Goal: Task Accomplishment & Management: Use online tool/utility

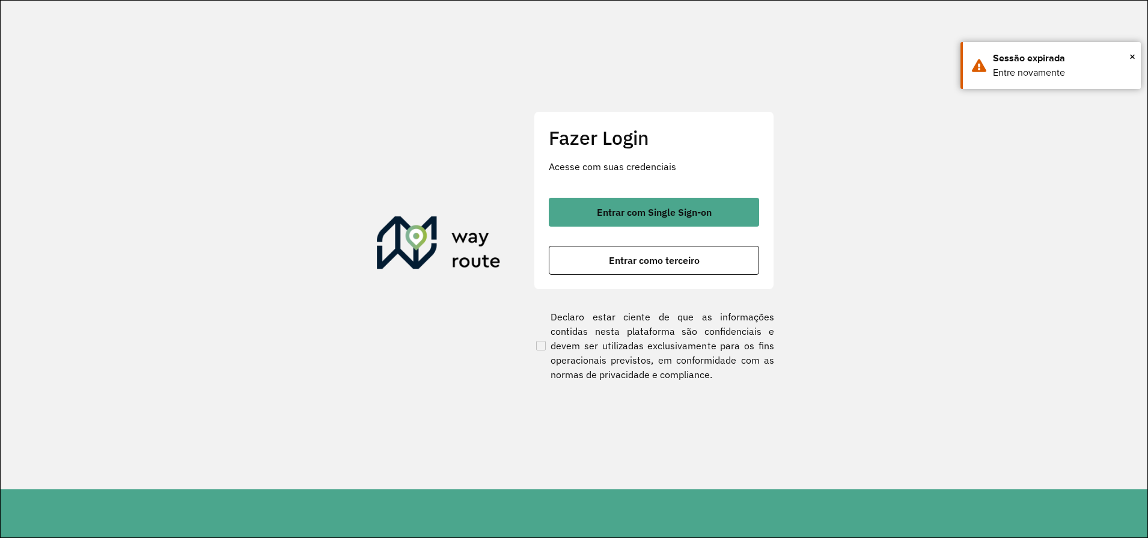
click at [663, 243] on div "Entrar com Single Sign-on Entrar como terceiro" at bounding box center [654, 236] width 210 height 77
click at [659, 259] on span "Entrar como terceiro" at bounding box center [654, 260] width 91 height 10
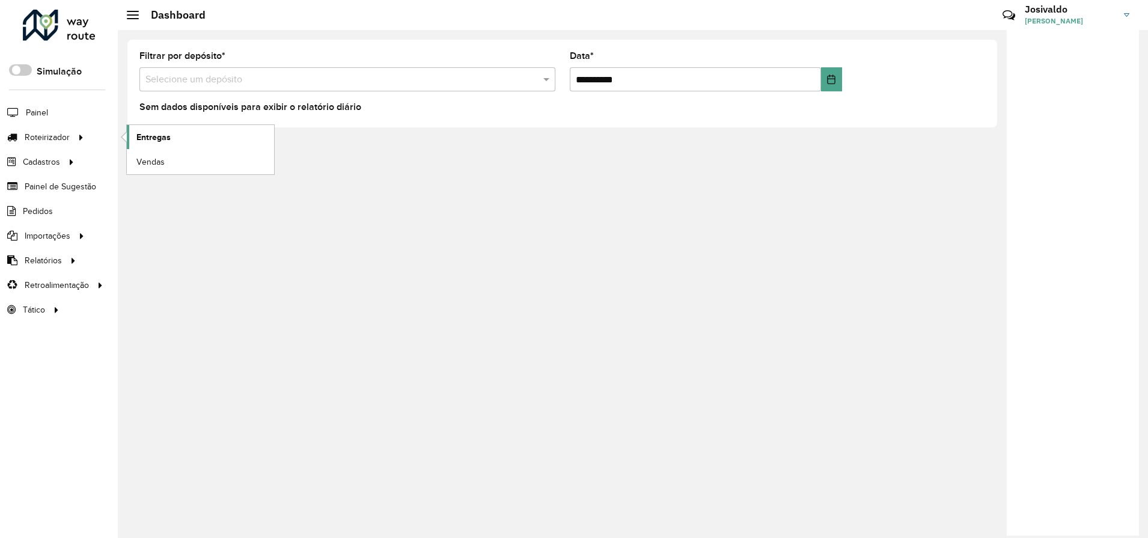
click at [147, 149] on link "Entregas" at bounding box center [200, 137] width 147 height 24
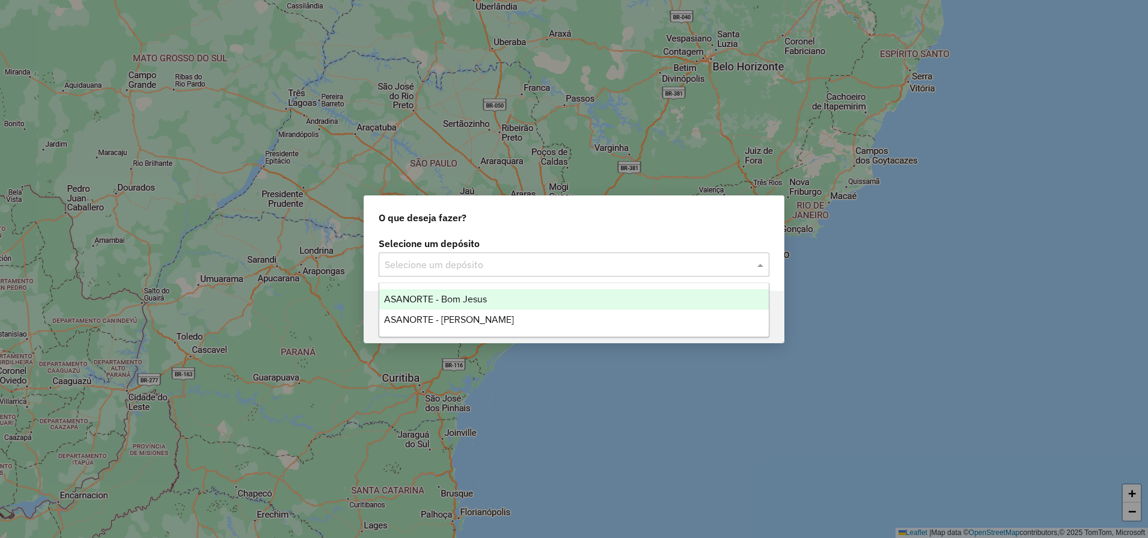
click at [401, 275] on div "Selecione um depósito" at bounding box center [574, 264] width 391 height 24
click at [402, 305] on div "ASANORTE - Bom Jesus" at bounding box center [573, 299] width 389 height 20
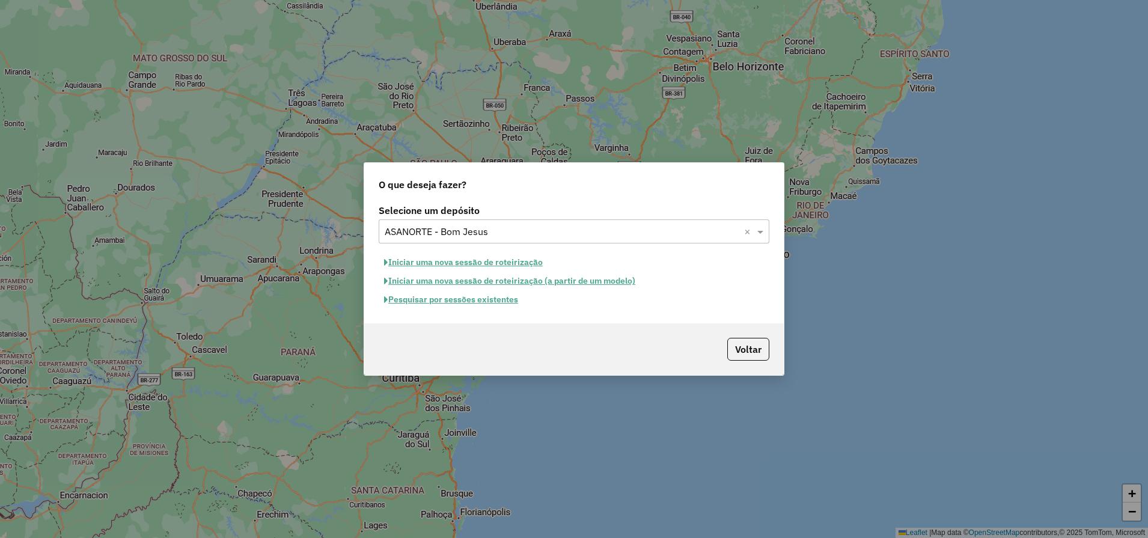
click at [417, 267] on button "Iniciar uma nova sessão de roteirização" at bounding box center [463, 262] width 169 height 19
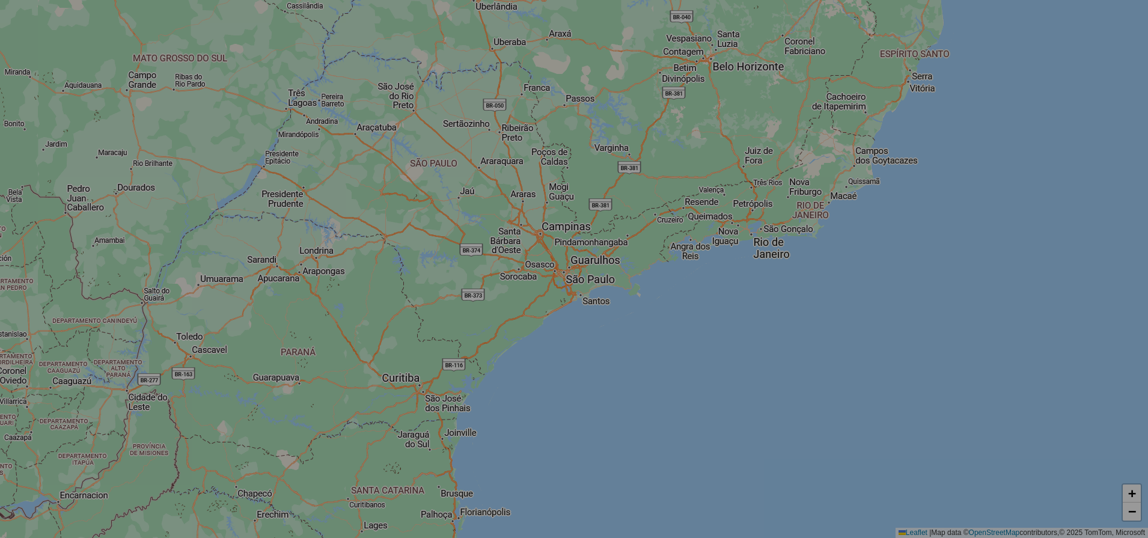
select select "*"
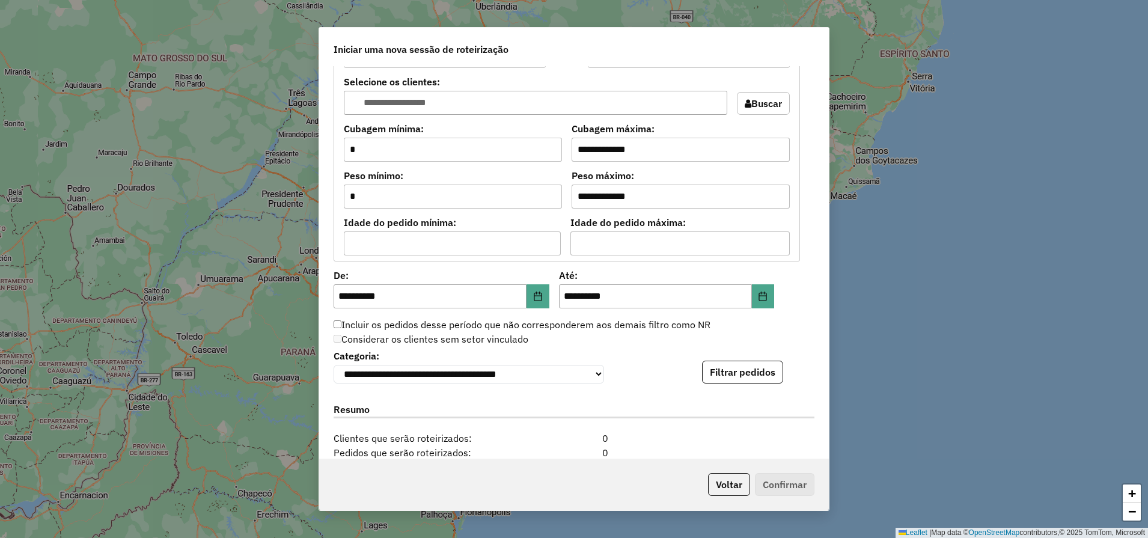
scroll to position [966, 0]
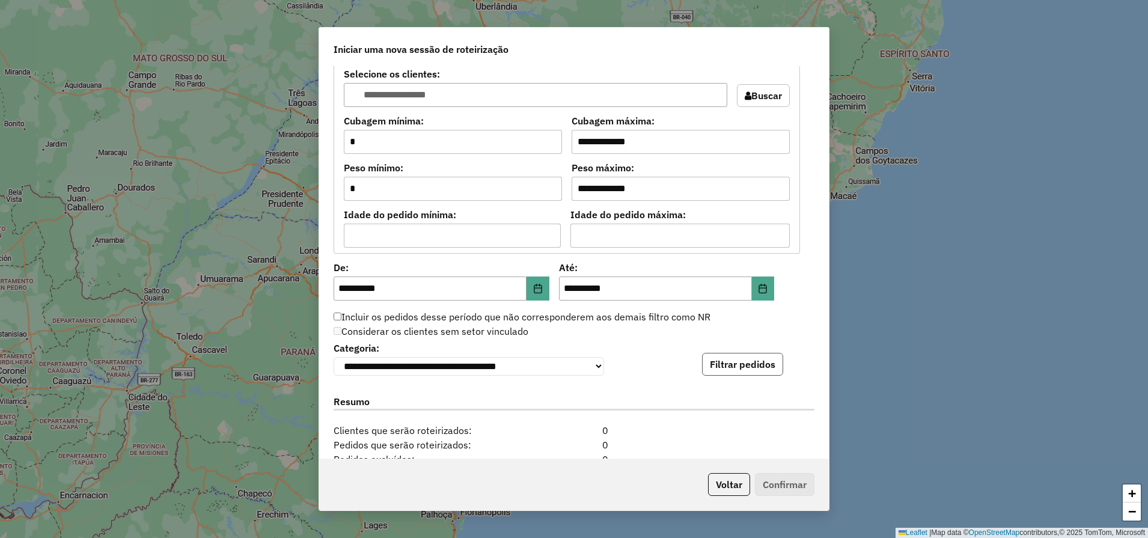
click at [760, 365] on button "Filtrar pedidos" at bounding box center [742, 364] width 81 height 23
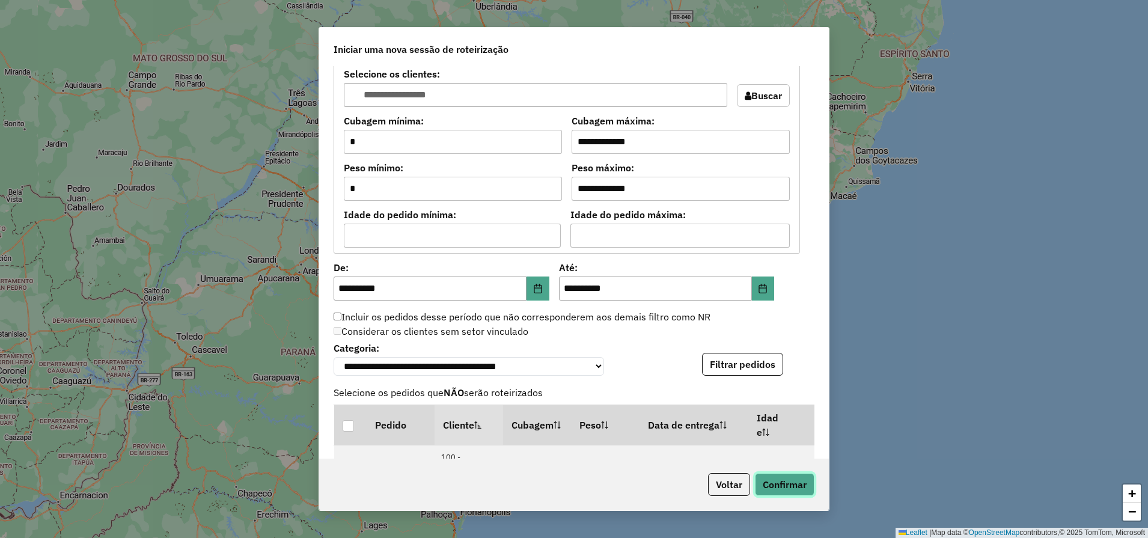
click at [797, 487] on button "Confirmar" at bounding box center [784, 484] width 59 height 23
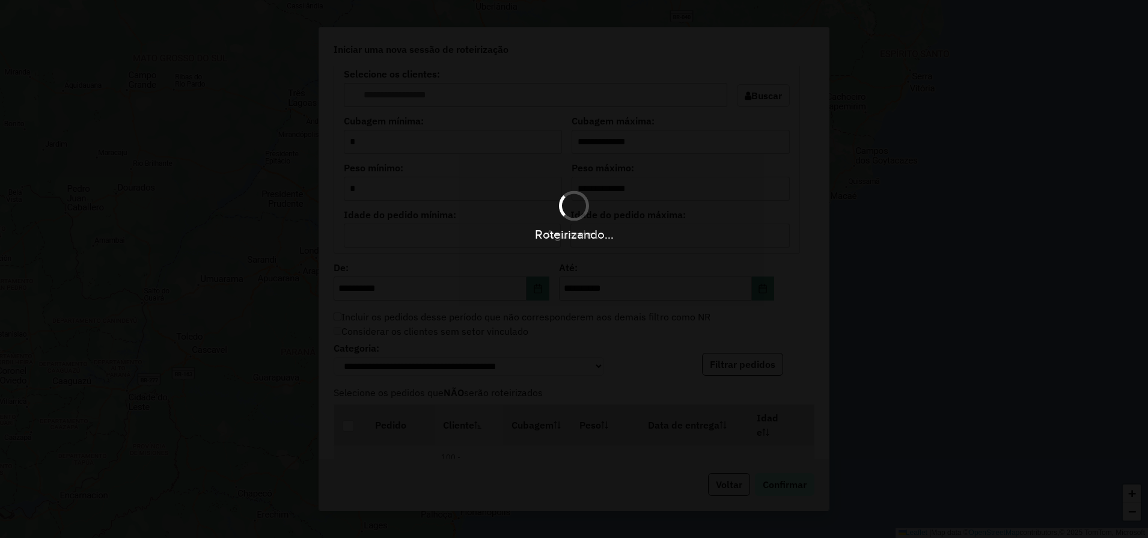
click at [797, 487] on div "Roteirizando..." at bounding box center [574, 269] width 1148 height 538
drag, startPoint x: 797, startPoint y: 487, endPoint x: 748, endPoint y: 409, distance: 91.9
click at [748, 409] on div "Roteirizando..." at bounding box center [574, 269] width 1148 height 538
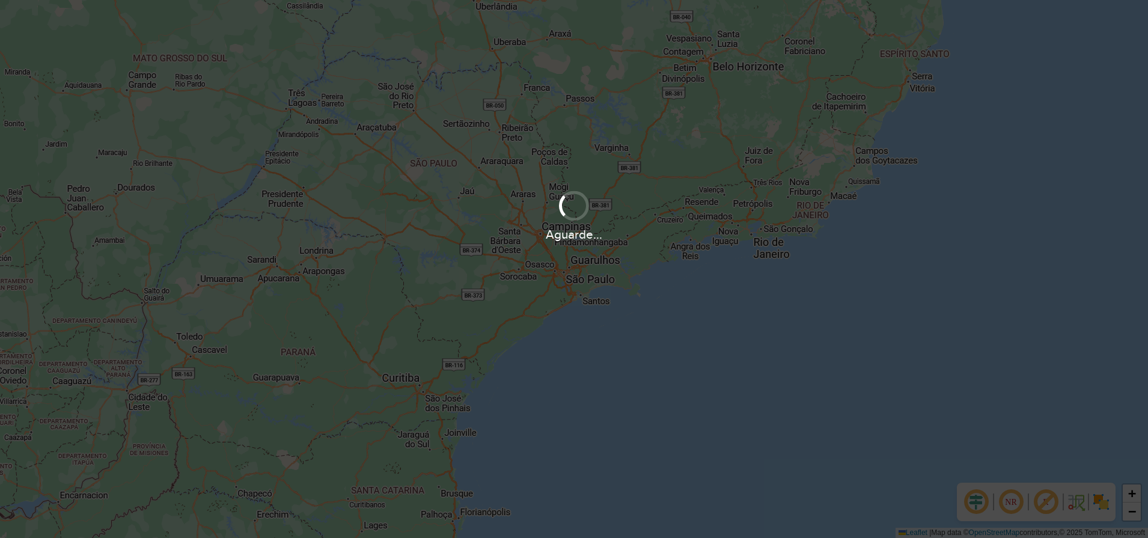
click at [575, 205] on div at bounding box center [574, 205] width 42 height 42
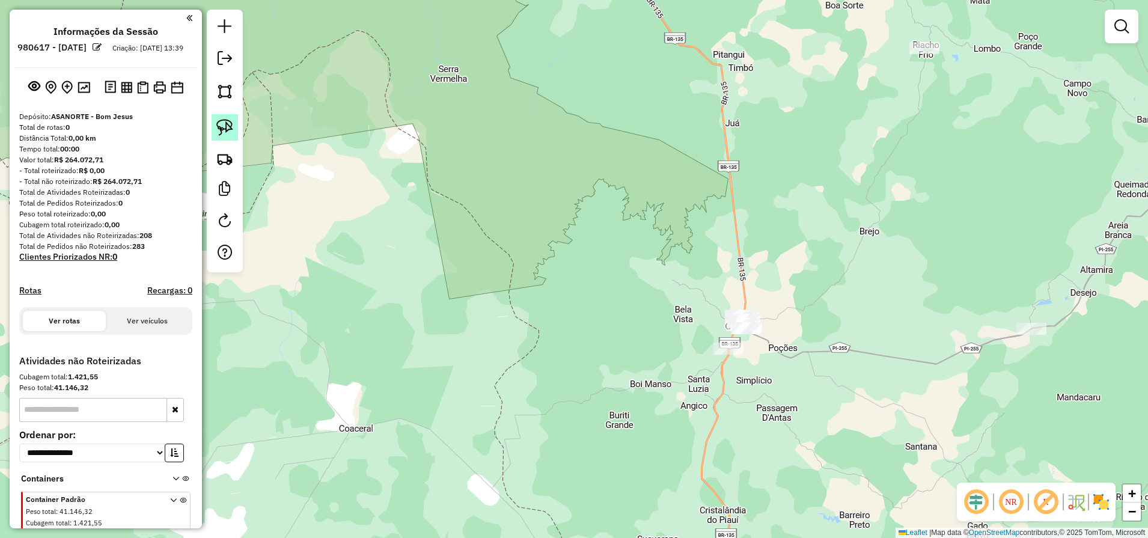
click at [228, 120] on img at bounding box center [224, 127] width 17 height 17
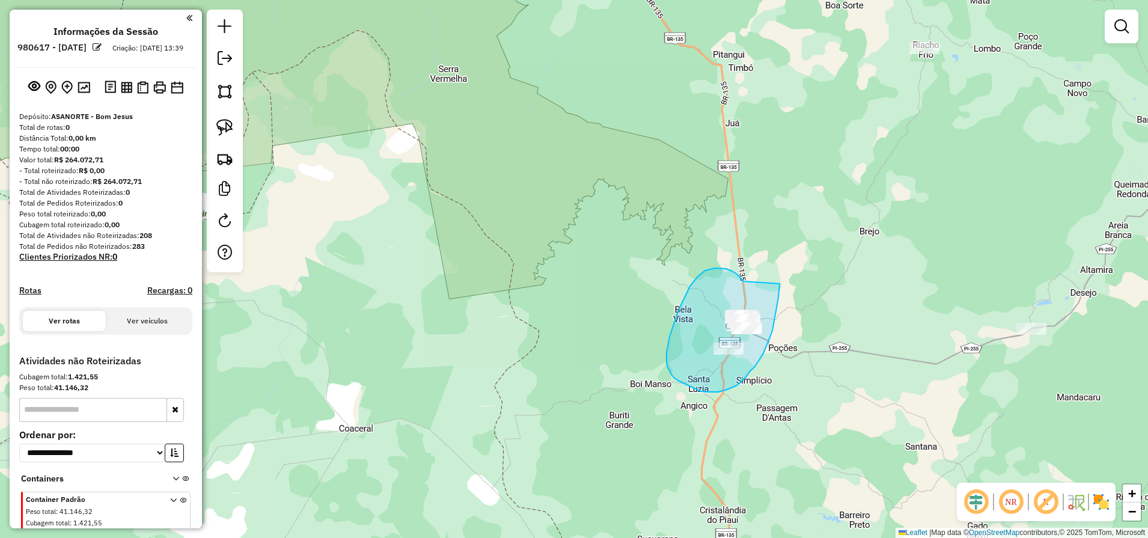
drag, startPoint x: 743, startPoint y: 281, endPoint x: 779, endPoint y: 284, distance: 36.1
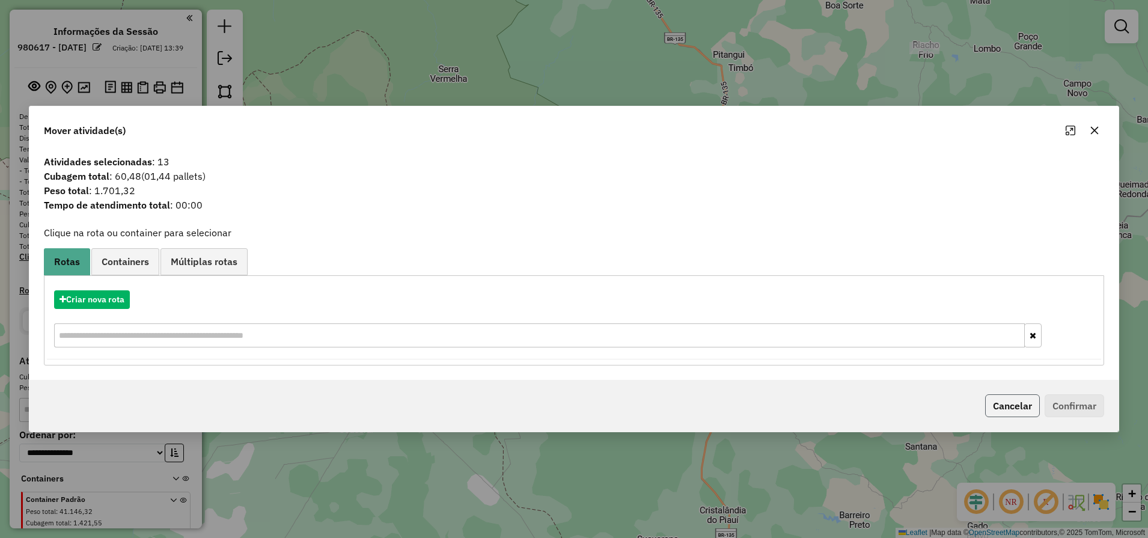
click at [1007, 413] on button "Cancelar" at bounding box center [1012, 405] width 55 height 23
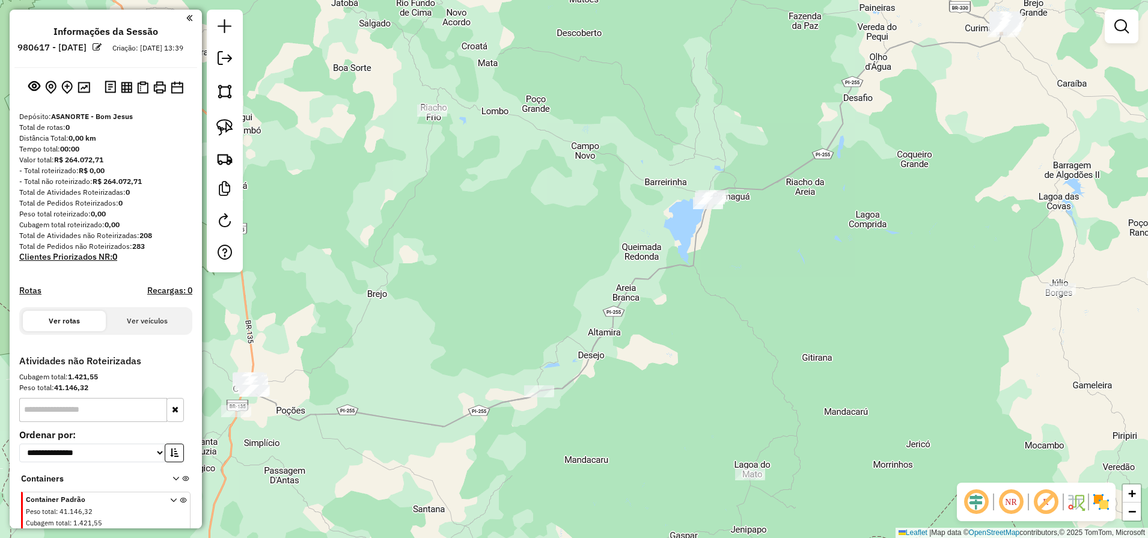
drag, startPoint x: 930, startPoint y: 305, endPoint x: 433, endPoint y: 368, distance: 501.1
click at [433, 368] on div "Janela de atendimento Grade de atendimento Capacidade Transportadoras Veículos …" at bounding box center [574, 269] width 1148 height 538
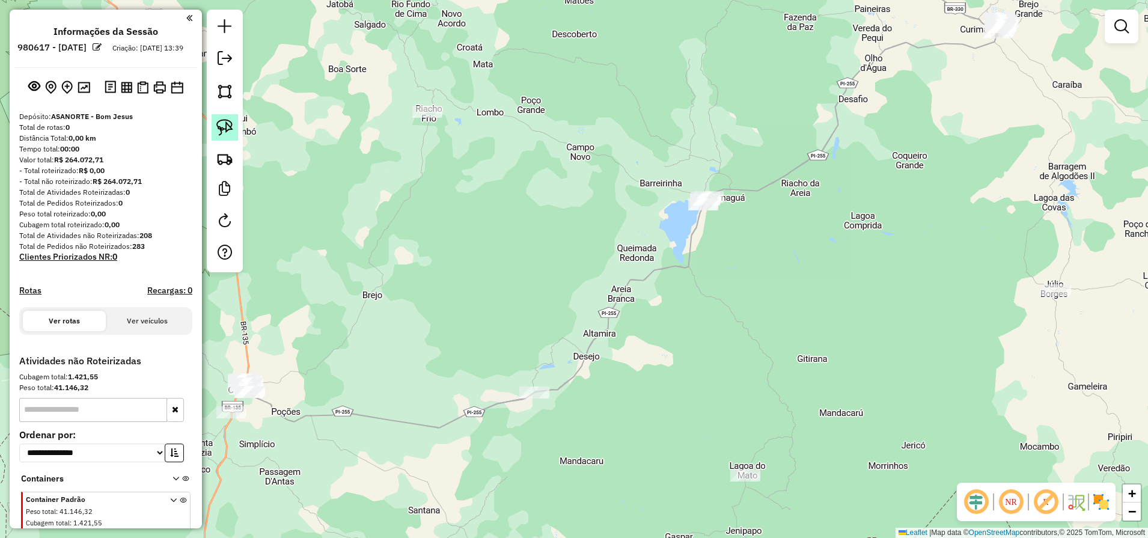
click at [224, 135] on img at bounding box center [224, 127] width 17 height 17
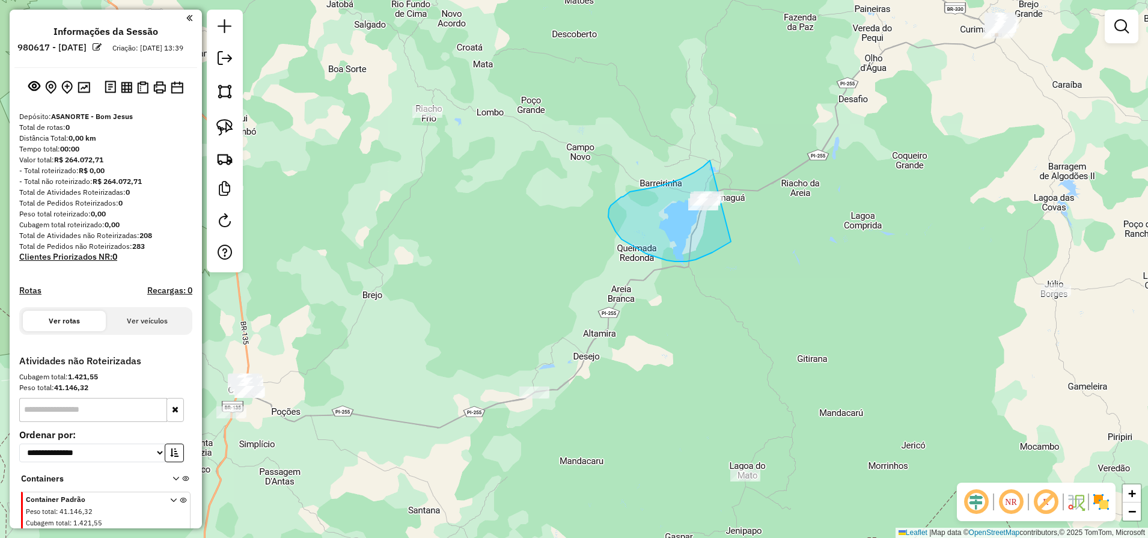
drag, startPoint x: 710, startPoint y: 160, endPoint x: 771, endPoint y: 204, distance: 75.0
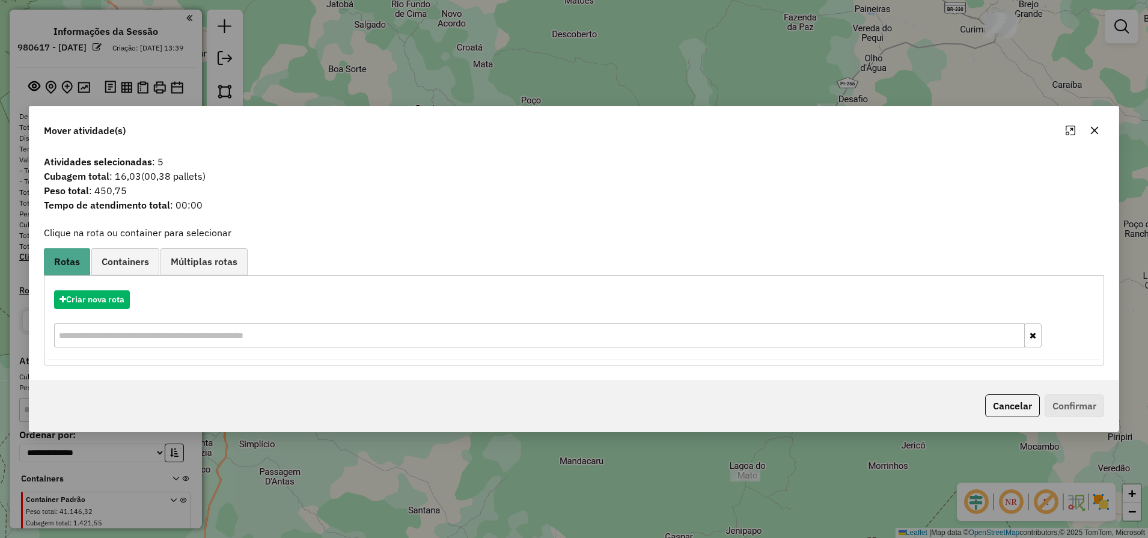
click at [1096, 139] on button "button" at bounding box center [1094, 130] width 19 height 19
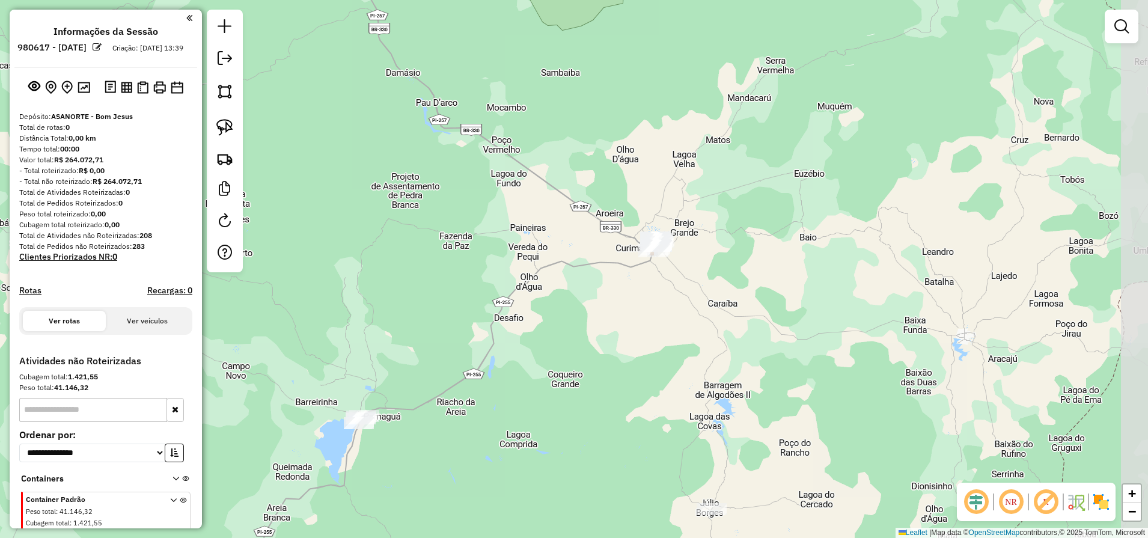
drag, startPoint x: 920, startPoint y: 106, endPoint x: 576, endPoint y: 325, distance: 407.9
click at [576, 325] on div "Janela de atendimento Grade de atendimento Capacidade Transportadoras Veículos …" at bounding box center [574, 269] width 1148 height 538
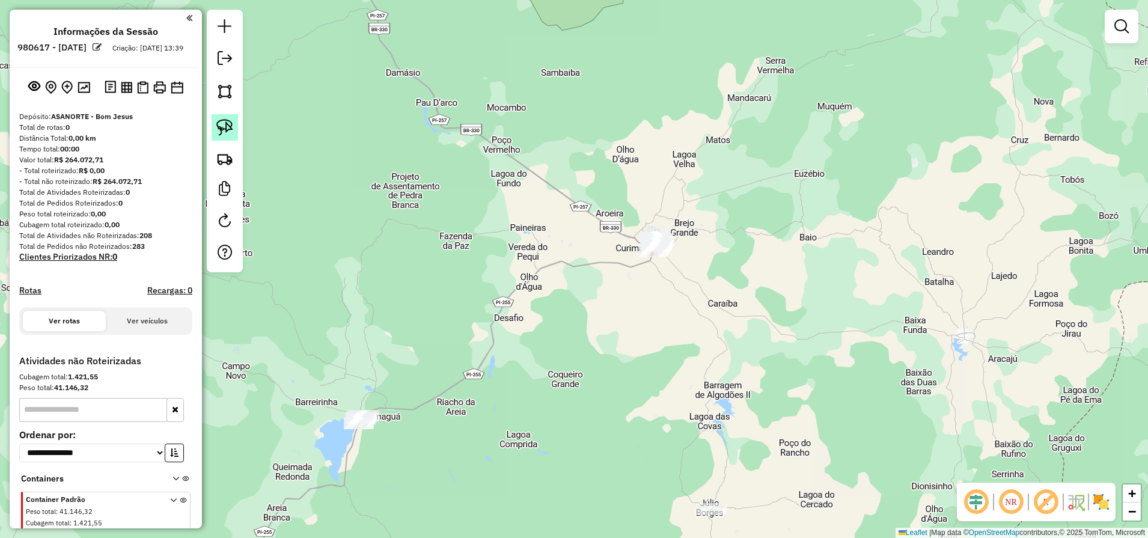
click at [229, 124] on img at bounding box center [224, 127] width 17 height 17
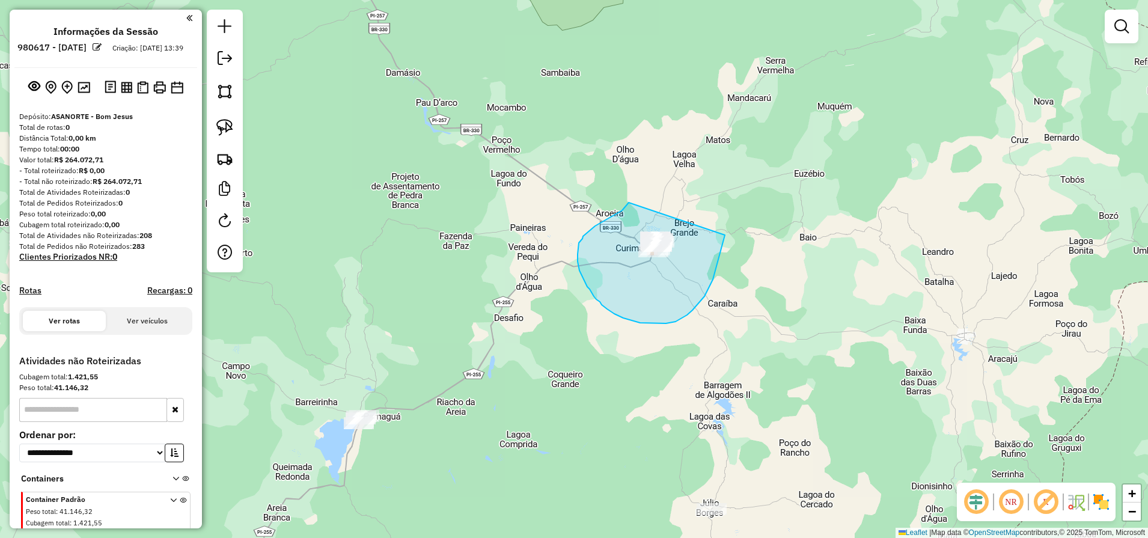
drag, startPoint x: 629, startPoint y: 203, endPoint x: 719, endPoint y: 198, distance: 90.3
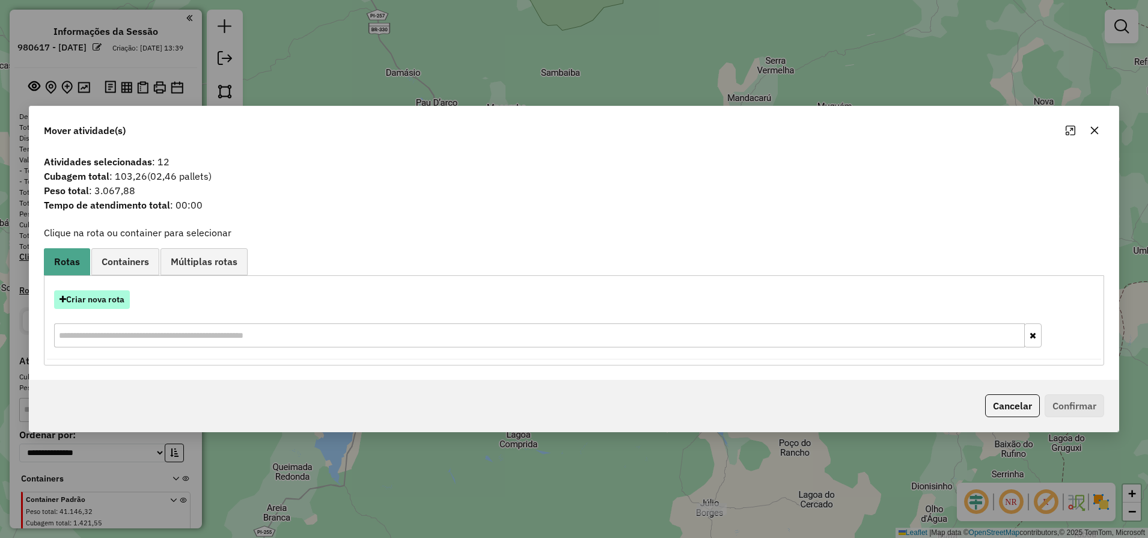
click at [82, 300] on button "Criar nova rota" at bounding box center [92, 299] width 76 height 19
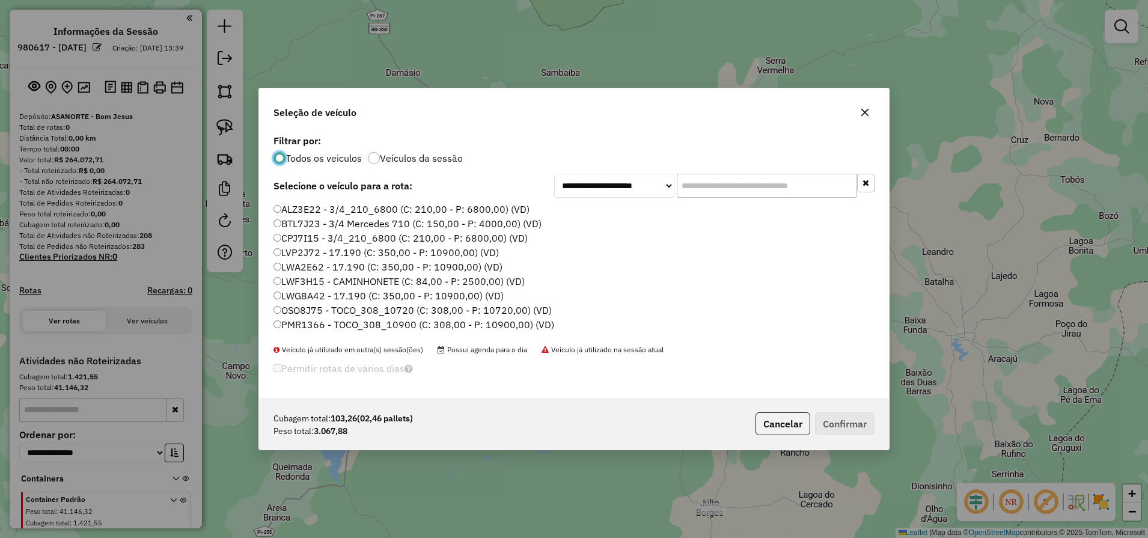
scroll to position [171, 0]
click at [352, 328] on label "RSQ7D88 - TOCO_308_7850 (C: 308,00 - P: 8850,00) (VD)" at bounding box center [406, 327] width 267 height 14
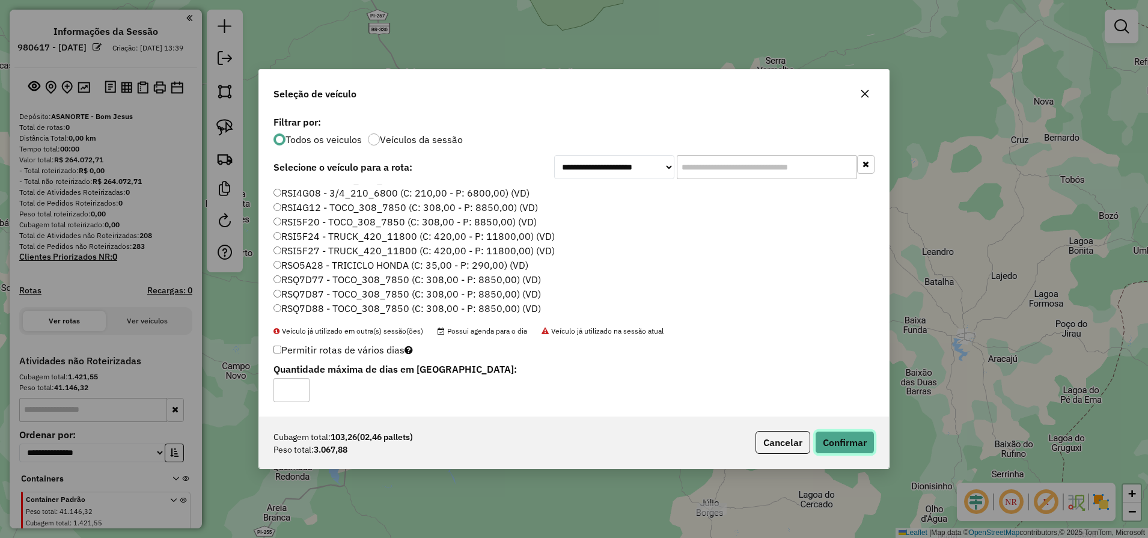
click at [863, 447] on button "Confirmar" at bounding box center [844, 442] width 59 height 23
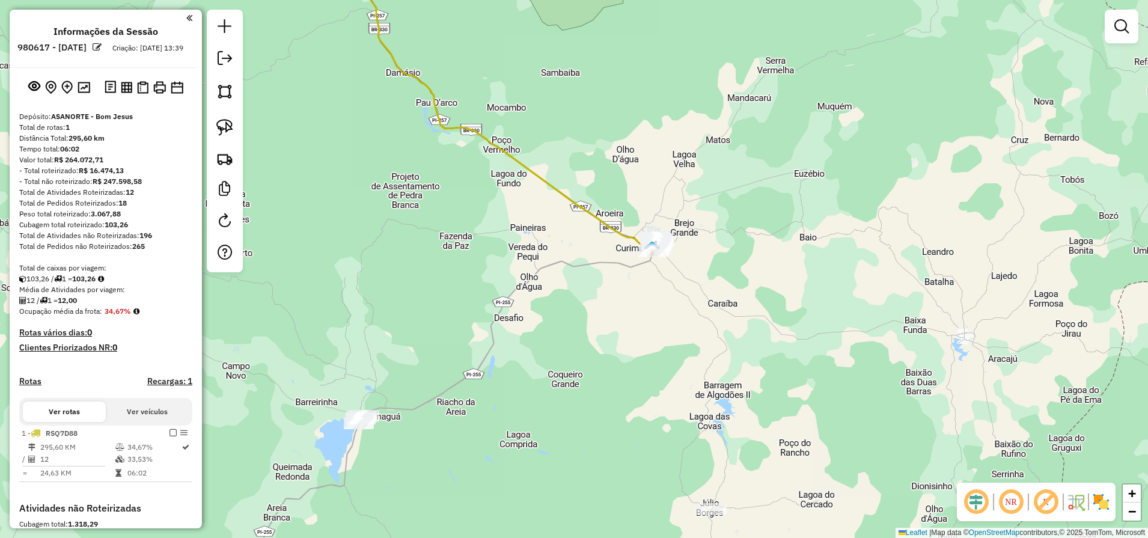
drag, startPoint x: 486, startPoint y: 393, endPoint x: 662, endPoint y: 311, distance: 194.4
click at [463, 312] on div "Janela de atendimento Grade de atendimento Capacidade Transportadoras Veículos …" at bounding box center [574, 269] width 1148 height 538
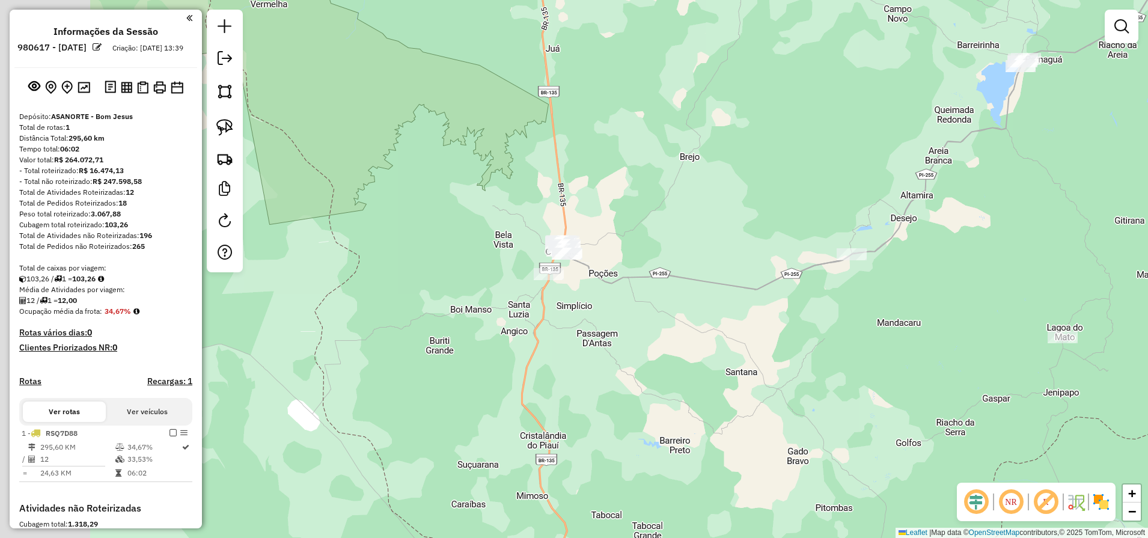
drag, startPoint x: 460, startPoint y: 316, endPoint x: 1128, endPoint y: -52, distance: 763.1
click at [1128, 0] on html "Aguarde... Pop-up bloqueado! Seu navegador bloqueou automáticamente a abertura …" at bounding box center [574, 269] width 1148 height 538
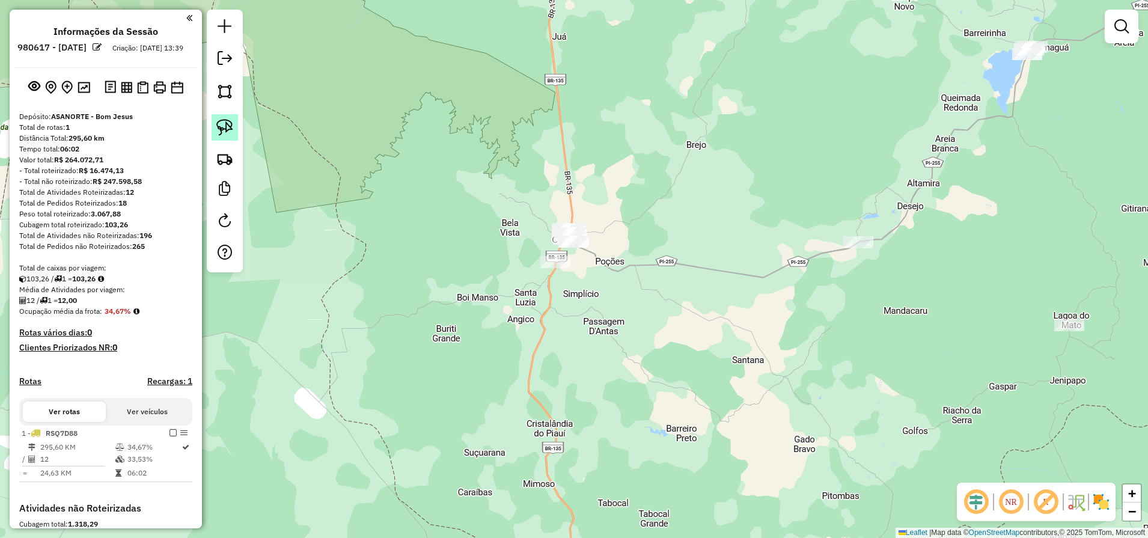
click at [223, 130] on img at bounding box center [224, 127] width 17 height 17
drag, startPoint x: 593, startPoint y: 202, endPoint x: 630, endPoint y: 262, distance: 70.4
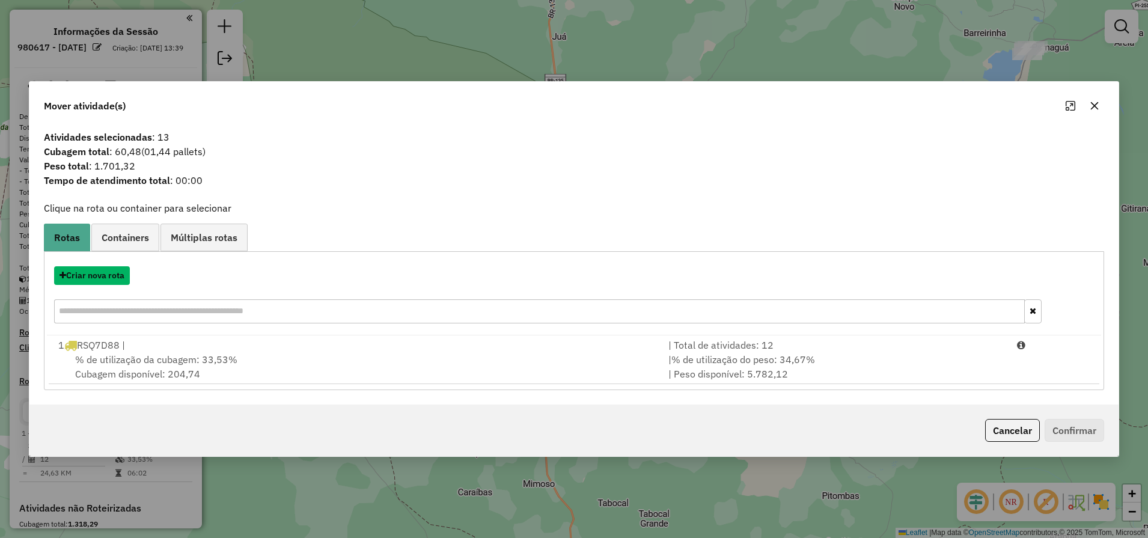
click at [90, 272] on button "Criar nova rota" at bounding box center [92, 275] width 76 height 19
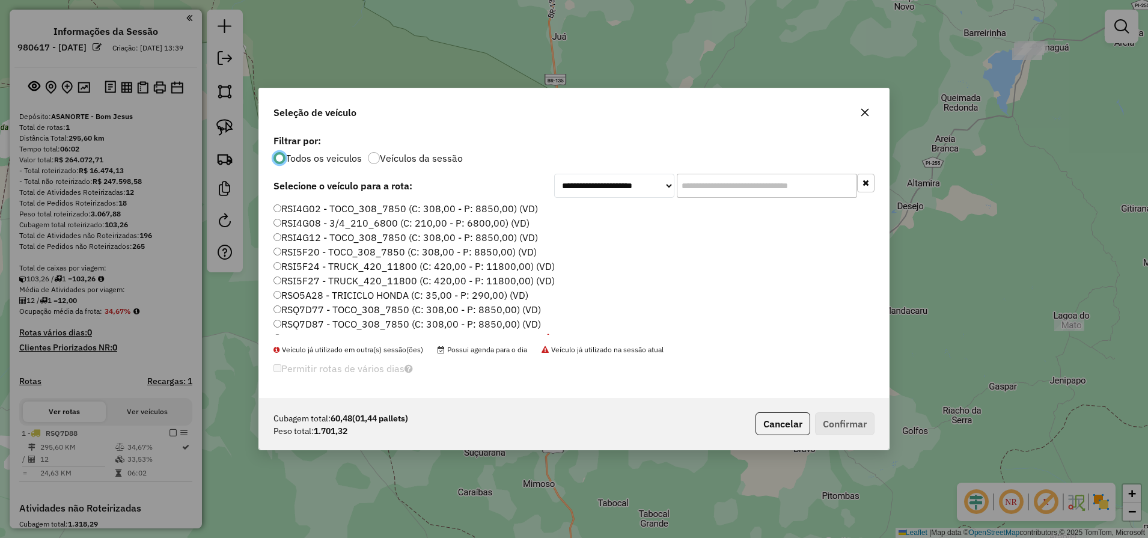
scroll to position [154, 0]
click at [399, 211] on label "RSI4G02 - TOCO_308_7850 (C: 308,00 - P: 8850,00) (VD)" at bounding box center [405, 213] width 264 height 14
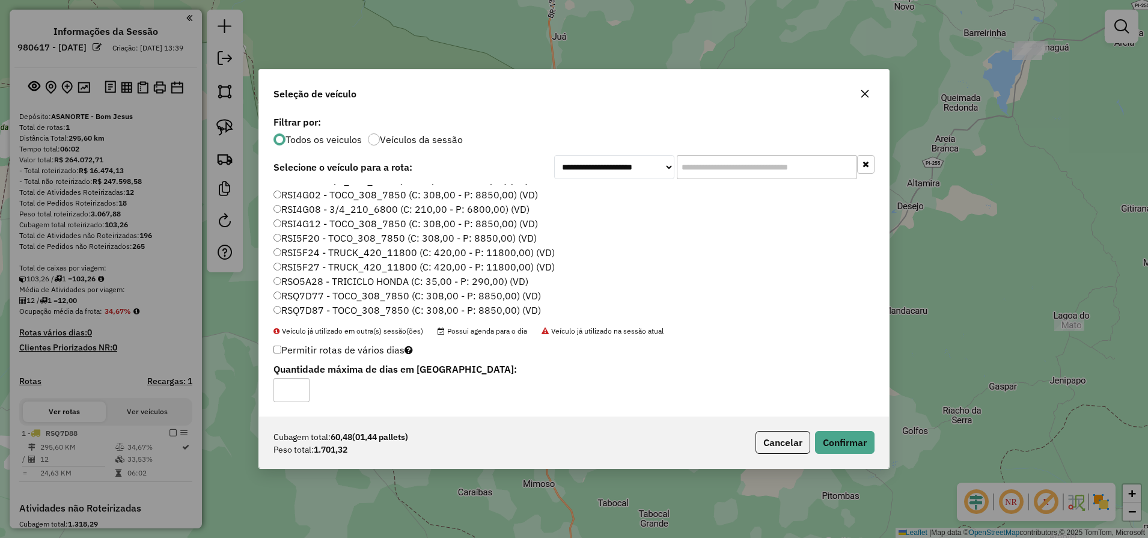
click at [846, 454] on div "Cubagem total: 60,48 (01,44 pallets) Peso total: 1.701,32 Cancelar Confirmar" at bounding box center [574, 442] width 630 height 52
click at [817, 436] on button "Confirmar" at bounding box center [844, 442] width 59 height 23
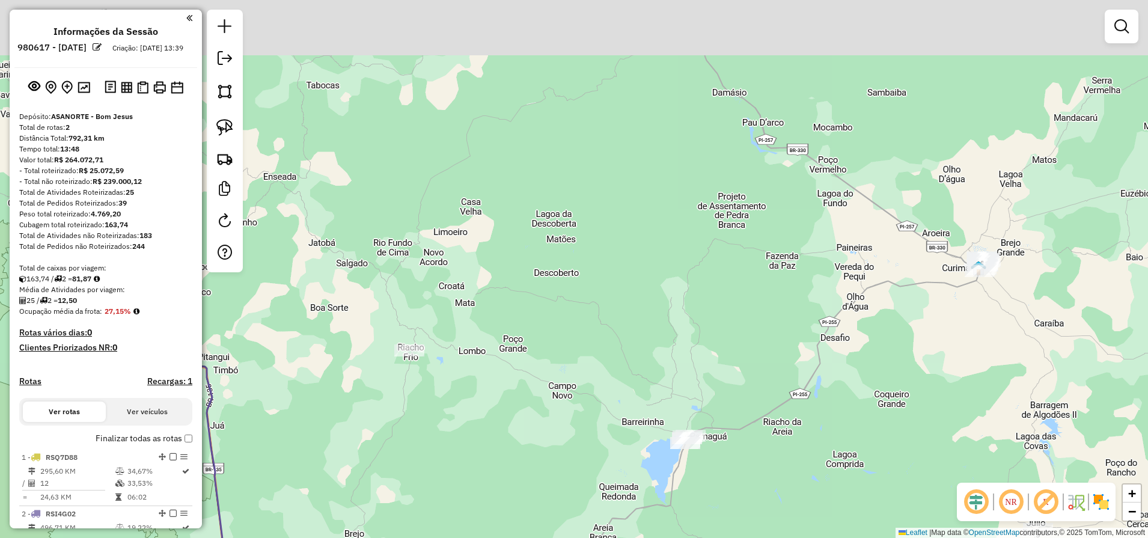
drag, startPoint x: 737, startPoint y: 143, endPoint x: 467, endPoint y: 570, distance: 505.3
click at [467, 537] on html "Aguarde... Pop-up bloqueado! Seu navegador bloqueou automáticamente a abertura …" at bounding box center [574, 269] width 1148 height 538
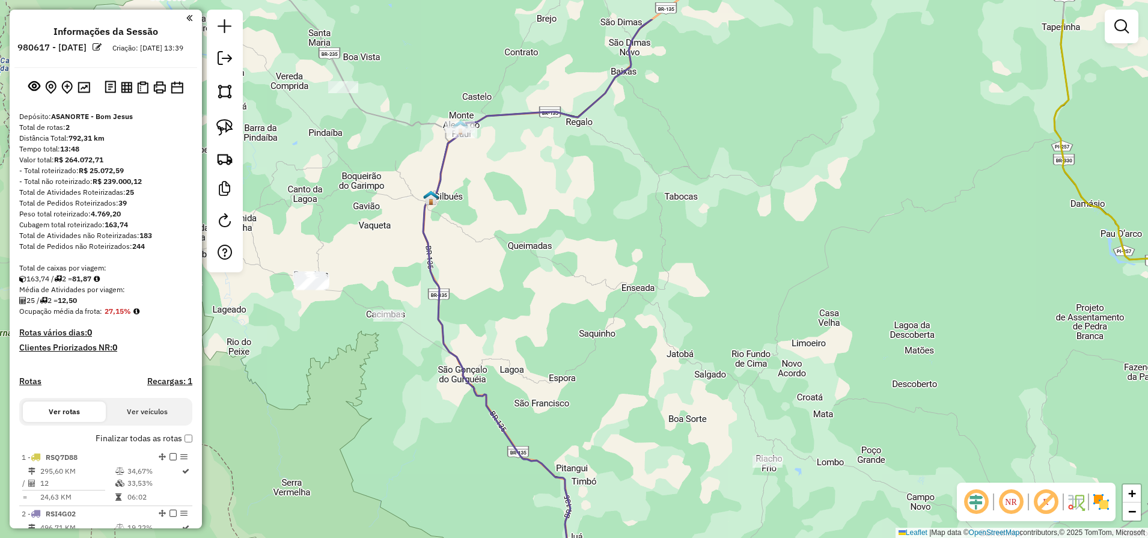
drag, startPoint x: 463, startPoint y: 361, endPoint x: 748, endPoint y: 433, distance: 294.0
click at [748, 433] on div "Janela de atendimento Grade de atendimento Capacidade Transportadoras Veículos …" at bounding box center [574, 269] width 1148 height 538
click at [228, 127] on img at bounding box center [224, 127] width 17 height 17
drag, startPoint x: 322, startPoint y: 244, endPoint x: 303, endPoint y: 248, distance: 19.1
click at [225, 127] on img at bounding box center [224, 127] width 17 height 17
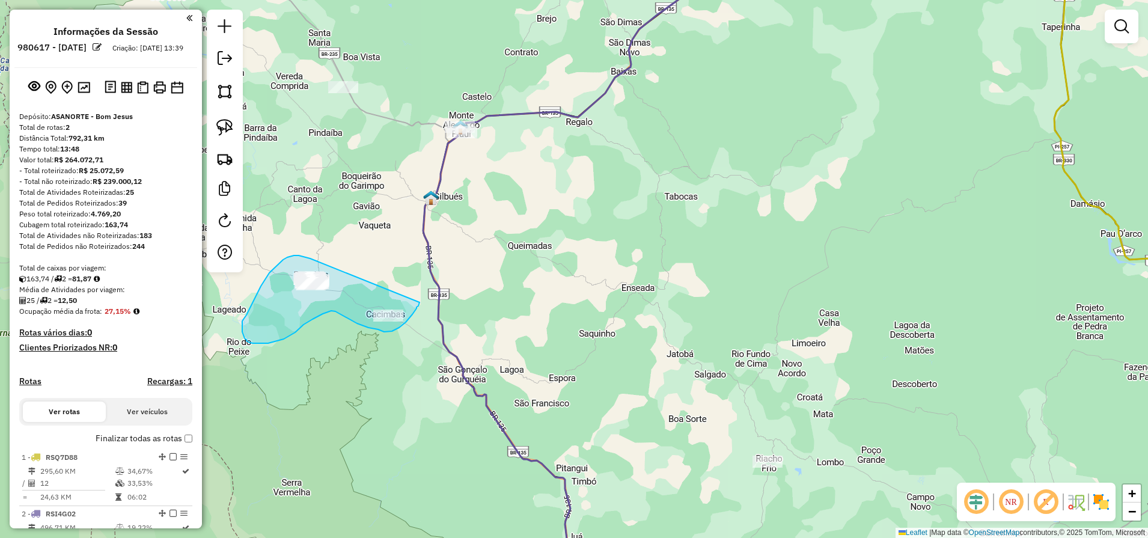
drag, startPoint x: 309, startPoint y: 258, endPoint x: 420, endPoint y: 302, distance: 118.7
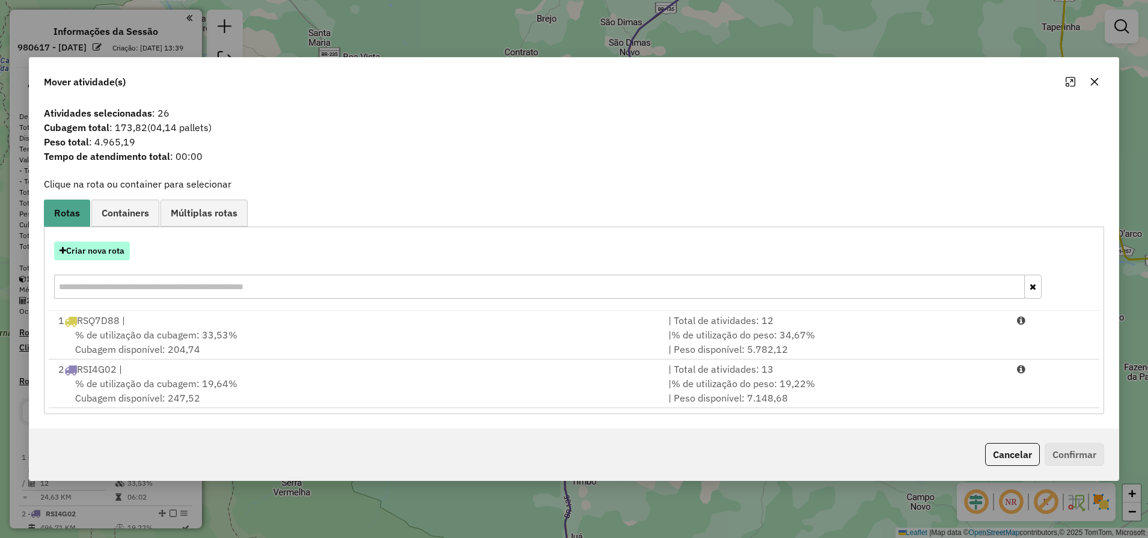
click at [107, 257] on button "Criar nova rota" at bounding box center [92, 251] width 76 height 19
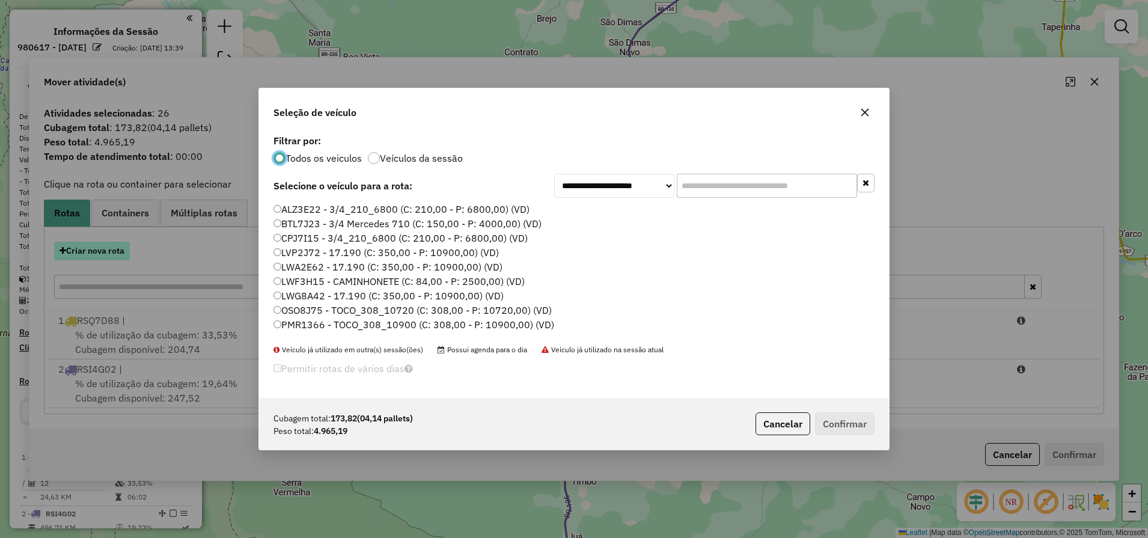
scroll to position [7, 4]
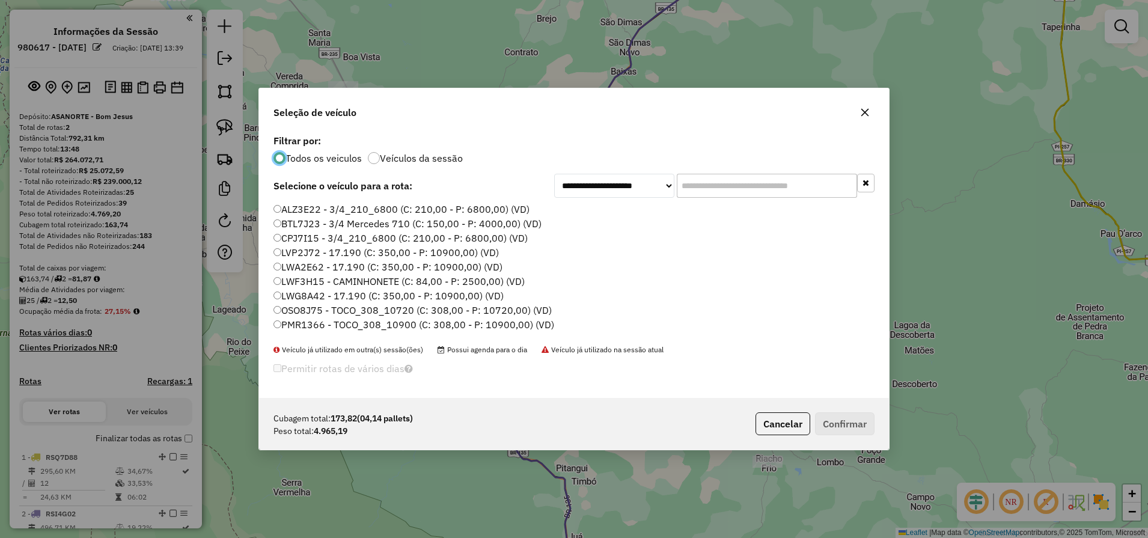
click at [872, 335] on div "ALZ3E22 - 3/4_210_6800 (C: 210,00 - P: 6800,00) (VD) BTL7J23 - 3/4 Mercedes 710…" at bounding box center [573, 274] width 615 height 142
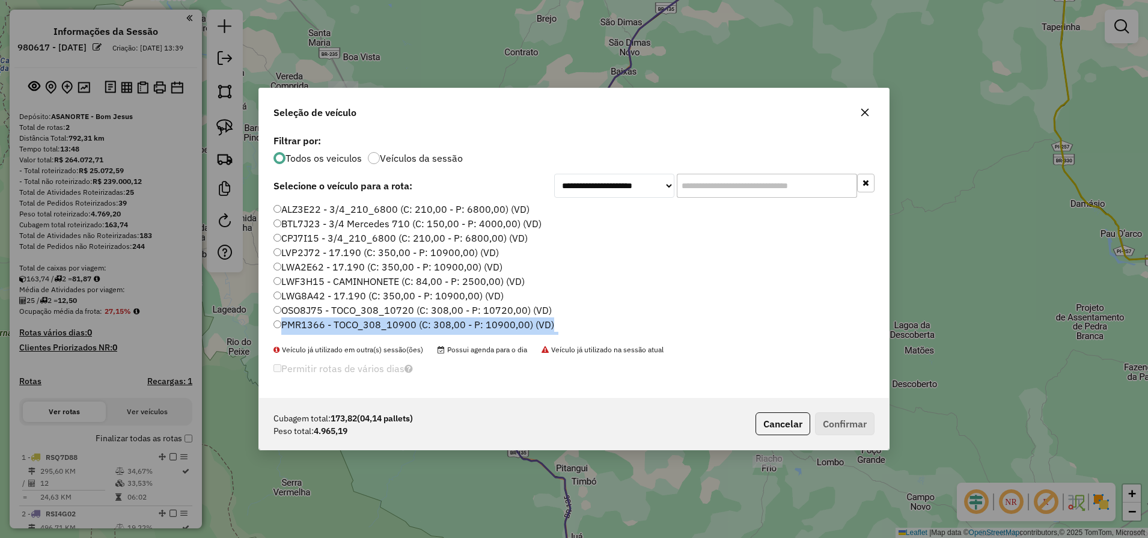
drag, startPoint x: 872, startPoint y: 335, endPoint x: 871, endPoint y: 327, distance: 7.8
click at [871, 327] on div "ALZ3E22 - 3/4_210_6800 (C: 210,00 - P: 6800,00) (VD) BTL7J23 - 3/4 Mercedes 710…" at bounding box center [573, 274] width 615 height 142
click at [871, 327] on ul "ALZ3E22 - 3/4_210_6800 (C: 210,00 - P: 6800,00) (VD) BTL7J23 - 3/4 Mercedes 710…" at bounding box center [573, 269] width 601 height 132
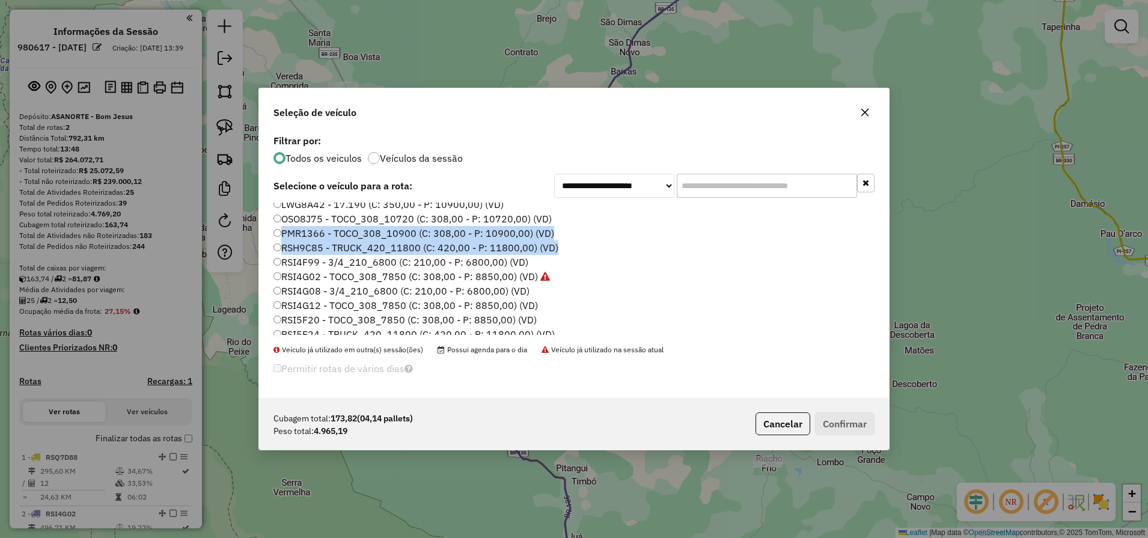
scroll to position [171, 0]
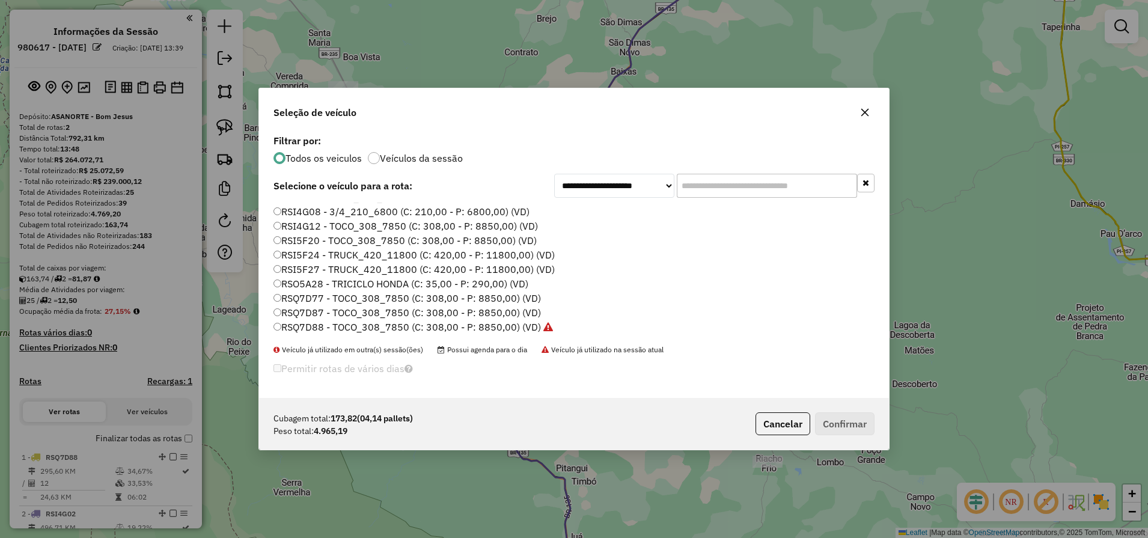
click at [385, 238] on label "RSI5F20 - TOCO_308_7850 (C: 308,00 - P: 8850,00) (VD)" at bounding box center [404, 240] width 263 height 14
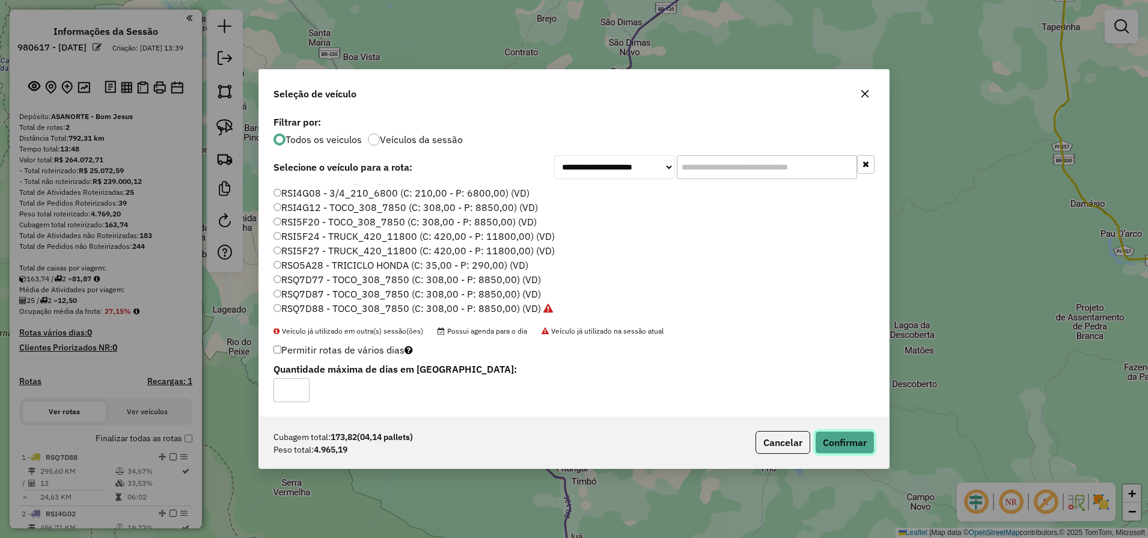
click at [817, 449] on button "Confirmar" at bounding box center [844, 442] width 59 height 23
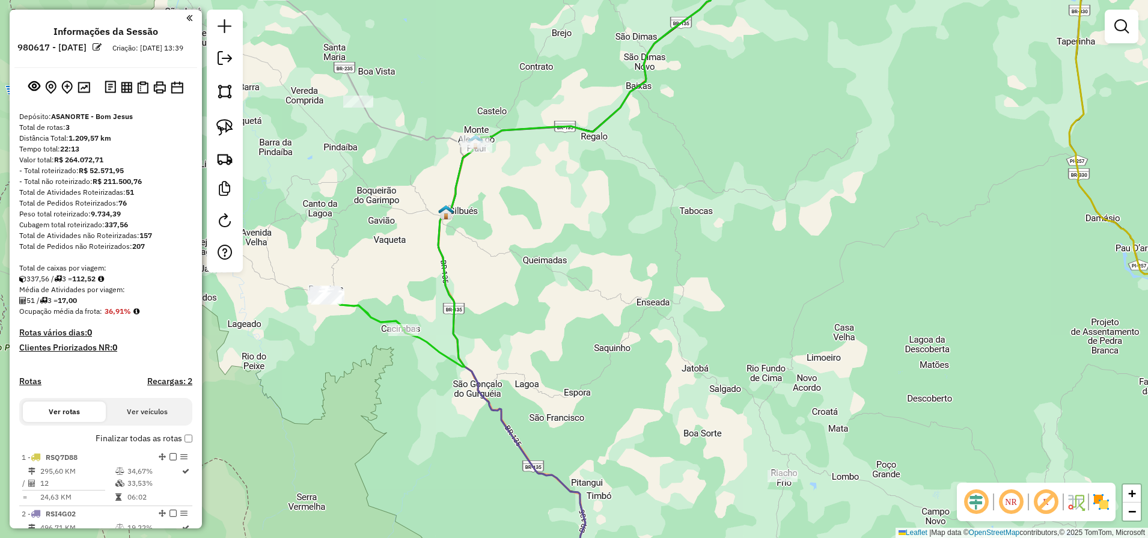
drag, startPoint x: 523, startPoint y: 264, endPoint x: 560, endPoint y: 322, distance: 68.7
click at [560, 322] on div "Janela de atendimento Grade de atendimento Capacidade Transportadoras Veículos …" at bounding box center [574, 269] width 1148 height 538
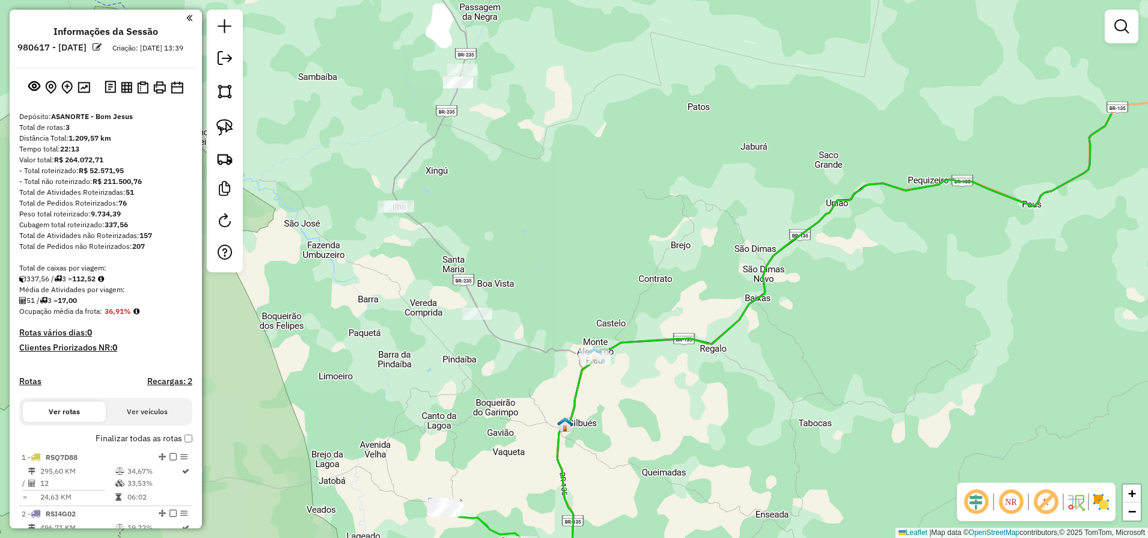
drag, startPoint x: 560, startPoint y: 322, endPoint x: 657, endPoint y: 489, distance: 193.1
click at [657, 489] on div "Janela de atendimento Grade de atendimento Capacidade Transportadoras Veículos …" at bounding box center [574, 269] width 1148 height 538
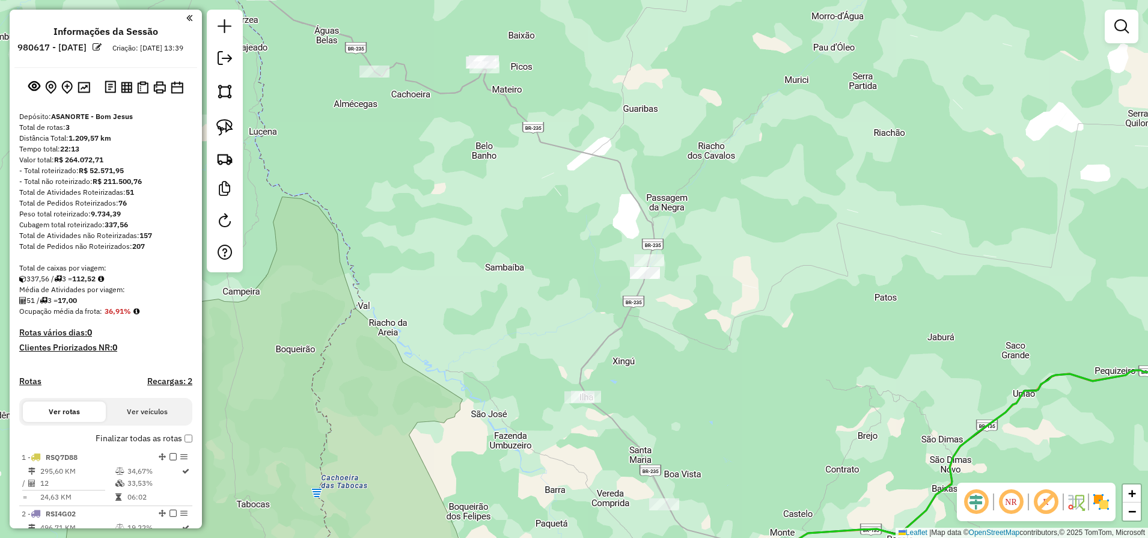
drag, startPoint x: 587, startPoint y: 314, endPoint x: 773, endPoint y: 504, distance: 266.5
click at [773, 504] on div "Janela de atendimento Grade de atendimento Capacidade Transportadoras Veículos …" at bounding box center [574, 269] width 1148 height 538
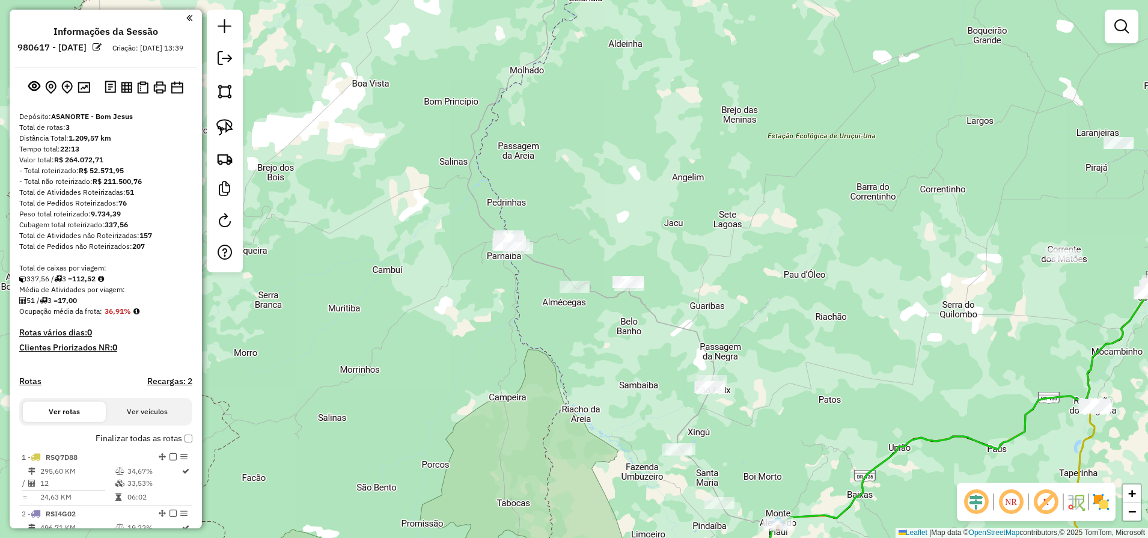
click at [233, 143] on div at bounding box center [225, 141] width 36 height 263
click at [215, 128] on link at bounding box center [225, 127] width 26 height 26
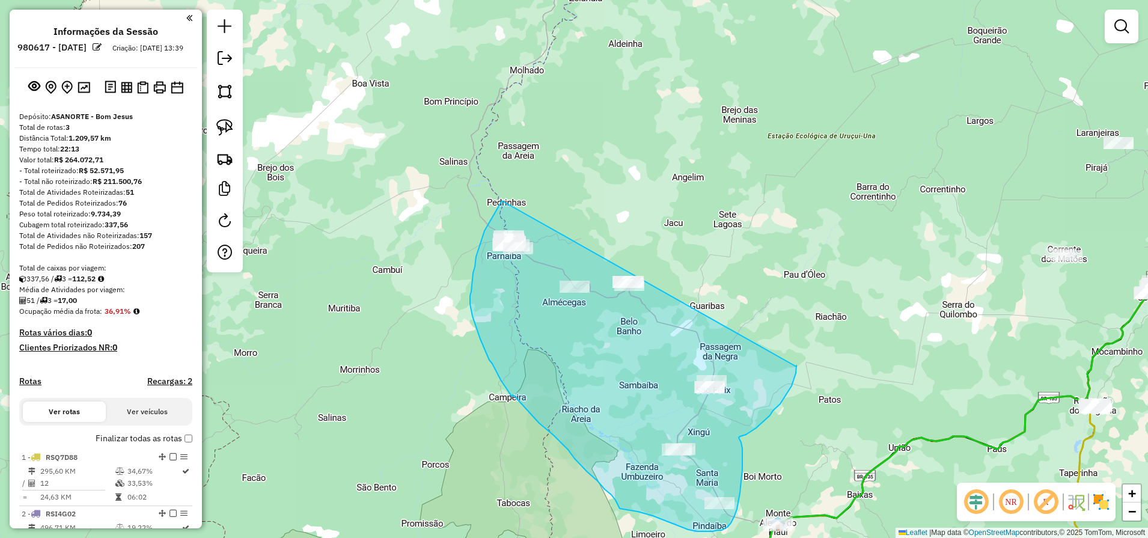
drag, startPoint x: 502, startPoint y: 201, endPoint x: 796, endPoint y: 367, distance: 338.0
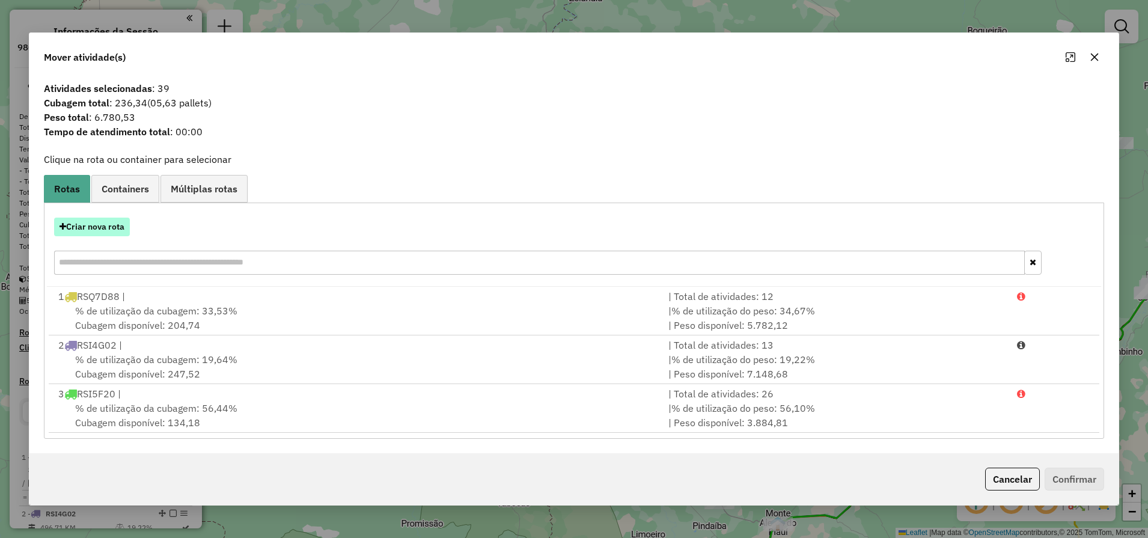
click at [84, 224] on button "Criar nova rota" at bounding box center [92, 227] width 76 height 19
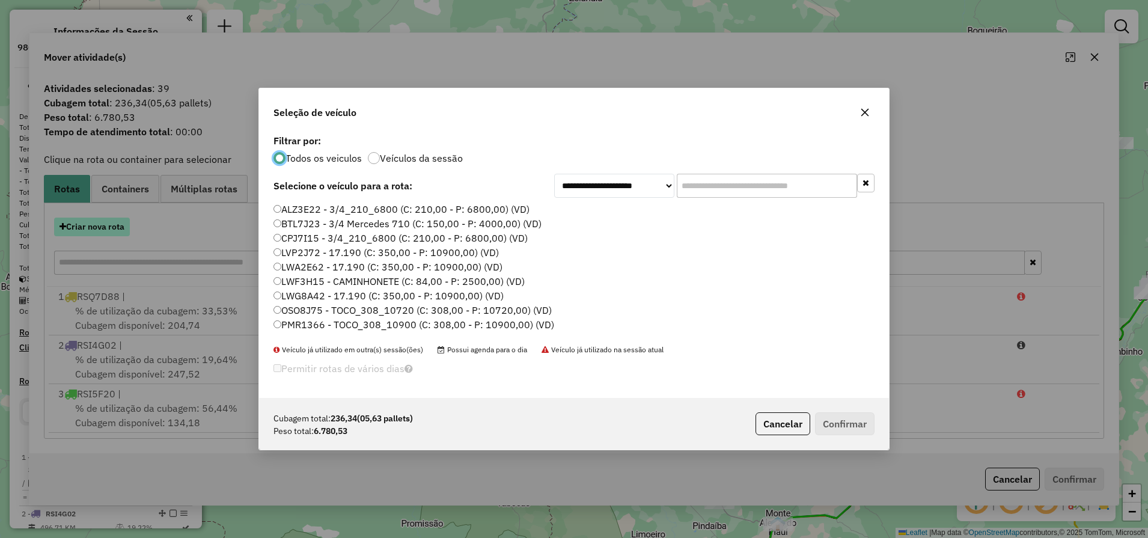
scroll to position [7, 4]
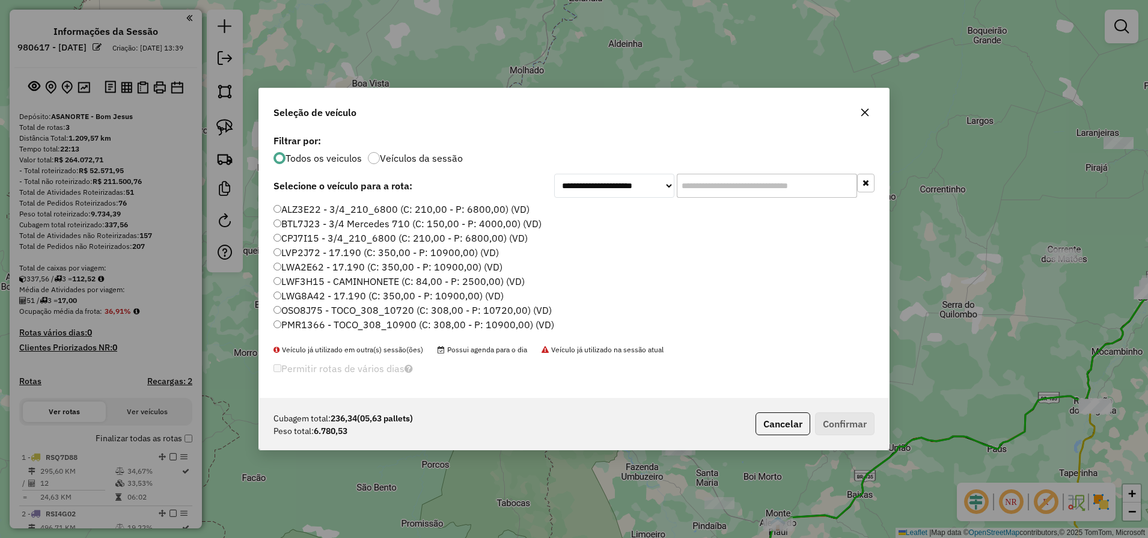
click at [875, 303] on div "ALZ3E22 - 3/4_210_6800 (C: 210,00 - P: 6800,00) (VD) BTL7J23 - 3/4 Mercedes 710…" at bounding box center [573, 274] width 615 height 142
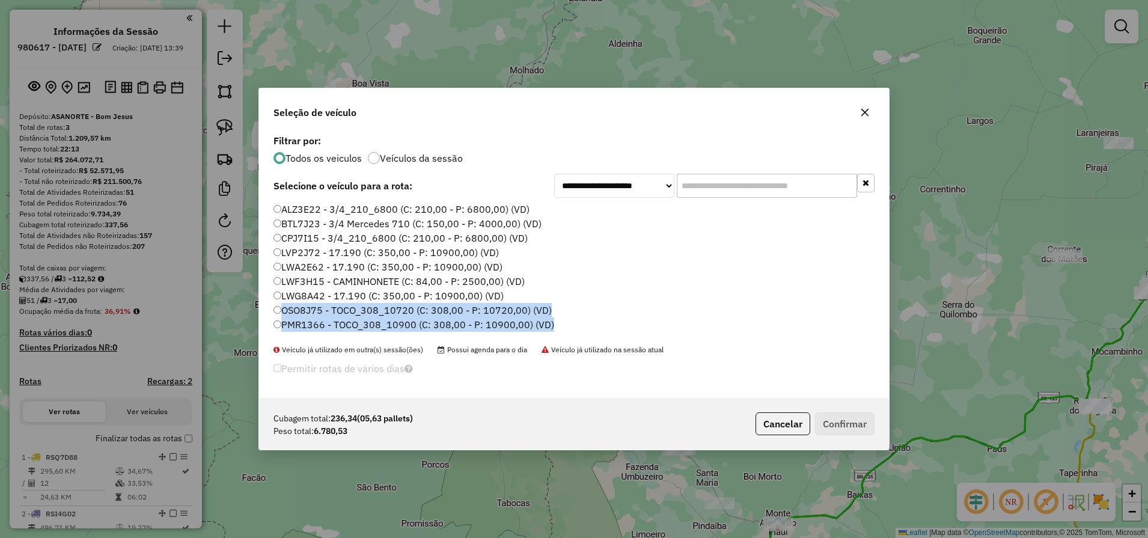
drag, startPoint x: 875, startPoint y: 303, endPoint x: 871, endPoint y: 319, distance: 16.0
click at [871, 319] on div "ALZ3E22 - 3/4_210_6800 (C: 210,00 - P: 6800,00) (VD) BTL7J23 - 3/4 Mercedes 710…" at bounding box center [573, 274] width 615 height 142
click at [871, 319] on ul "ALZ3E22 - 3/4_210_6800 (C: 210,00 - P: 6800,00) (VD) BTL7J23 - 3/4 Mercedes 710…" at bounding box center [573, 269] width 601 height 132
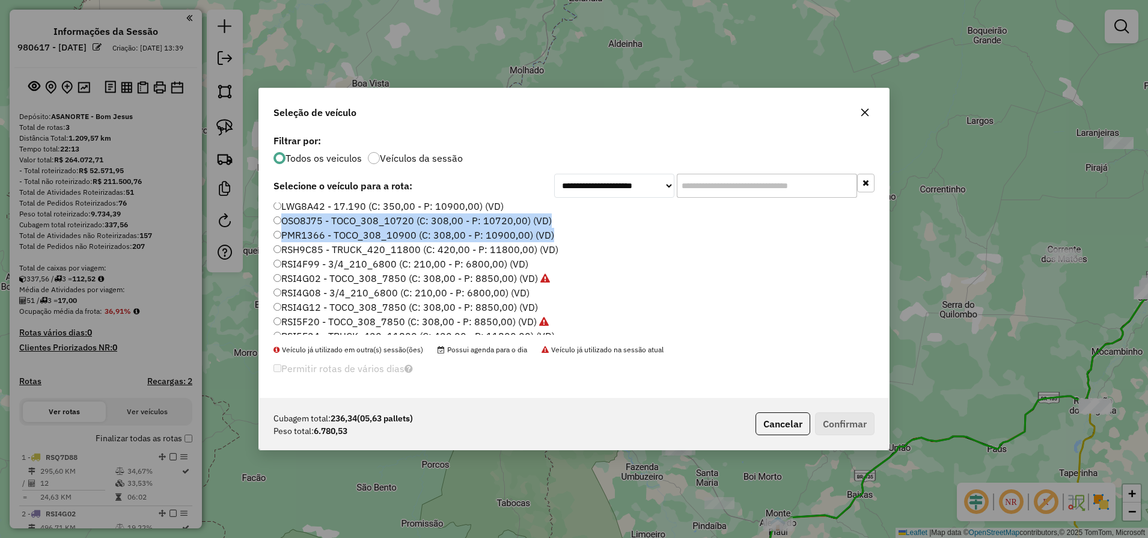
scroll to position [171, 0]
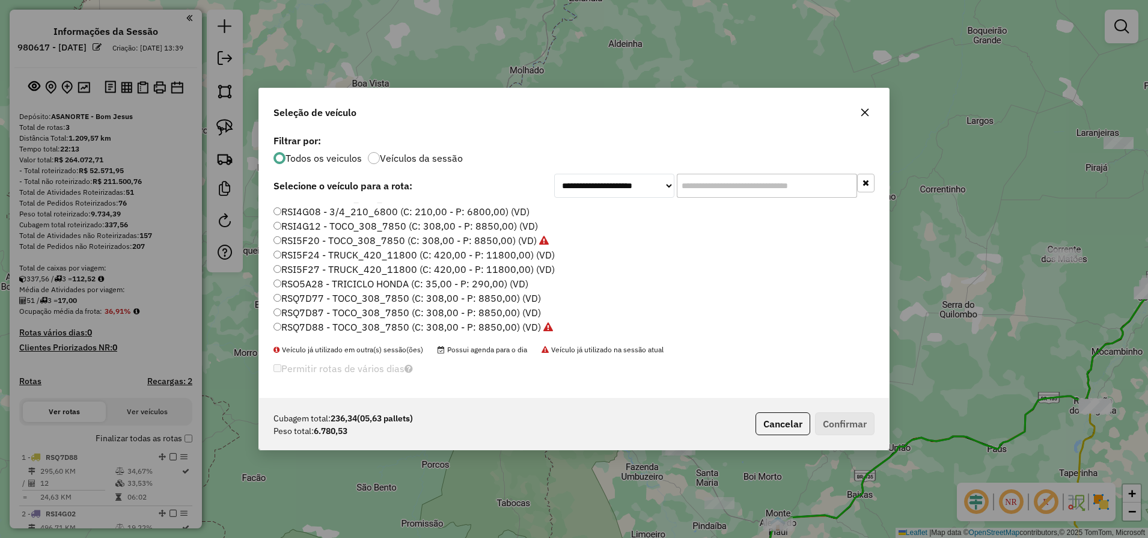
click at [445, 306] on label "RSQ7D87 - TOCO_308_7850 (C: 308,00 - P: 8850,00) (VD)" at bounding box center [406, 312] width 267 height 14
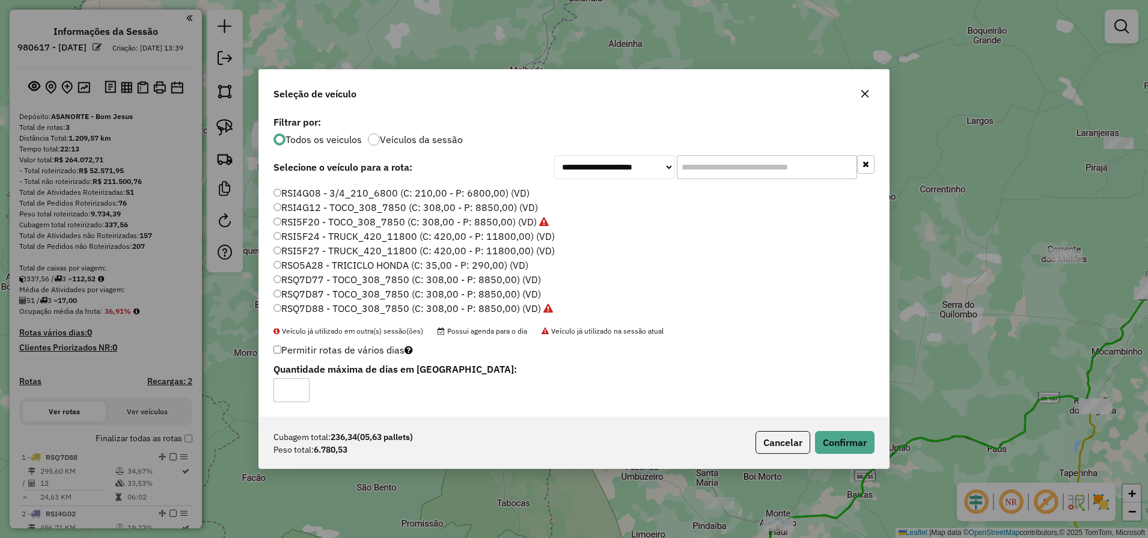
click at [838, 460] on div "Cubagem total: 236,34 (05,63 pallets) Peso total: 6.780,53 Cancelar Confirmar" at bounding box center [574, 442] width 630 height 52
click at [838, 447] on button "Confirmar" at bounding box center [844, 442] width 59 height 23
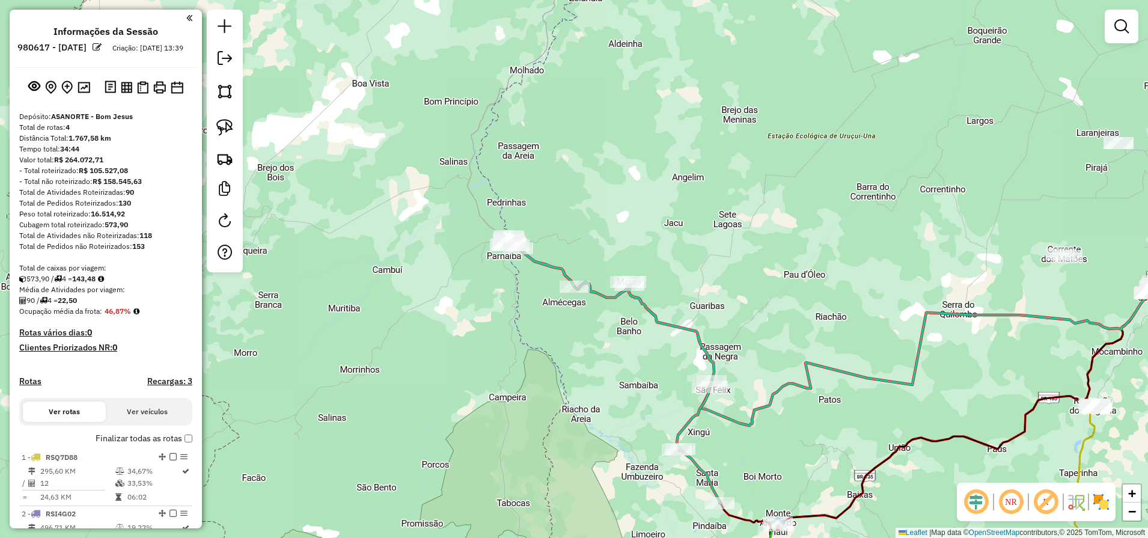
drag, startPoint x: 995, startPoint y: 282, endPoint x: 838, endPoint y: 469, distance: 244.5
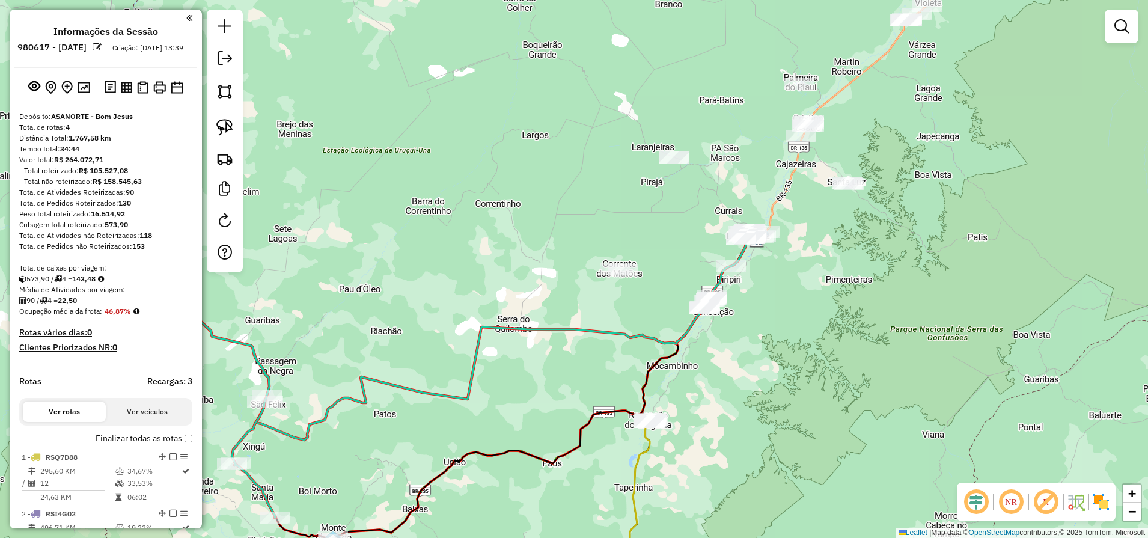
drag, startPoint x: 909, startPoint y: 226, endPoint x: 464, endPoint y: 240, distance: 444.9
click at [464, 240] on div "Janela de atendimento Grade de atendimento Capacidade Transportadoras Veículos …" at bounding box center [574, 269] width 1148 height 538
click at [215, 137] on link at bounding box center [225, 127] width 26 height 26
click at [665, 401] on div "Janela de atendimento Grade de atendimento Capacidade Transportadoras Veículos …" at bounding box center [574, 269] width 1148 height 538
click at [209, 133] on div at bounding box center [225, 141] width 36 height 263
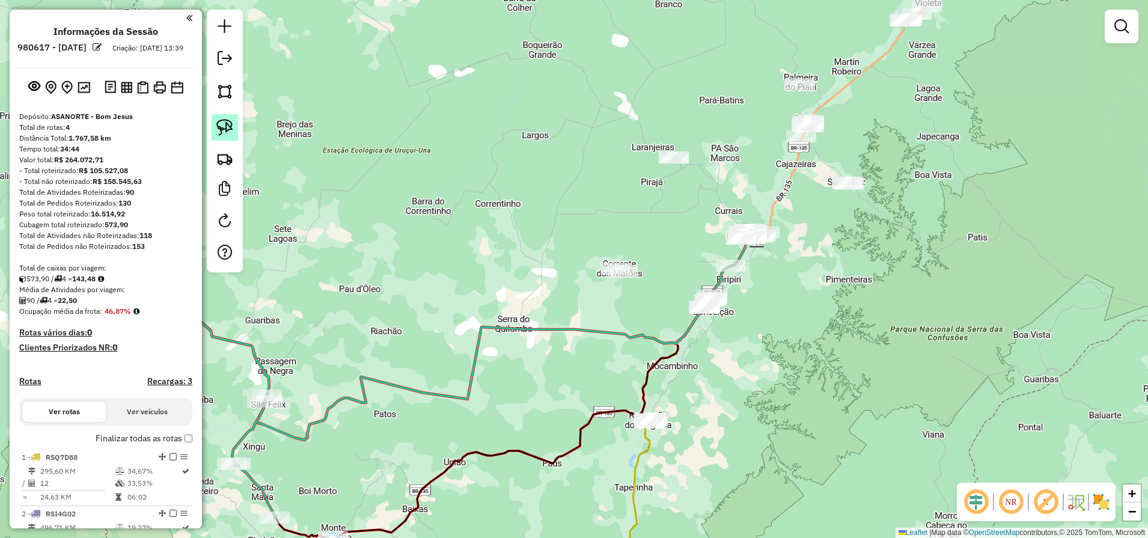
click at [215, 133] on link at bounding box center [225, 127] width 26 height 26
drag, startPoint x: 652, startPoint y: 392, endPoint x: 673, endPoint y: 415, distance: 30.6
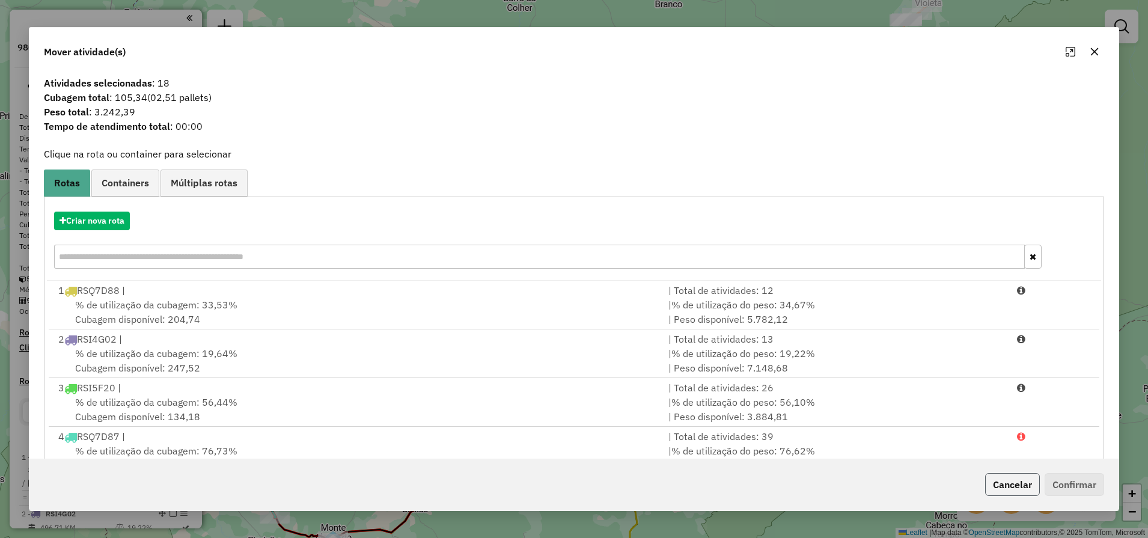
click at [999, 487] on button "Cancelar" at bounding box center [1012, 484] width 55 height 23
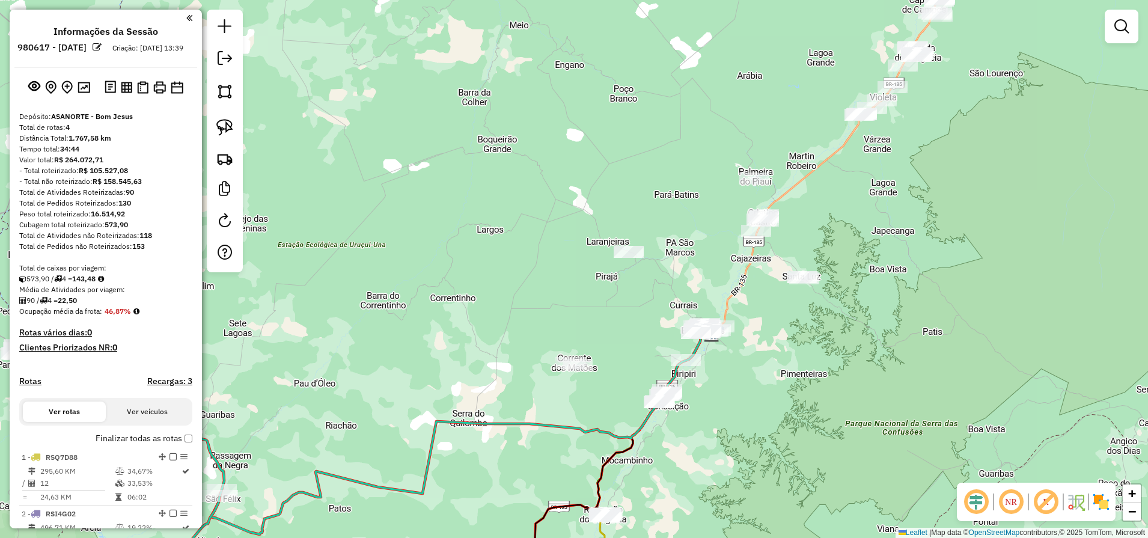
drag, startPoint x: 950, startPoint y: 131, endPoint x: 904, endPoint y: 225, distance: 104.6
click at [904, 225] on div "Janela de atendimento Grade de atendimento Capacidade Transportadoras Veículos …" at bounding box center [574, 269] width 1148 height 538
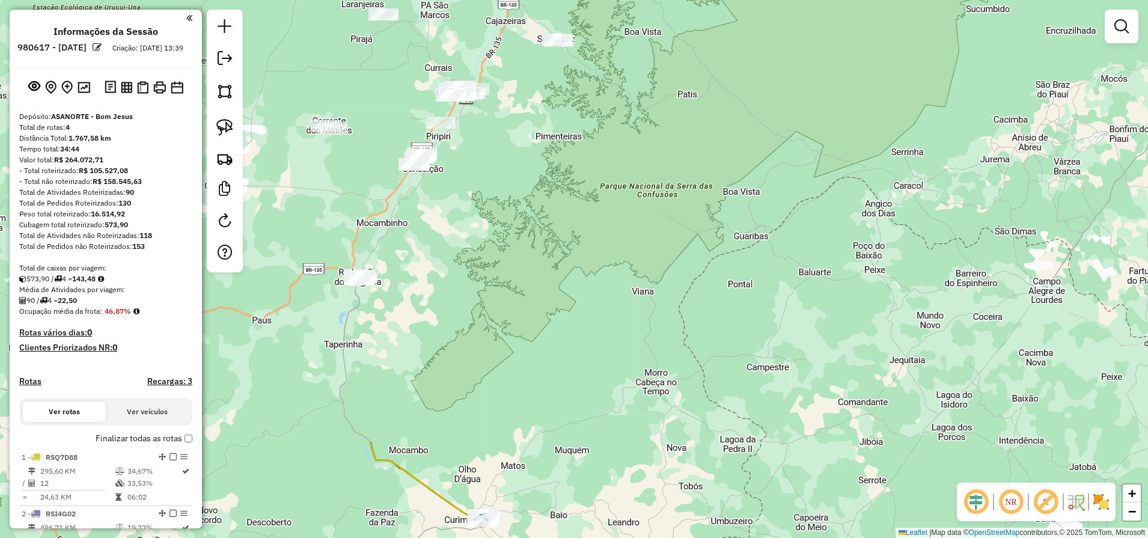
drag, startPoint x: 626, startPoint y: 75, endPoint x: 814, endPoint y: 570, distance: 529.7
click at [814, 537] on html "Aguarde... Pop-up bloqueado! Seu navegador bloqueou automáticamente a abertura …" at bounding box center [574, 269] width 1148 height 538
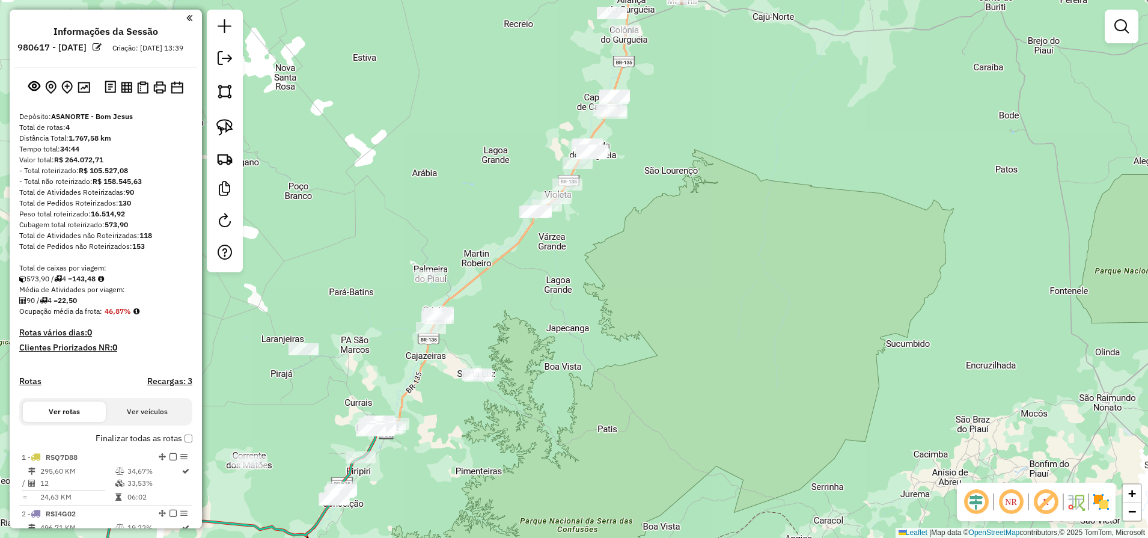
drag, startPoint x: 534, startPoint y: 212, endPoint x: 453, endPoint y: 570, distance: 367.2
click at [453, 537] on html "Aguarde... Pop-up bloqueado! Seu navegador bloqueou automáticamente a abertura …" at bounding box center [574, 269] width 1148 height 538
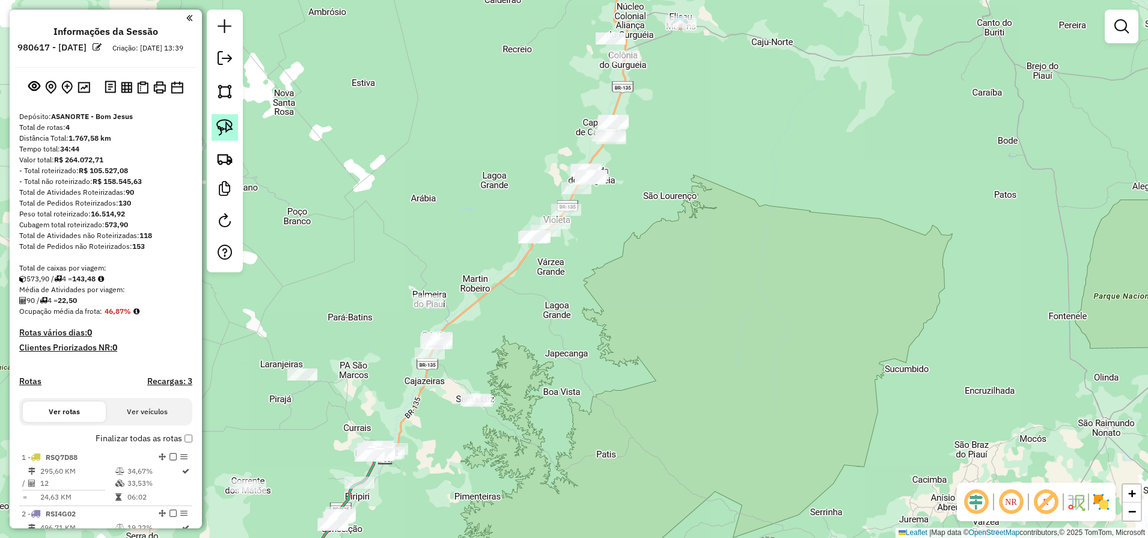
click at [223, 124] on img at bounding box center [224, 127] width 17 height 17
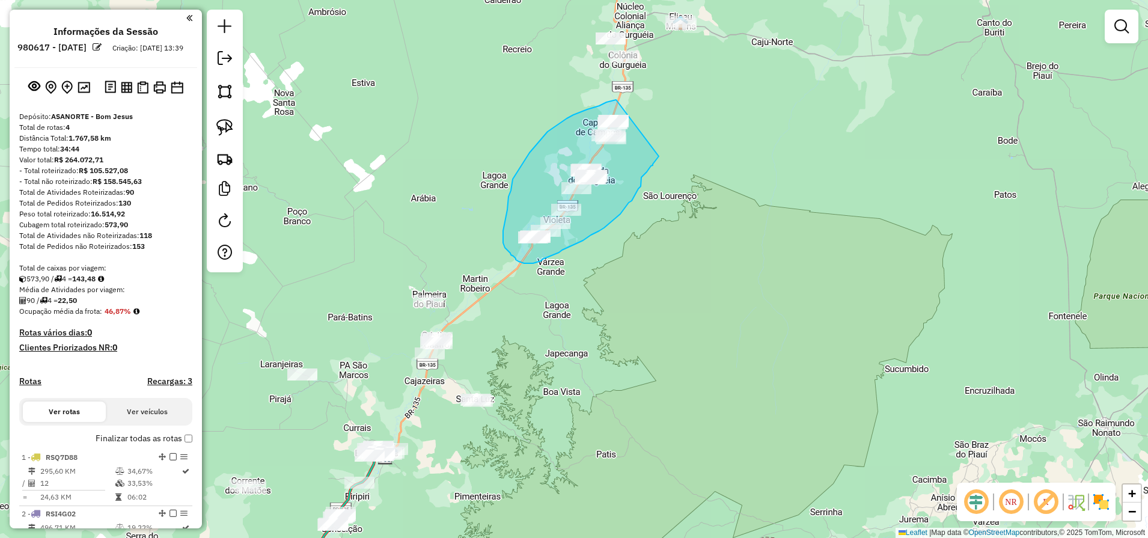
drag, startPoint x: 618, startPoint y: 98, endPoint x: 652, endPoint y: 146, distance: 58.7
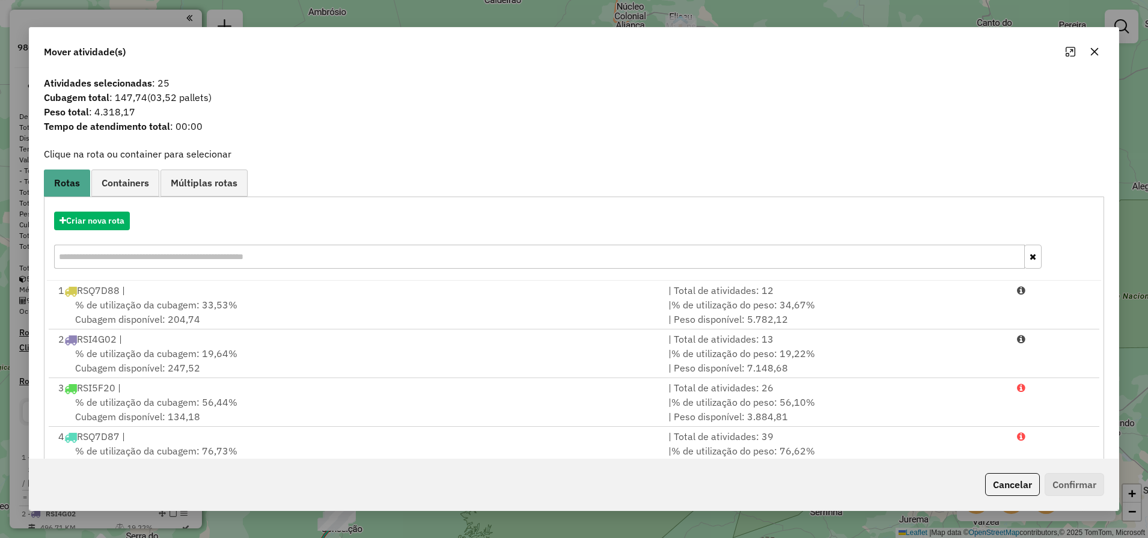
click at [88, 231] on div "Criar nova rota" at bounding box center [574, 242] width 1055 height 78
drag, startPoint x: 79, startPoint y: 243, endPoint x: 75, endPoint y: 223, distance: 20.2
click at [75, 223] on div "Criar nova rota" at bounding box center [574, 242] width 1055 height 78
click at [75, 223] on button "Criar nova rota" at bounding box center [92, 221] width 76 height 19
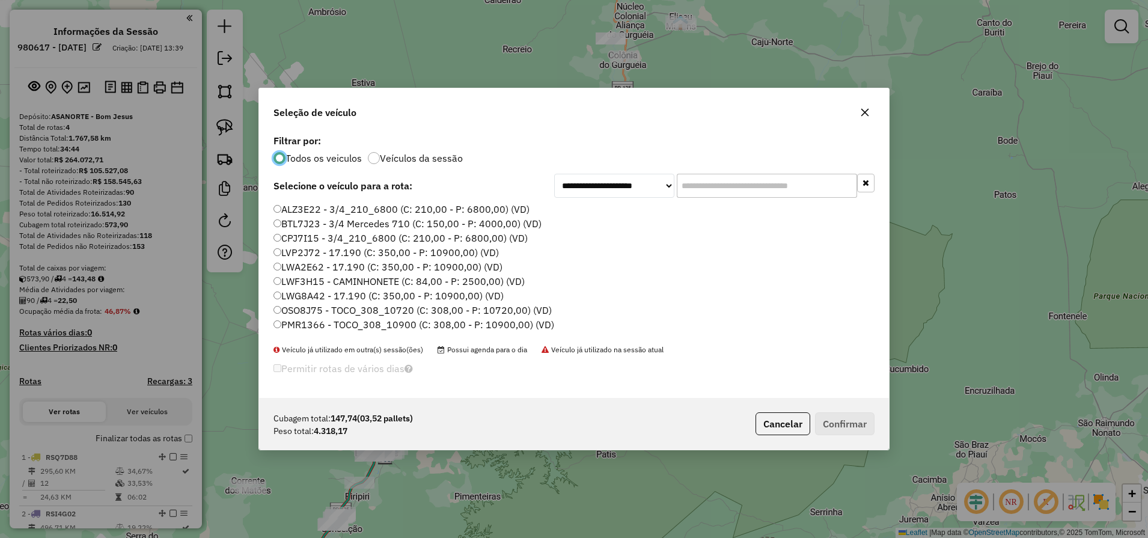
scroll to position [7, 4]
click at [874, 299] on div "ALZ3E22 - 3/4_210_6800 (C: 210,00 - P: 6800,00) (VD) BTL7J23 - 3/4 Mercedes 710…" at bounding box center [573, 274] width 615 height 142
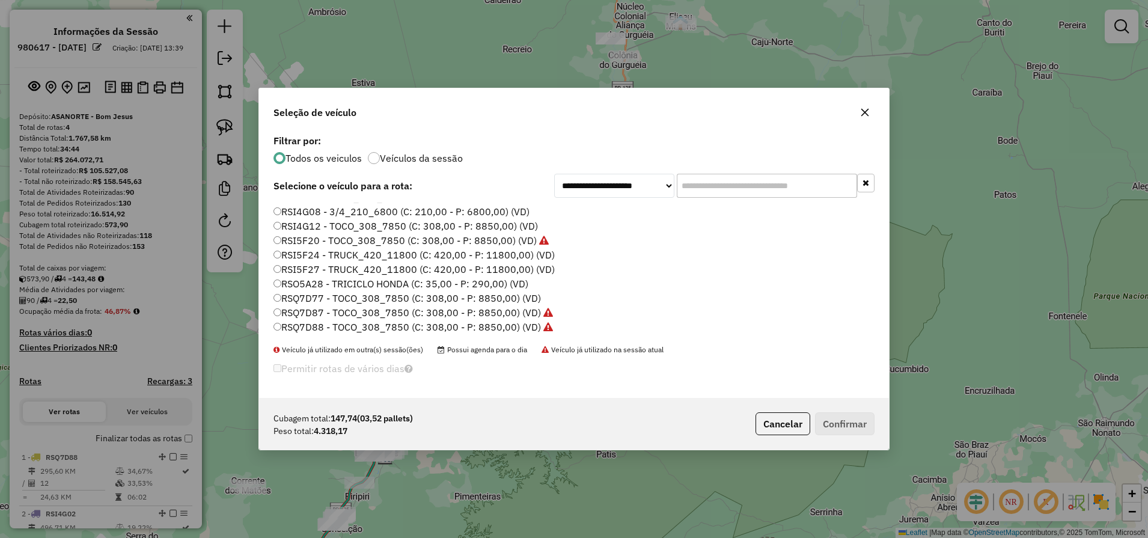
click at [281, 222] on label "RSI4G12 - TOCO_308_7850 (C: 308,00 - P: 8850,00) (VD)" at bounding box center [405, 226] width 264 height 14
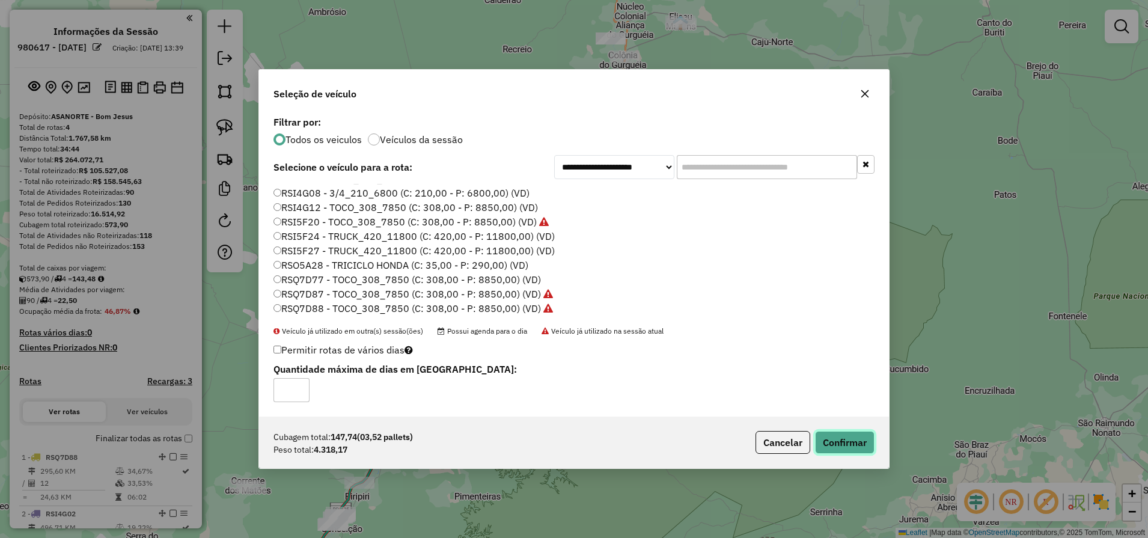
click at [831, 437] on button "Confirmar" at bounding box center [844, 442] width 59 height 23
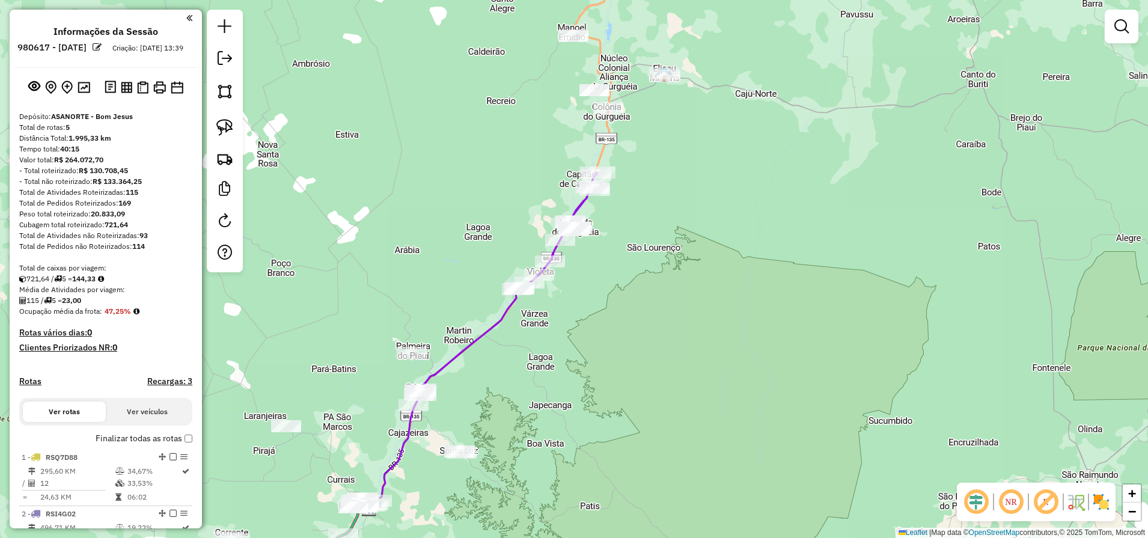
drag, startPoint x: 808, startPoint y: 181, endPoint x: 773, endPoint y: 269, distance: 94.4
click at [773, 269] on div "Janela de atendimento Grade de atendimento Capacidade Transportadoras Veículos …" at bounding box center [574, 269] width 1148 height 538
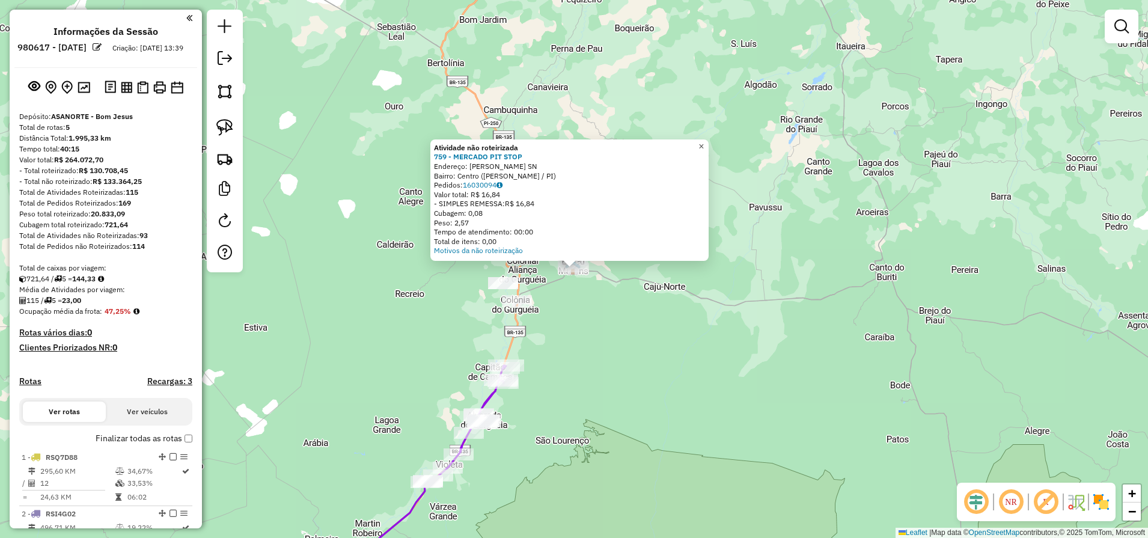
click at [704, 141] on span "×" at bounding box center [700, 146] width 5 height 10
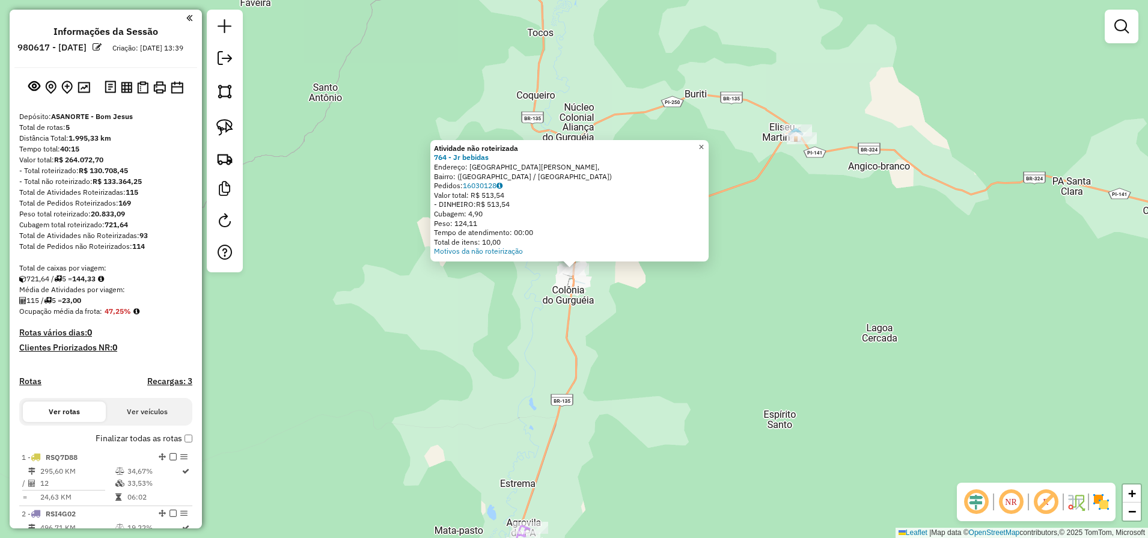
click at [704, 147] on span "×" at bounding box center [700, 147] width 5 height 10
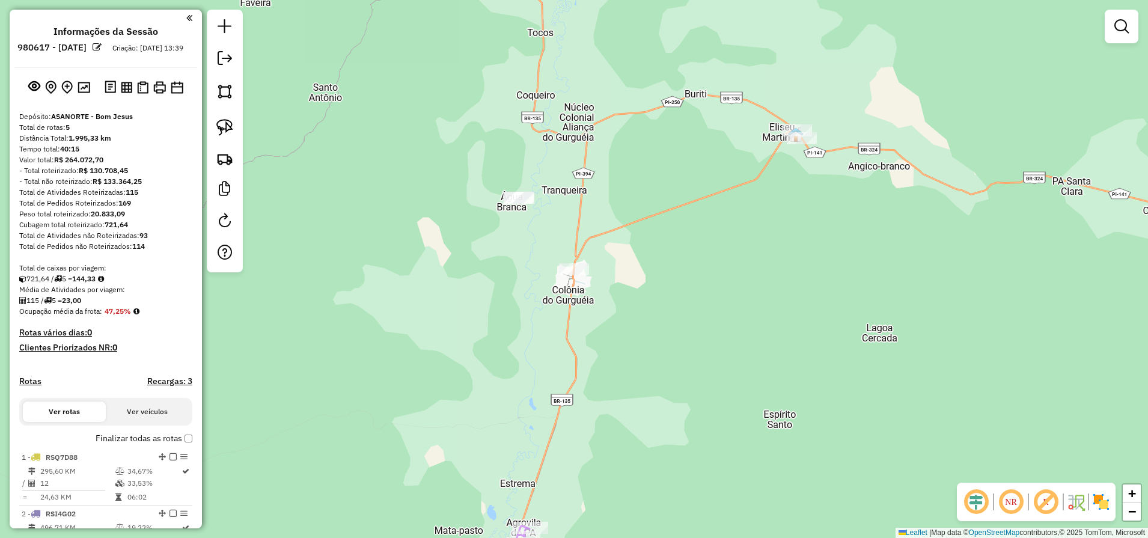
drag, startPoint x: 707, startPoint y: 147, endPoint x: 633, endPoint y: 359, distance: 224.6
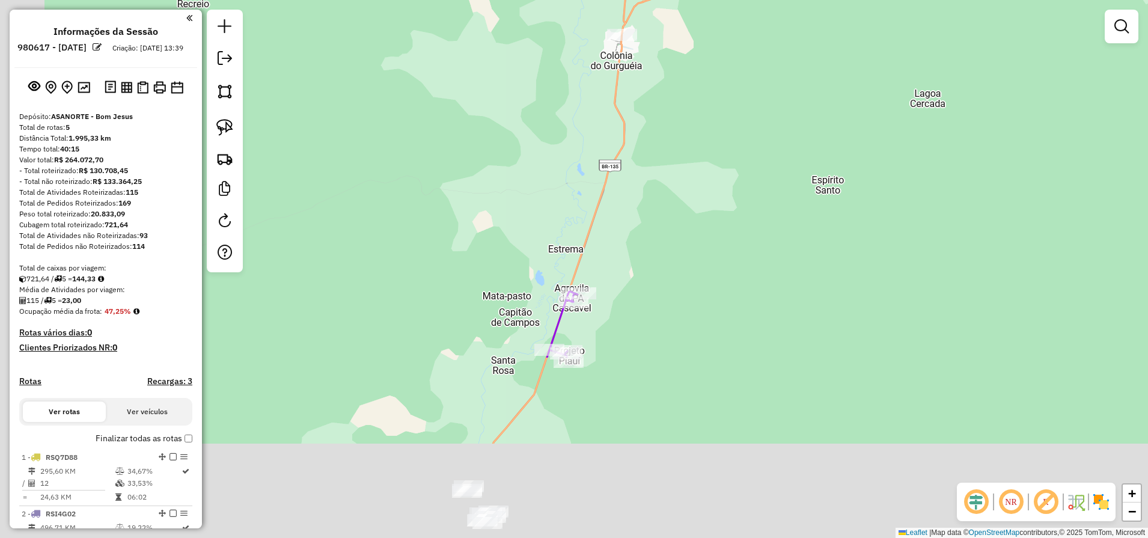
drag, startPoint x: 450, startPoint y: 376, endPoint x: 498, endPoint y: 141, distance: 239.3
click at [498, 141] on div "Janela de atendimento Grade de atendimento Capacidade Transportadoras Veículos …" at bounding box center [574, 269] width 1148 height 538
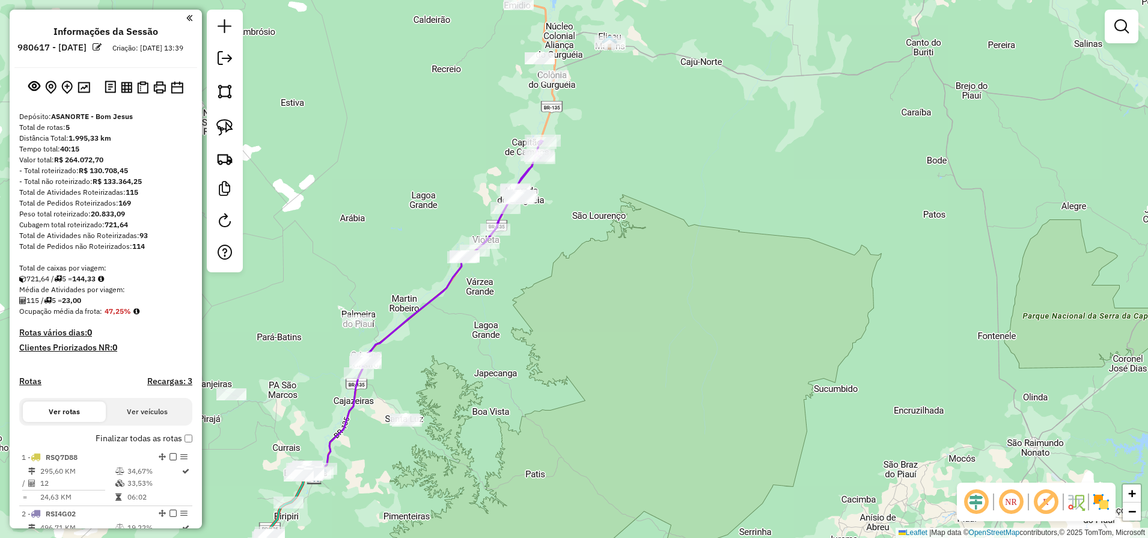
drag, startPoint x: 321, startPoint y: 486, endPoint x: 343, endPoint y: 442, distance: 49.7
click at [343, 442] on div "Janela de atendimento Grade de atendimento Capacidade Transportadoras Veículos …" at bounding box center [574, 269] width 1148 height 538
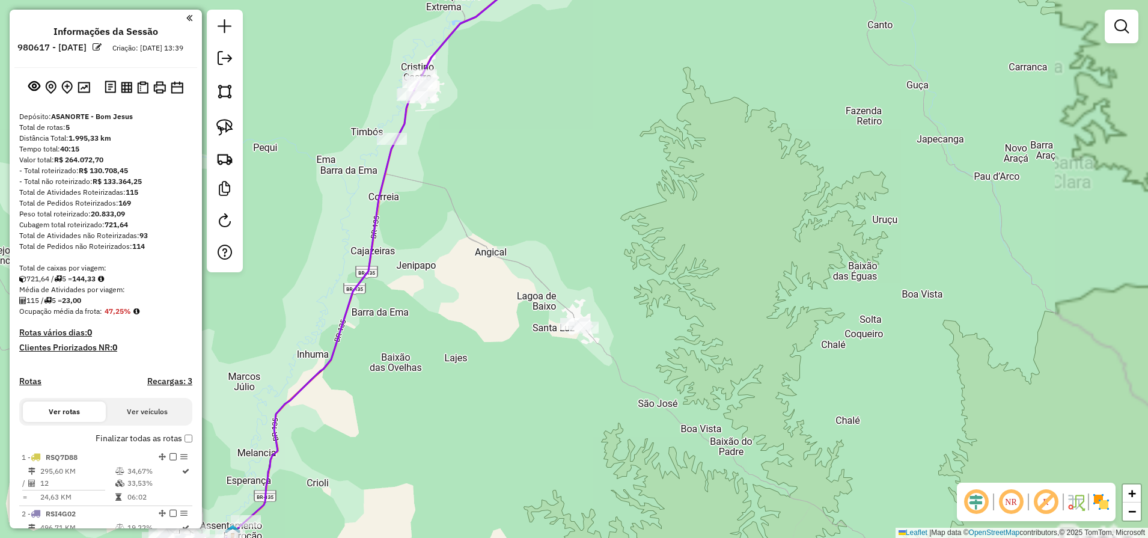
click at [235, 144] on div at bounding box center [225, 141] width 36 height 263
click at [213, 119] on link at bounding box center [225, 127] width 26 height 26
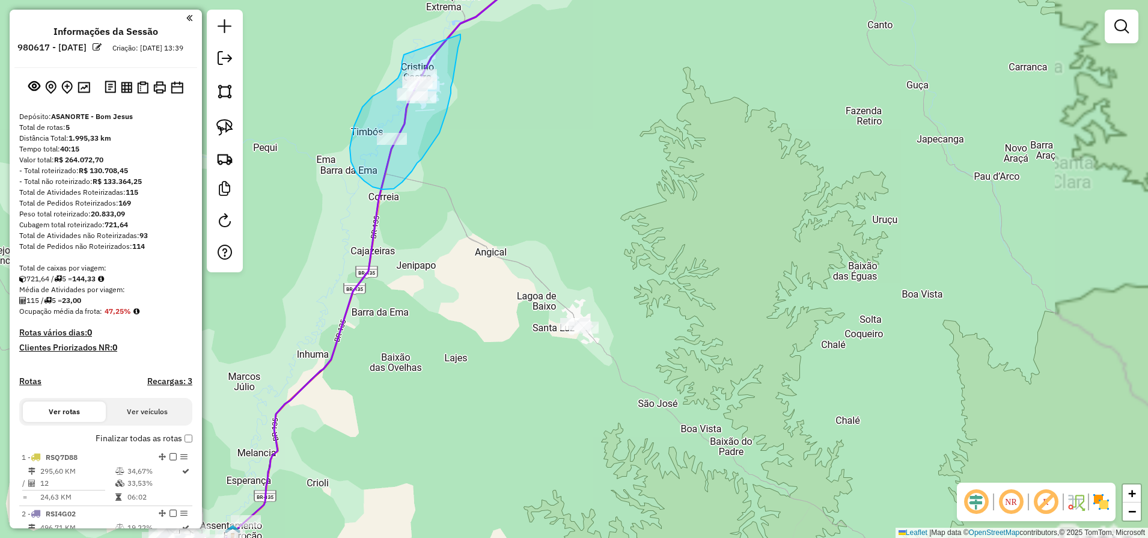
drag, startPoint x: 404, startPoint y: 54, endPoint x: 460, endPoint y: 34, distance: 60.1
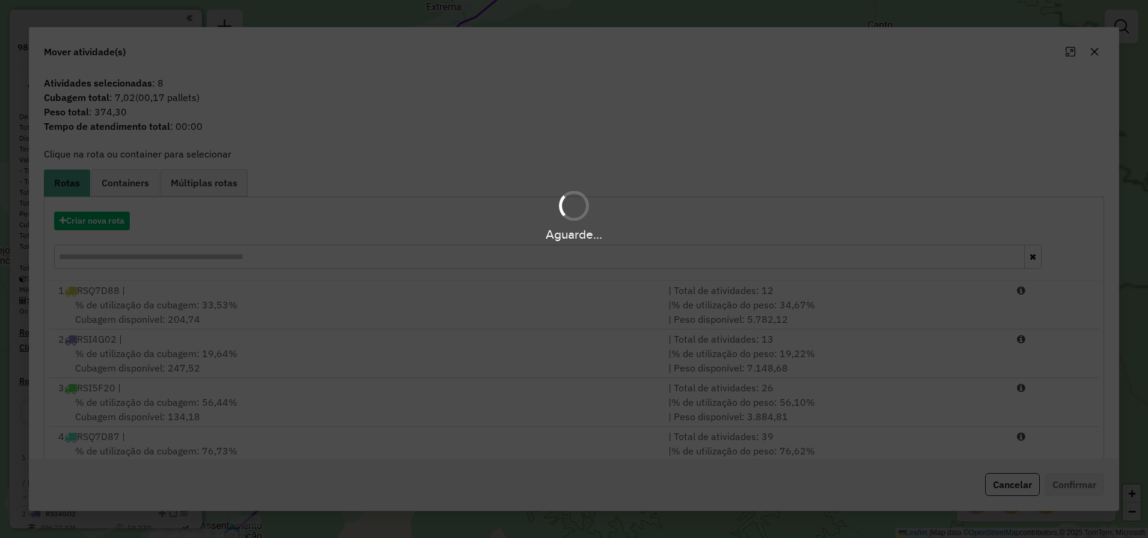
click at [1094, 51] on div "Aguarde..." at bounding box center [574, 269] width 1148 height 538
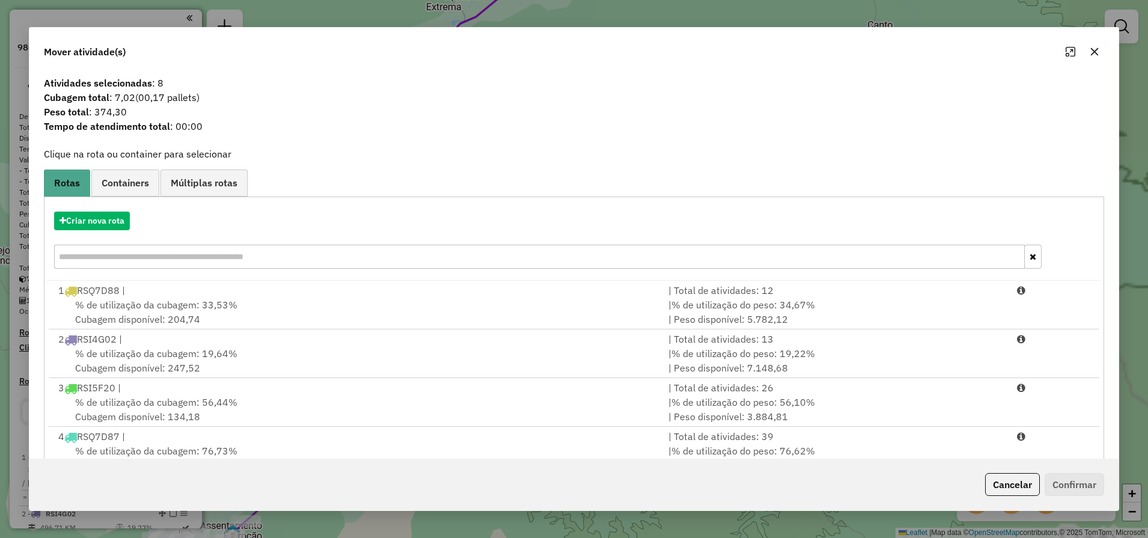
click at [1094, 51] on icon "button" at bounding box center [1095, 51] width 8 height 8
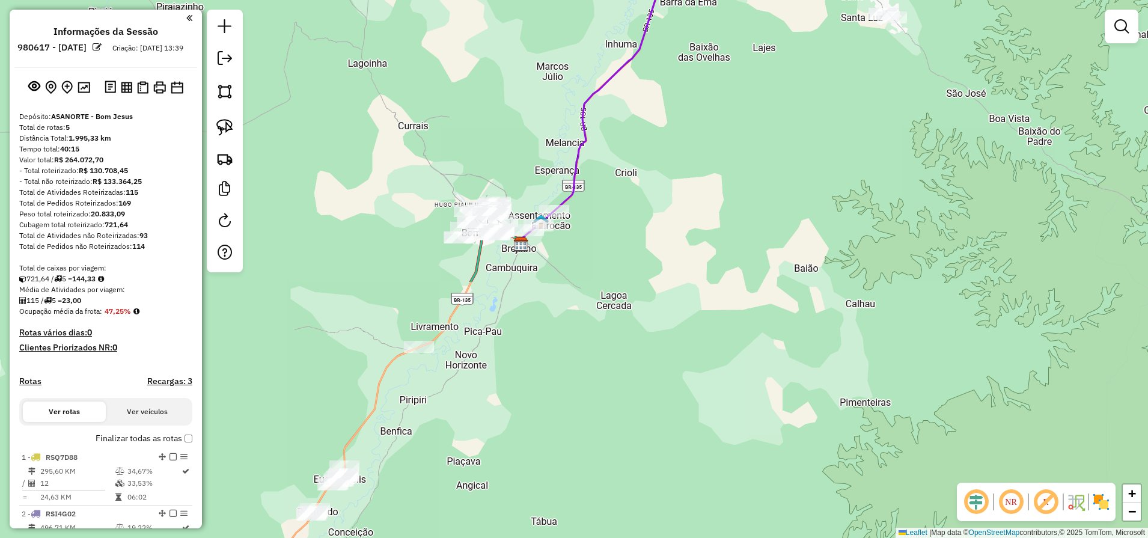
drag, startPoint x: 487, startPoint y: 367, endPoint x: 795, endPoint y: 57, distance: 436.8
click at [795, 57] on div "Janela de atendimento Grade de atendimento Capacidade Transportadoras Veículos …" at bounding box center [574, 269] width 1148 height 538
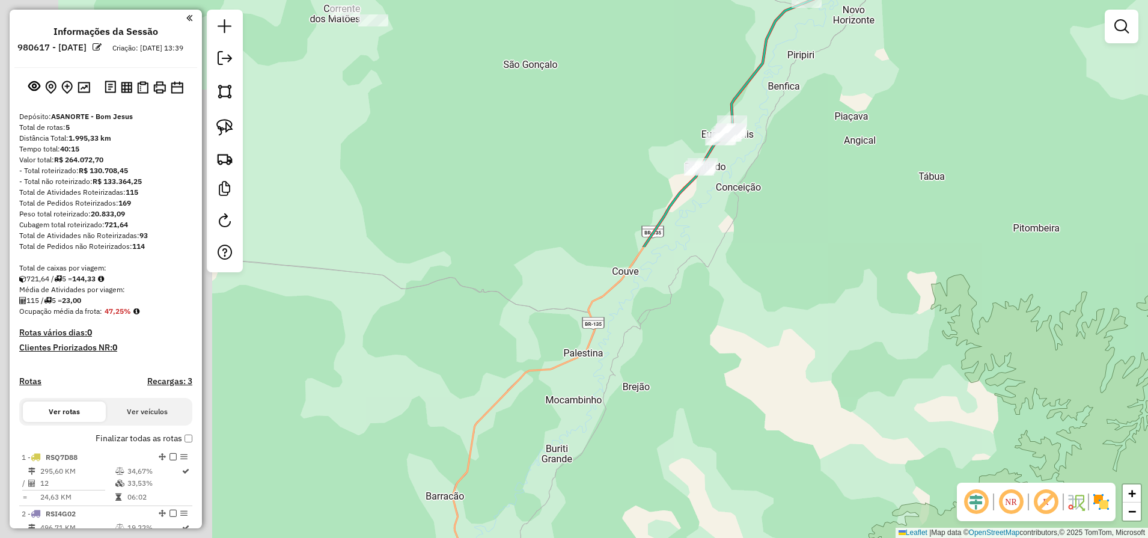
drag, startPoint x: 698, startPoint y: 267, endPoint x: 1069, endPoint y: -78, distance: 506.9
click at [1069, 0] on html "Aguarde... Pop-up bloqueado! Seu navegador bloqueou automáticamente a abertura …" at bounding box center [574, 269] width 1148 height 538
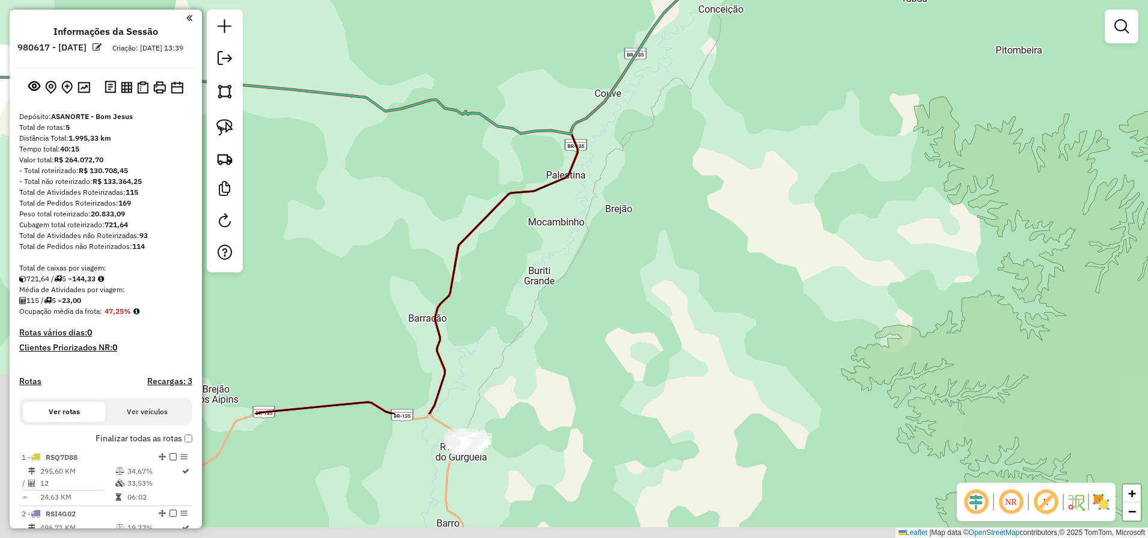
drag, startPoint x: 900, startPoint y: 225, endPoint x: 899, endPoint y: 47, distance: 177.9
click at [899, 47] on div "Janela de atendimento Grade de atendimento Capacidade Transportadoras Veículos …" at bounding box center [574, 269] width 1148 height 538
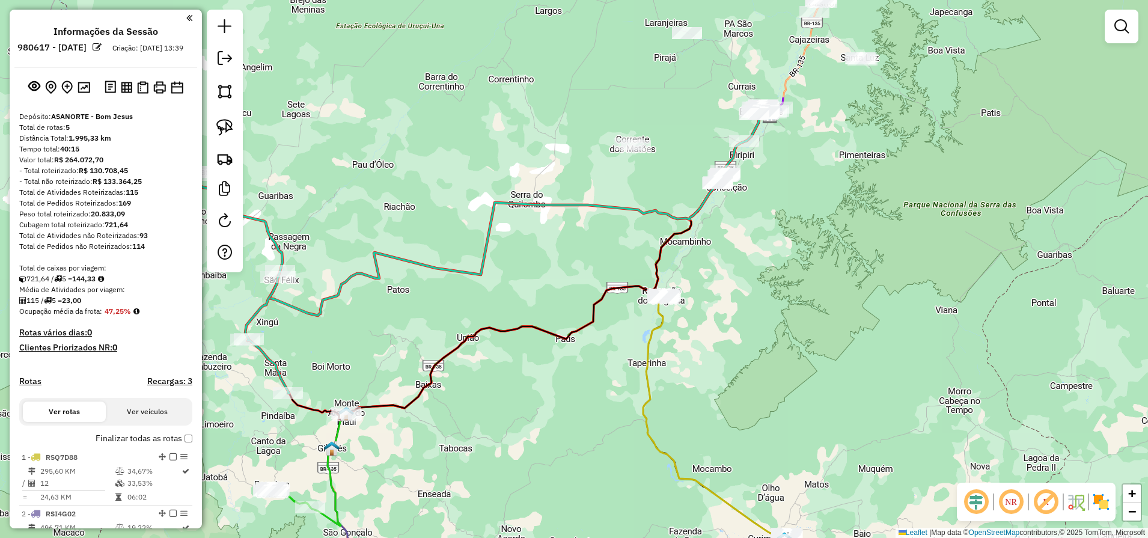
drag, startPoint x: 883, startPoint y: 126, endPoint x: 756, endPoint y: 277, distance: 197.4
click at [756, 277] on div "Janela de atendimento Grade de atendimento Capacidade Transportadoras Veículos …" at bounding box center [574, 269] width 1148 height 538
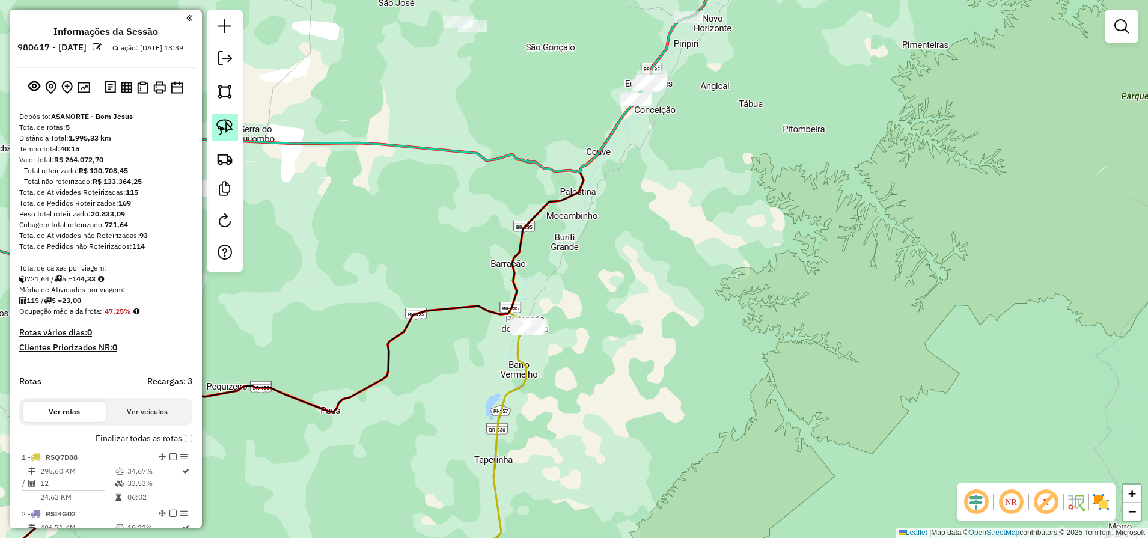
click at [223, 128] on img at bounding box center [224, 127] width 17 height 17
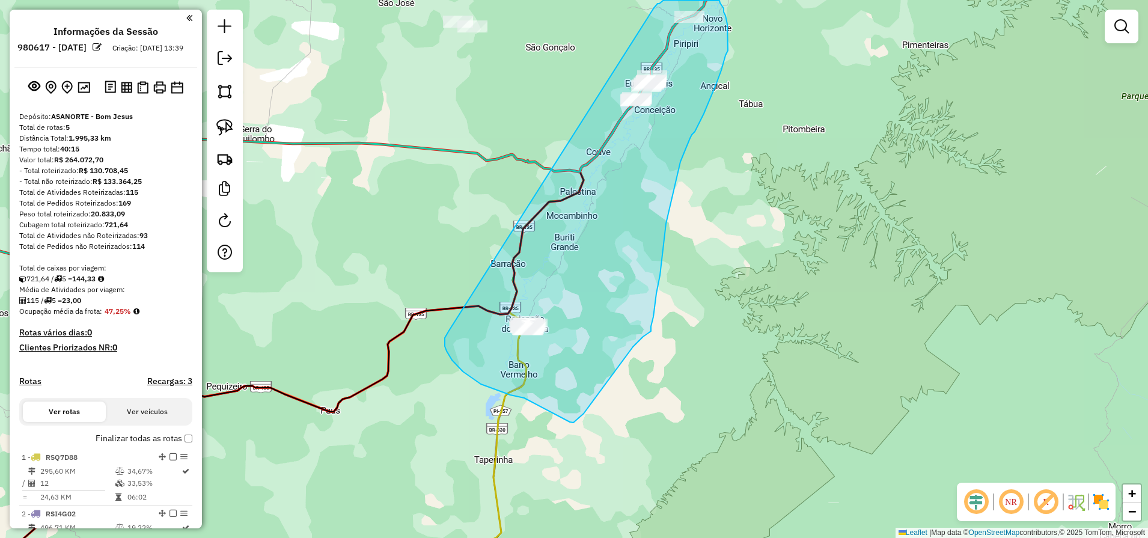
drag, startPoint x: 654, startPoint y: 8, endPoint x: 449, endPoint y: 331, distance: 382.3
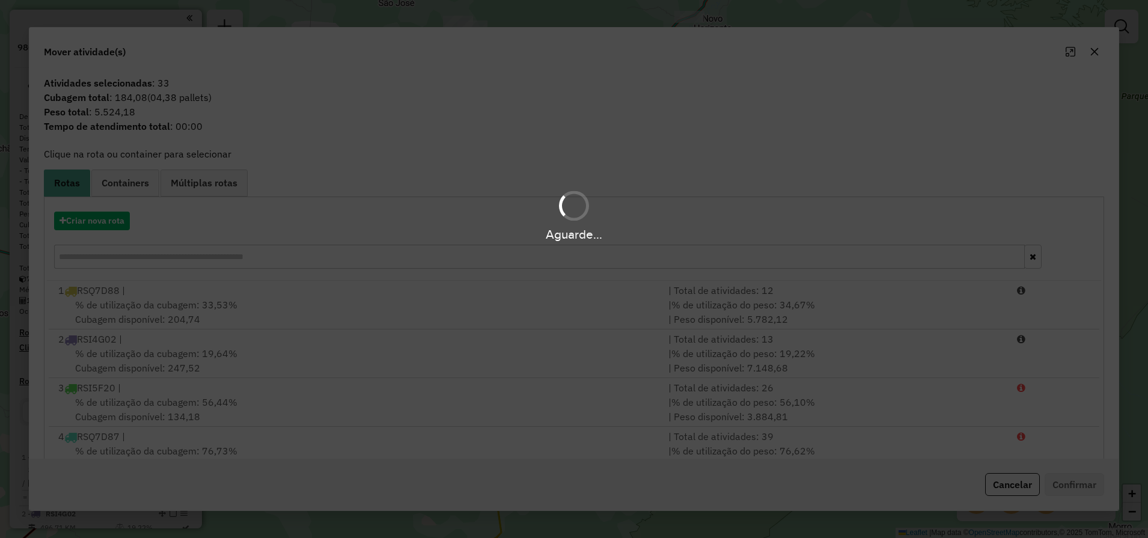
click at [449, 331] on div "Aguarde..." at bounding box center [574, 269] width 1148 height 538
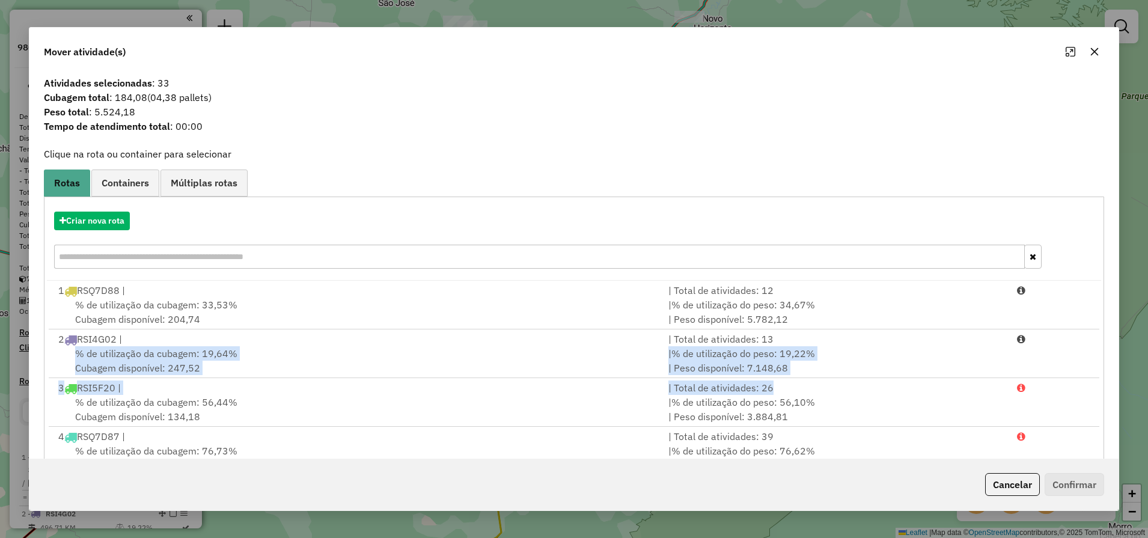
drag, startPoint x: 1120, startPoint y: 334, endPoint x: 1139, endPoint y: 408, distance: 77.1
click at [1139, 408] on div "Mover atividade(s) Atividades selecionadas : 33 Cubagem total : 184,08 (04,38 p…" at bounding box center [574, 269] width 1148 height 538
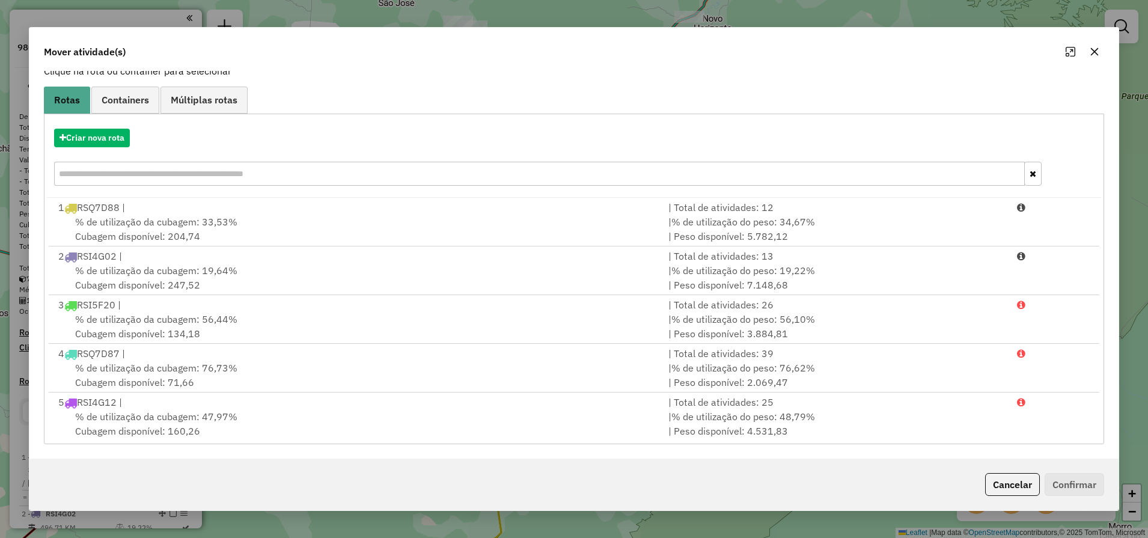
click at [787, 114] on ul "Rotas Containers Múltiplas rotas" at bounding box center [574, 100] width 1061 height 27
click at [1099, 65] on div "Mover atividade(s)" at bounding box center [574, 49] width 1090 height 43
click at [1095, 52] on icon "button" at bounding box center [1095, 51] width 8 height 8
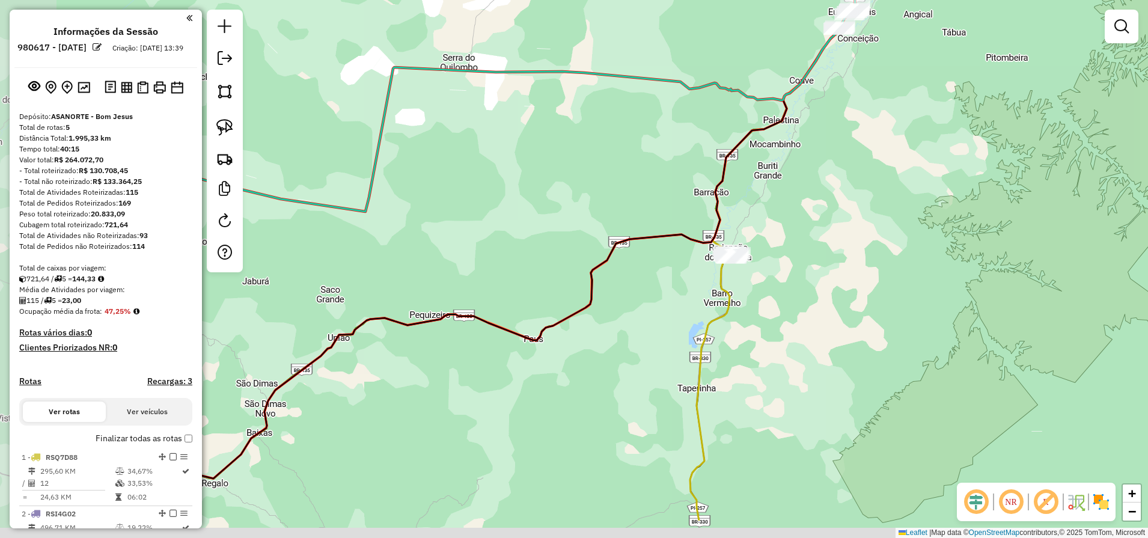
drag, startPoint x: 633, startPoint y: 263, endPoint x: 837, endPoint y: 192, distance: 216.5
click at [837, 192] on div "Janela de atendimento Grade de atendimento Capacidade Transportadoras Veículos …" at bounding box center [574, 269] width 1148 height 538
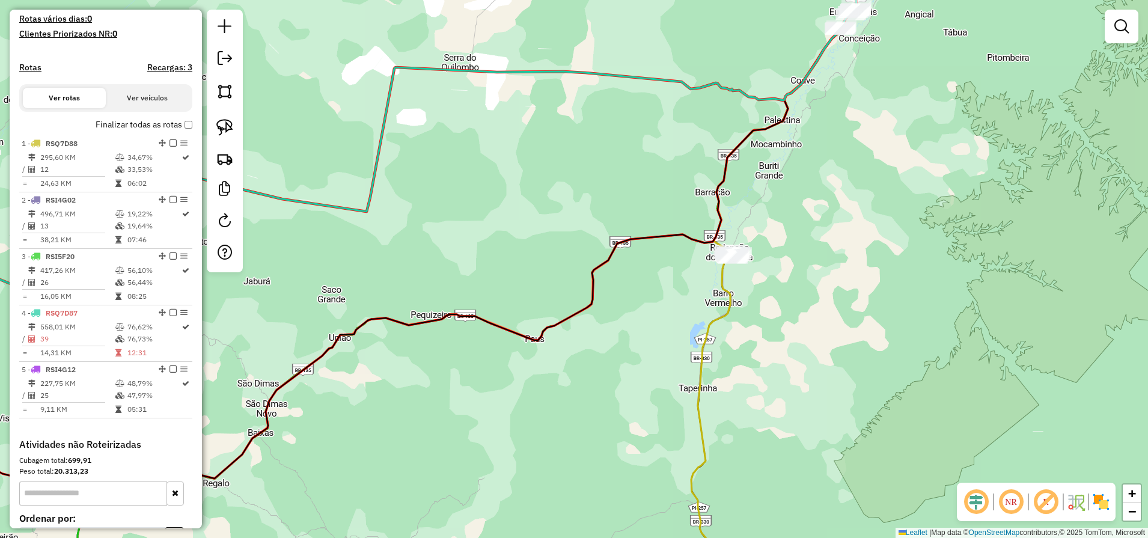
scroll to position [324, 0]
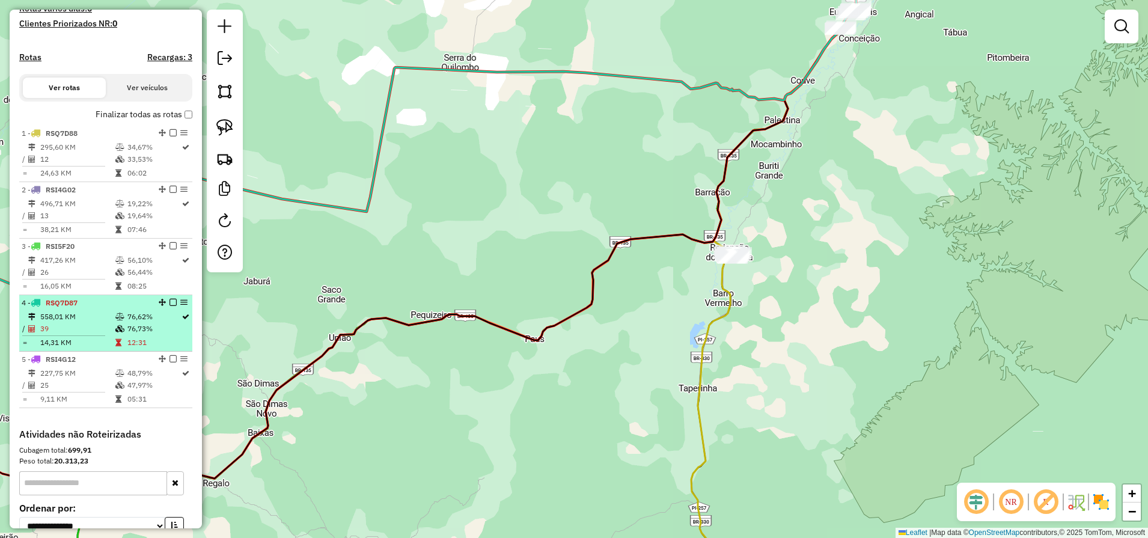
select select "**********"
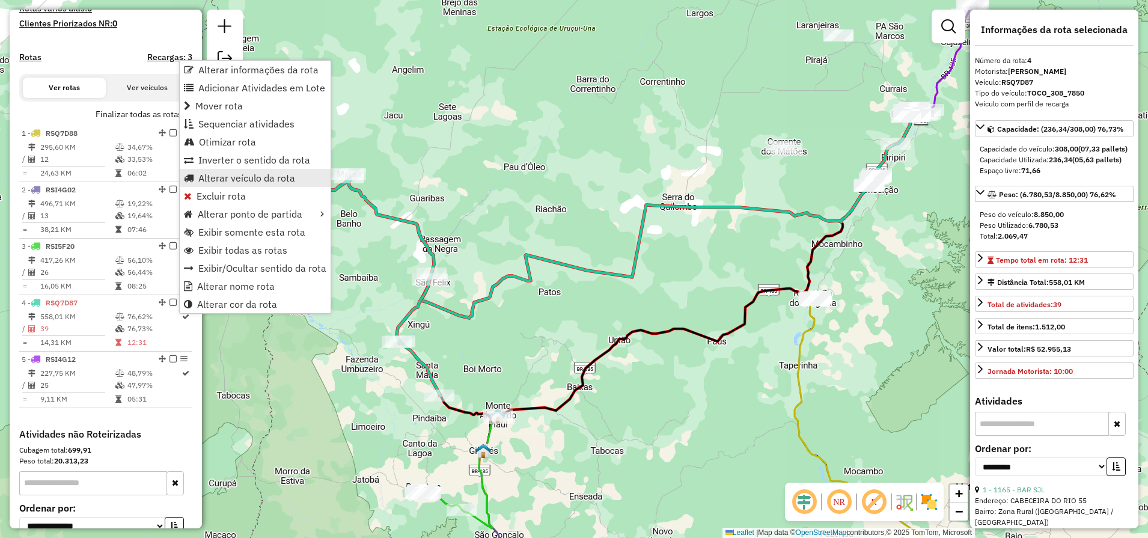
click at [220, 180] on span "Alterar veículo da rota" at bounding box center [246, 178] width 97 height 10
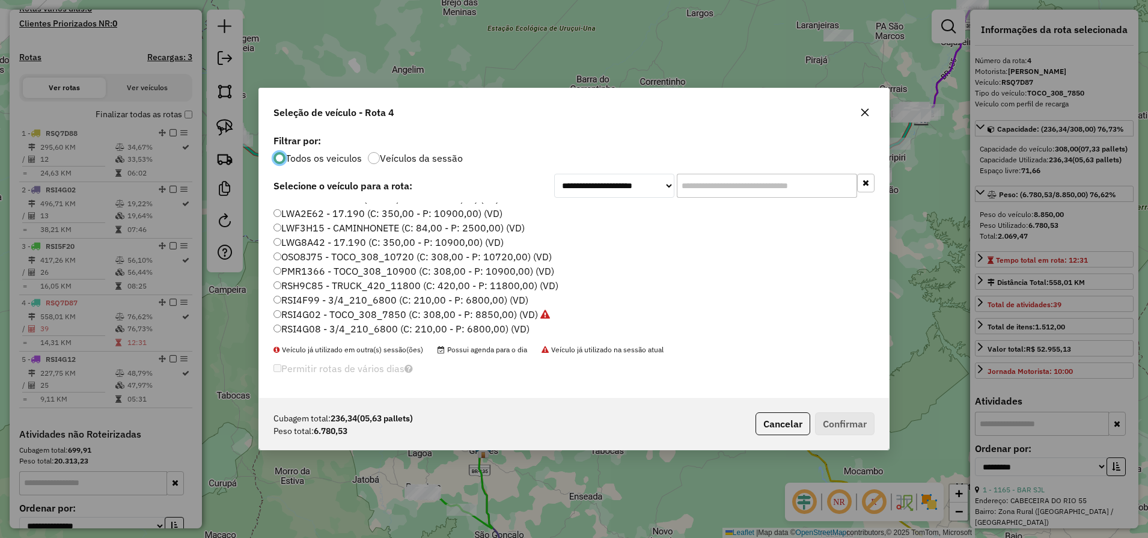
scroll to position [66, 0]
click at [309, 273] on label "RSH9C85 - TRUCK_420_11800 (C: 420,00 - P: 11800,00) (VD)" at bounding box center [415, 273] width 285 height 14
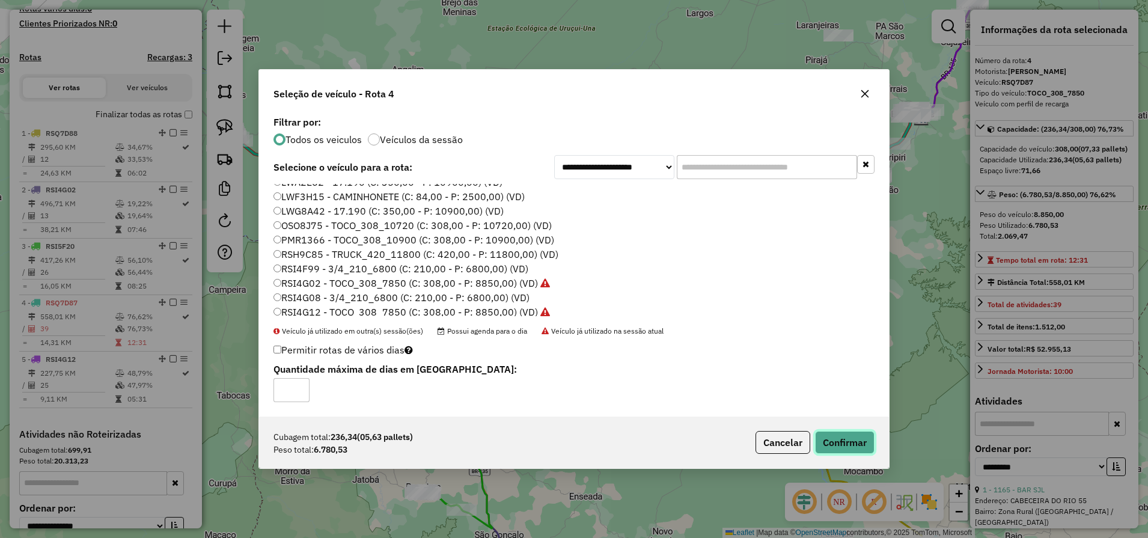
click at [859, 451] on button "Confirmar" at bounding box center [844, 442] width 59 height 23
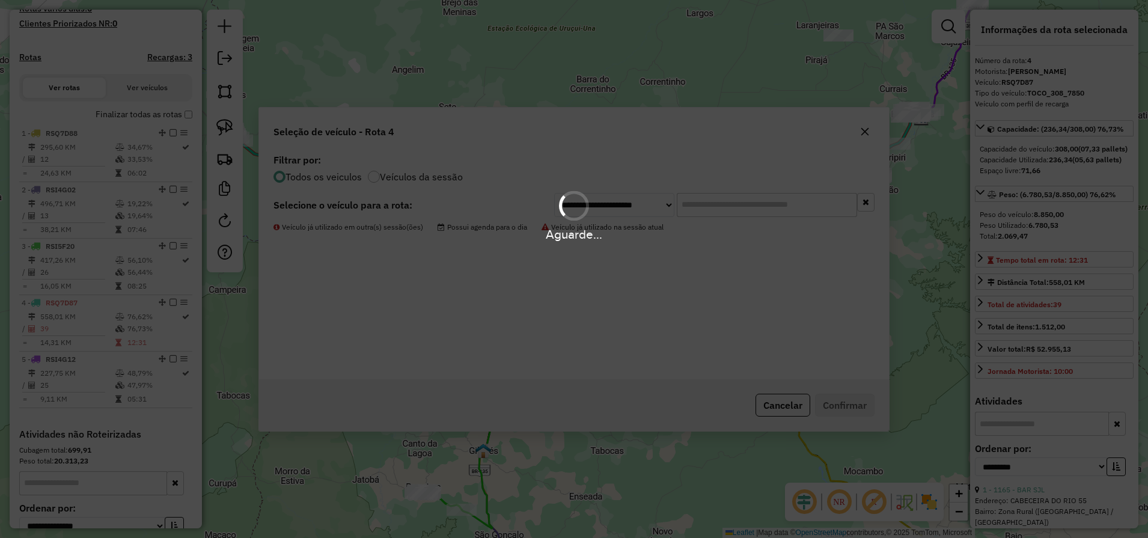
click at [859, 451] on div "Aguarde..." at bounding box center [574, 269] width 1148 height 538
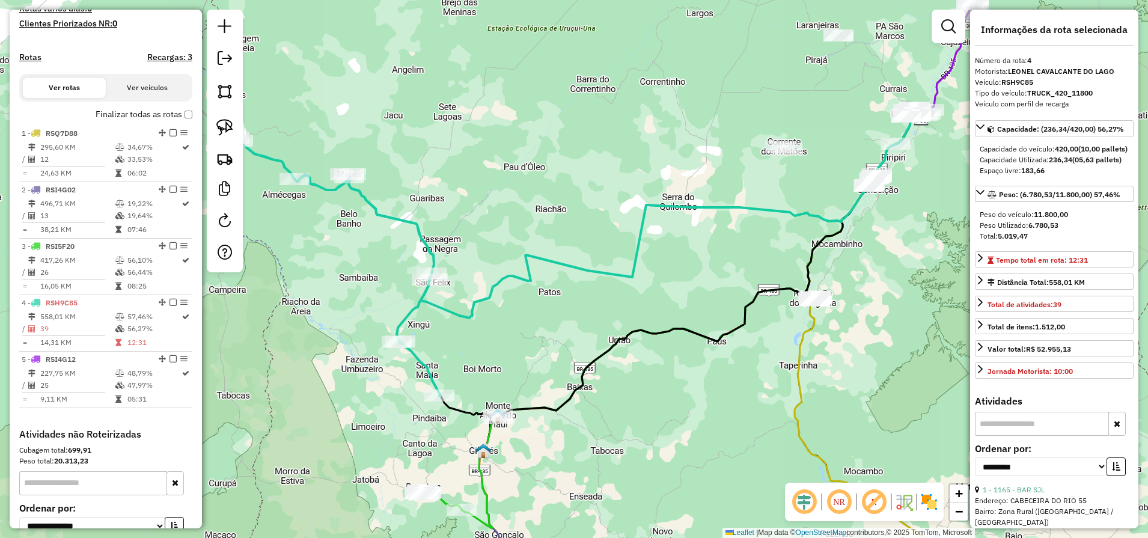
scroll to position [451, 0]
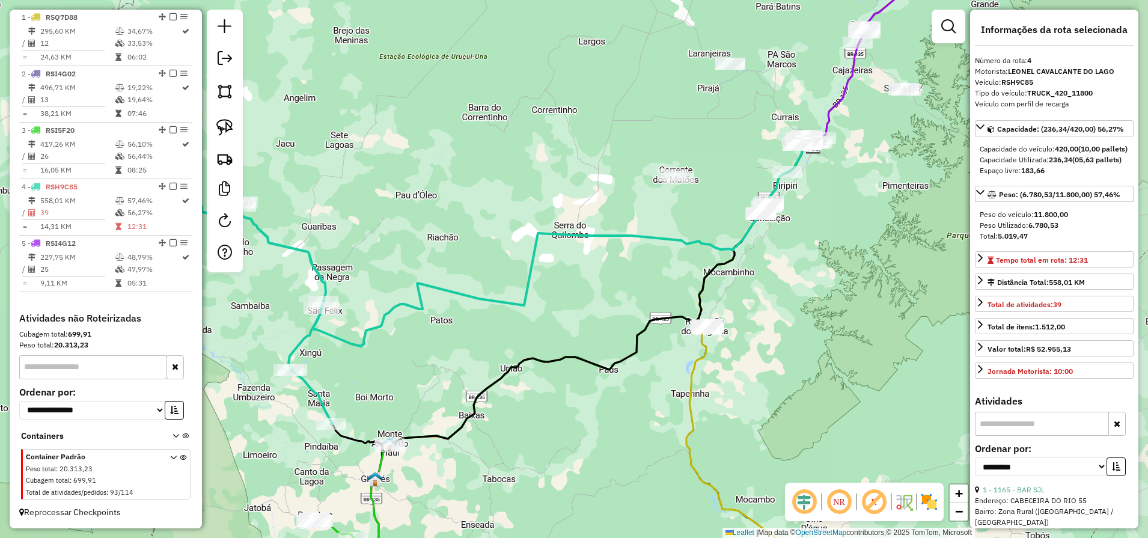
drag, startPoint x: 772, startPoint y: 333, endPoint x: 662, endPoint y: 361, distance: 113.4
click at [662, 361] on div "Janela de atendimento Grade de atendimento Capacidade Transportadoras Veículos …" at bounding box center [574, 269] width 1148 height 538
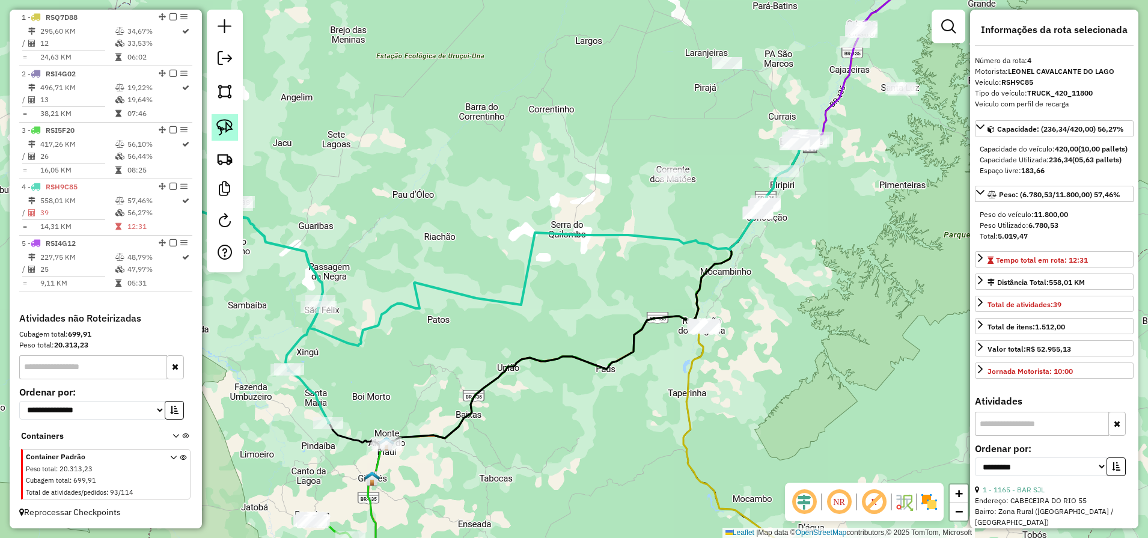
click at [225, 116] on link at bounding box center [225, 127] width 26 height 26
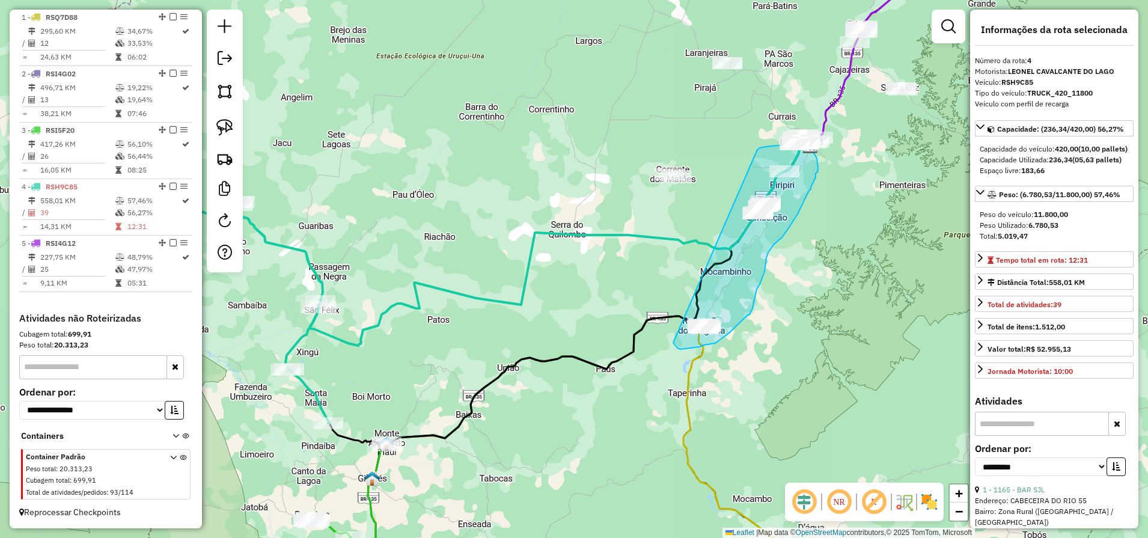
drag, startPoint x: 757, startPoint y: 150, endPoint x: 673, endPoint y: 343, distance: 210.5
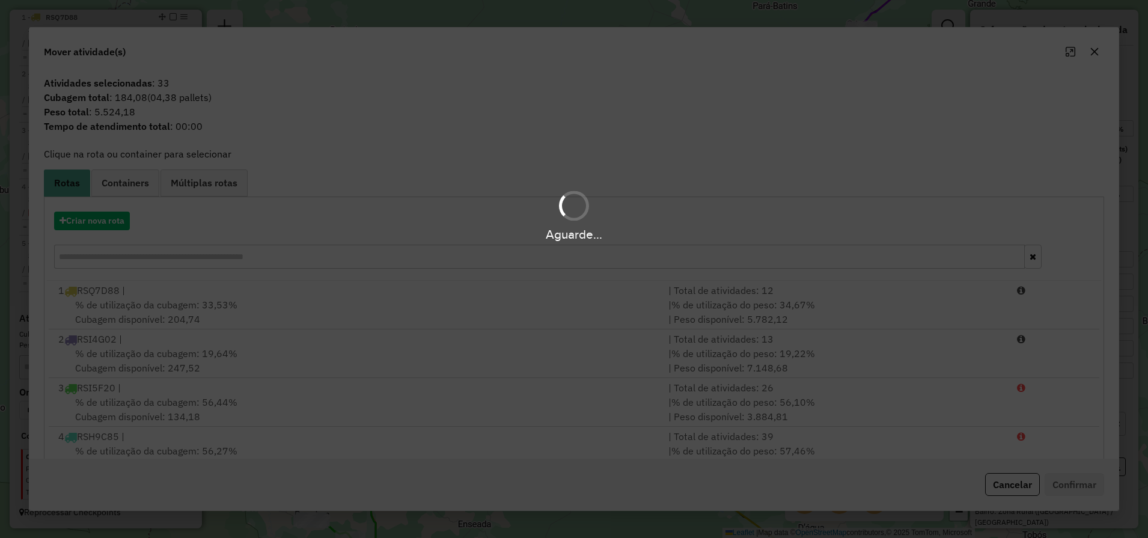
click at [673, 343] on div "Aguarde..." at bounding box center [574, 269] width 1148 height 538
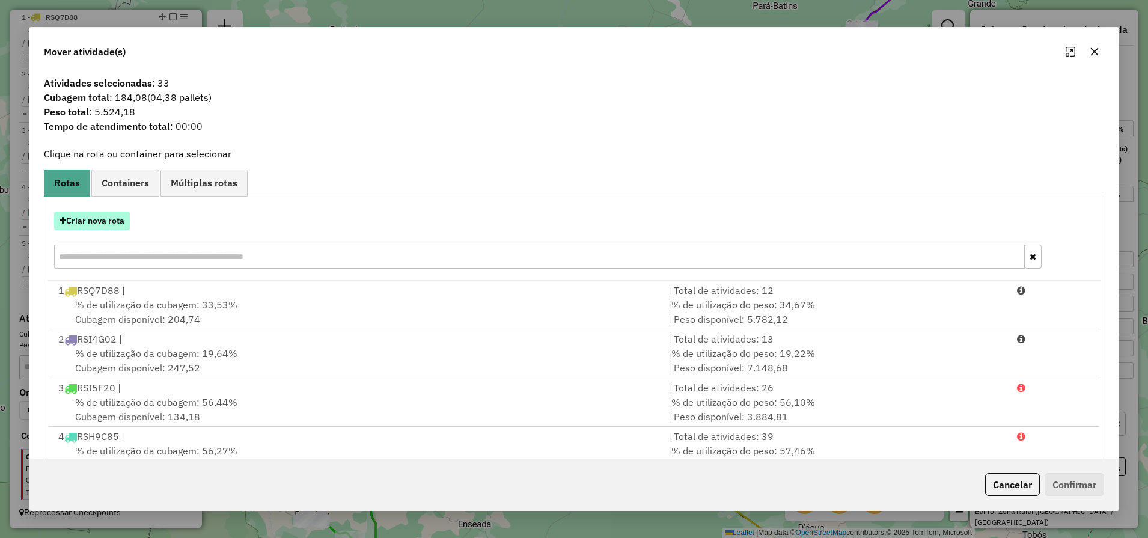
click at [102, 227] on button "Criar nova rota" at bounding box center [92, 221] width 76 height 19
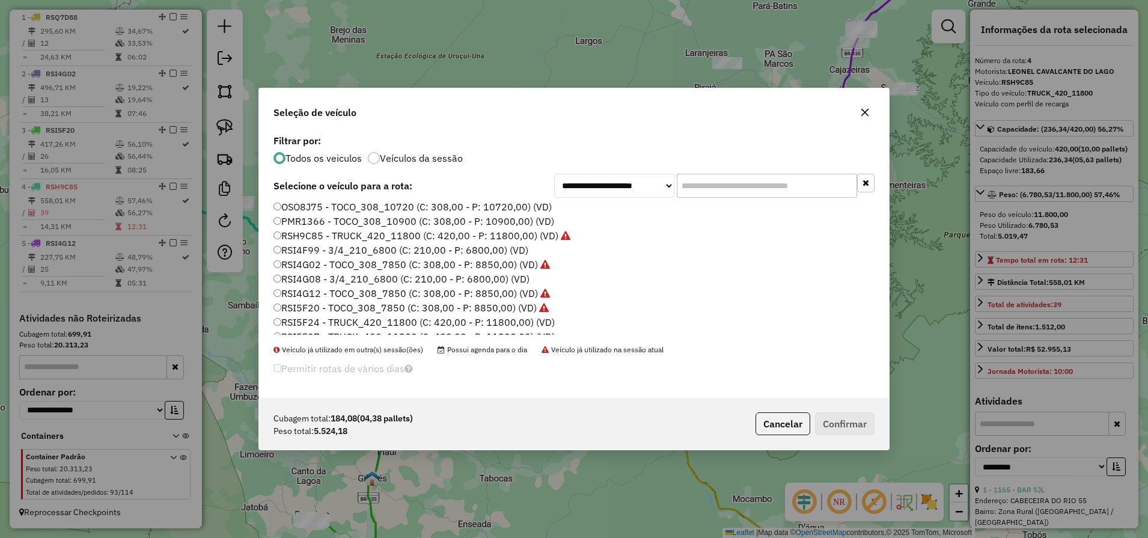
scroll to position [171, 0]
drag, startPoint x: 870, startPoint y: 235, endPoint x: 893, endPoint y: 361, distance: 128.2
click at [893, 361] on div "**********" at bounding box center [574, 269] width 1148 height 538
click at [290, 313] on label "RSQ7D87 - TOCO_308_7850 (C: 308,00 - P: 8850,00) (VD)" at bounding box center [406, 312] width 267 height 14
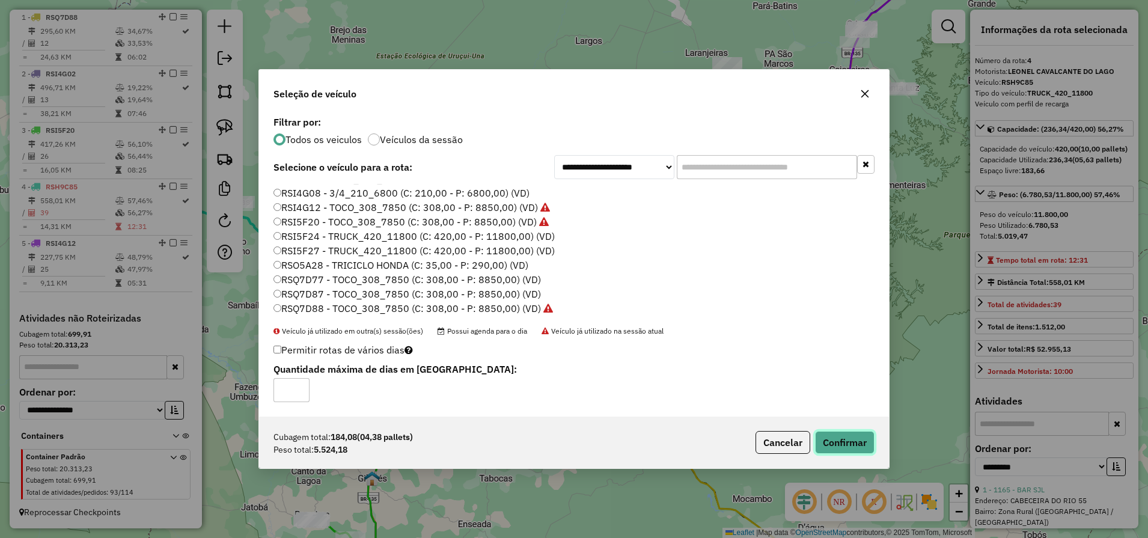
click at [834, 442] on button "Confirmar" at bounding box center [844, 442] width 59 height 23
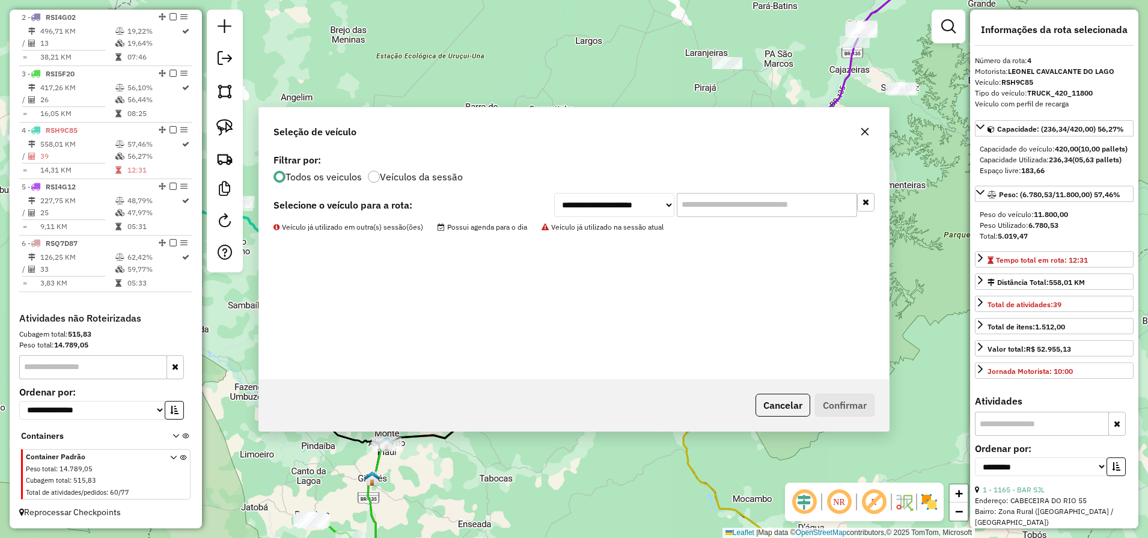
scroll to position [507, 0]
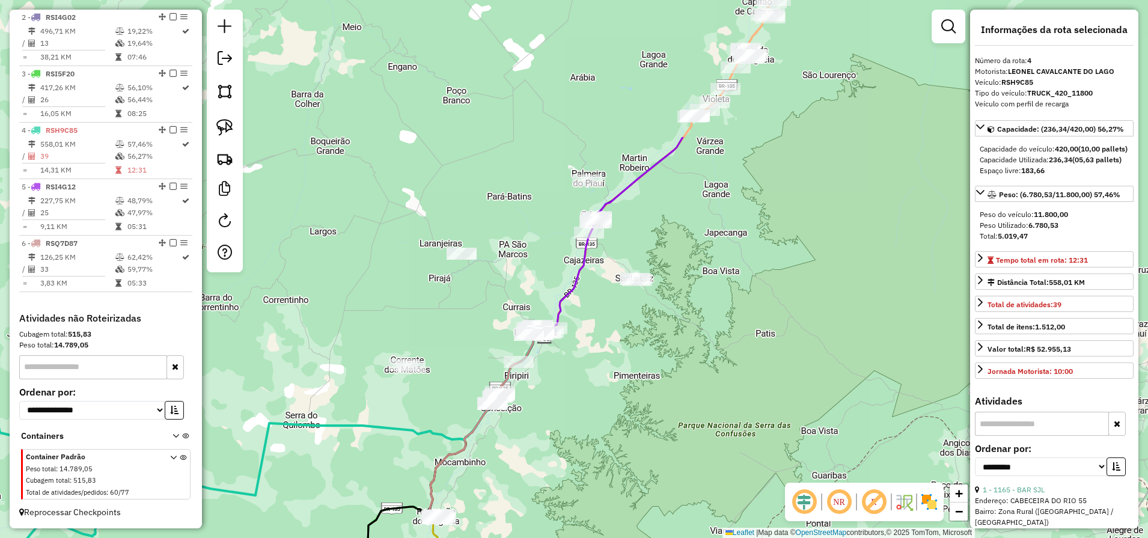
drag, startPoint x: 837, startPoint y: 202, endPoint x: 572, endPoint y: 392, distance: 326.9
click at [572, 392] on div "Janela de atendimento Grade de atendimento Capacidade Transportadoras Veículos …" at bounding box center [574, 269] width 1148 height 538
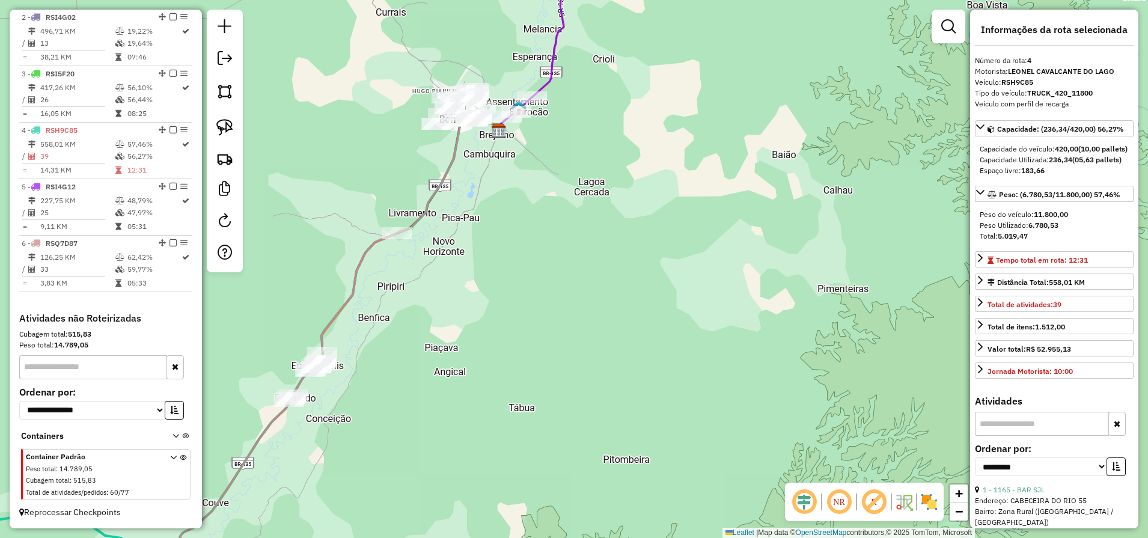
click at [534, 173] on div "Janela de atendimento Grade de atendimento Capacidade Transportadoras Veículos …" at bounding box center [574, 269] width 1148 height 538
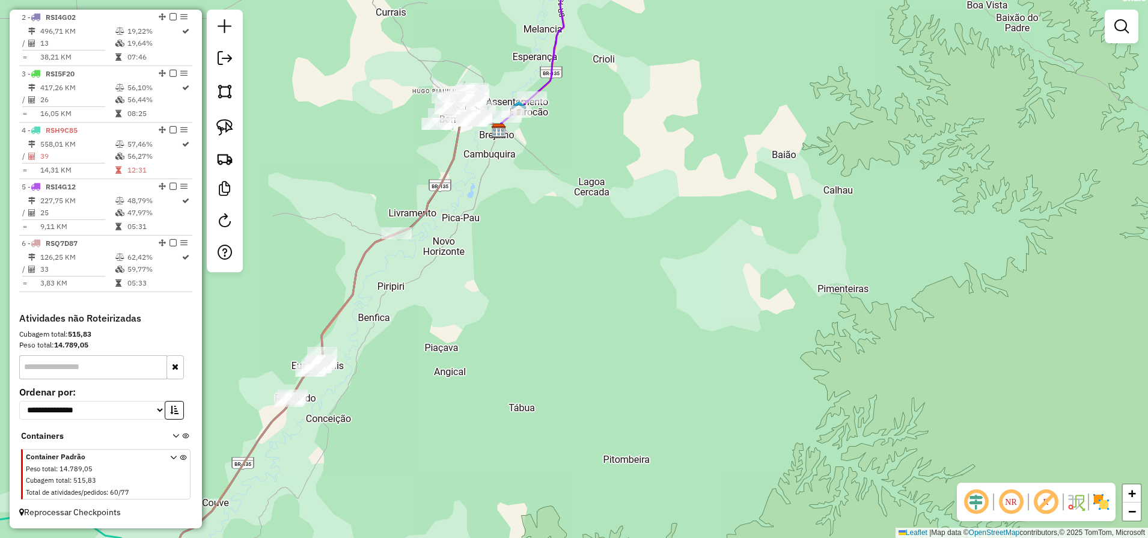
click at [209, 133] on div at bounding box center [225, 141] width 36 height 263
click at [218, 133] on img at bounding box center [224, 127] width 17 height 17
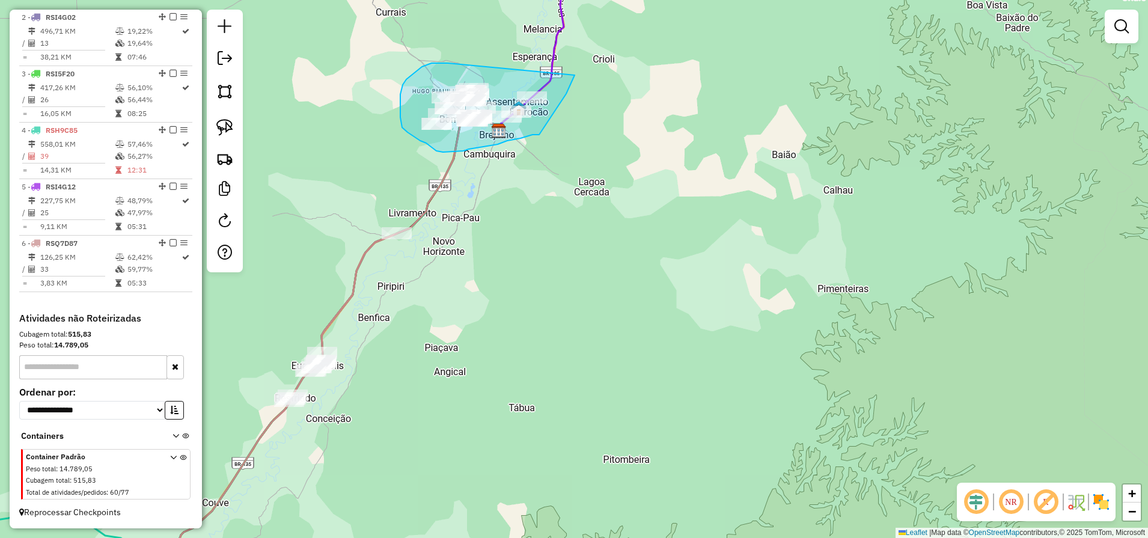
drag, startPoint x: 448, startPoint y: 63, endPoint x: 575, endPoint y: 73, distance: 127.8
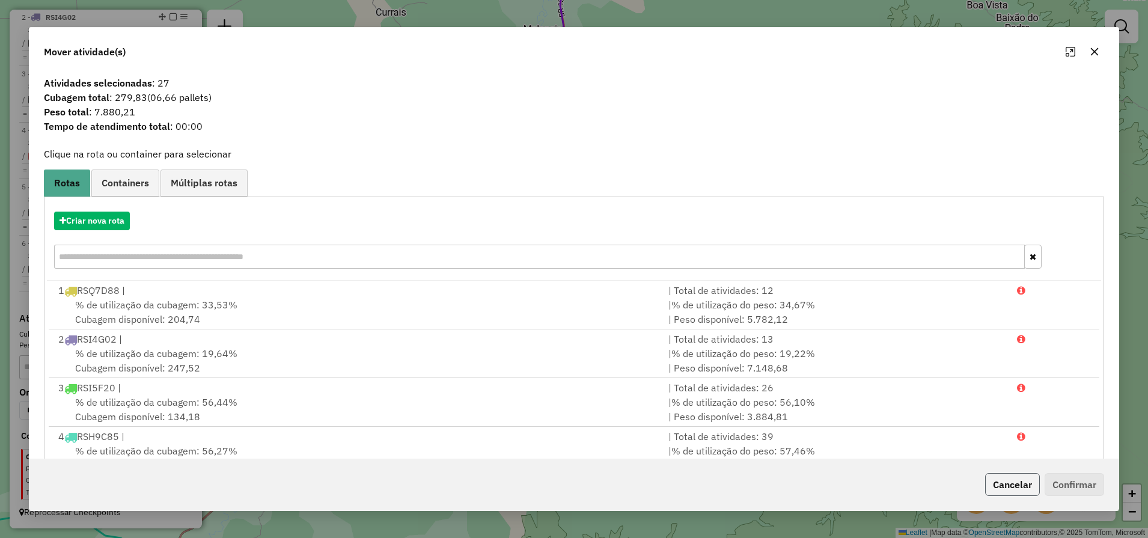
click at [995, 480] on button "Cancelar" at bounding box center [1012, 484] width 55 height 23
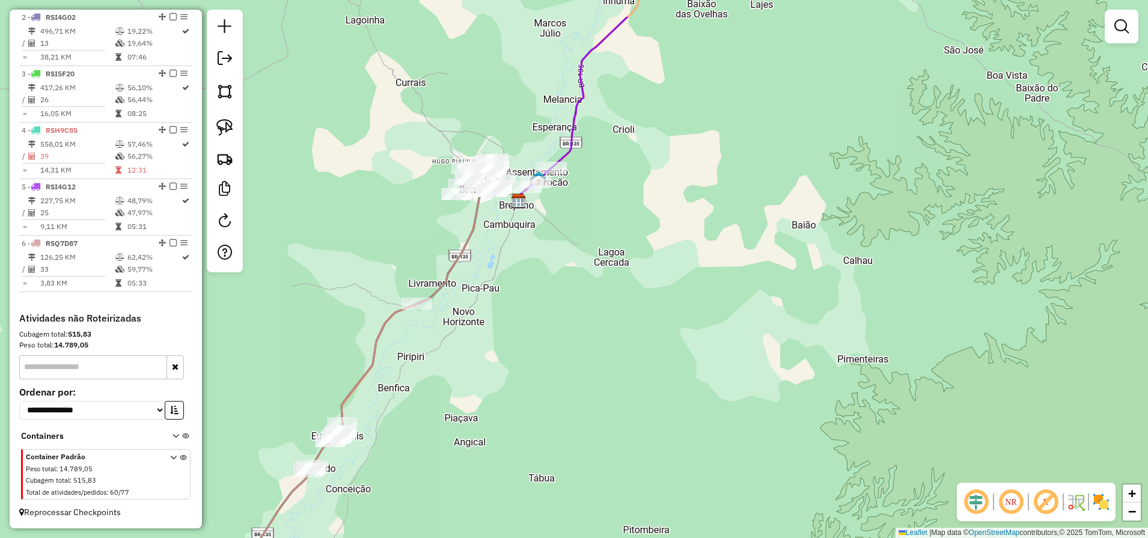
drag, startPoint x: 514, startPoint y: 163, endPoint x: 533, endPoint y: 258, distance: 96.2
click at [533, 258] on div "Janela de atendimento Grade de atendimento Capacidade Transportadoras Veículos …" at bounding box center [574, 269] width 1148 height 538
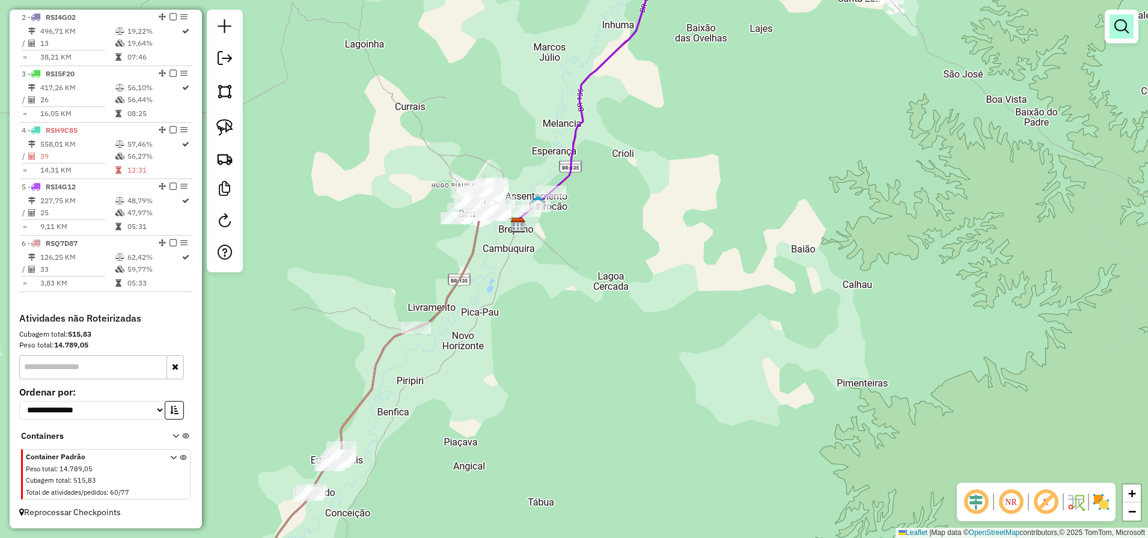
click at [1118, 34] on link at bounding box center [1121, 26] width 24 height 24
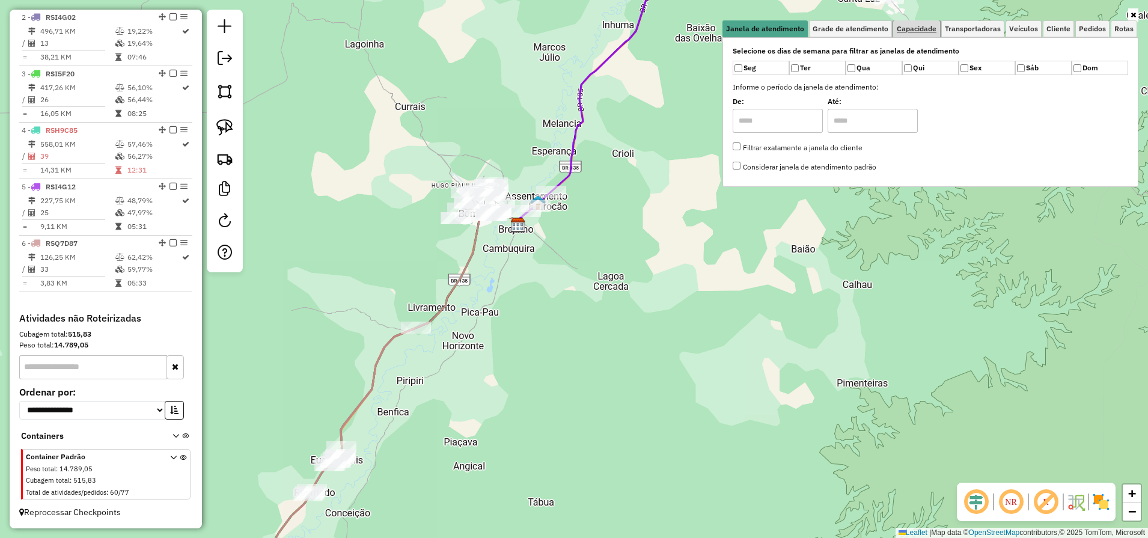
click at [914, 30] on span "Capacidade" at bounding box center [917, 28] width 40 height 7
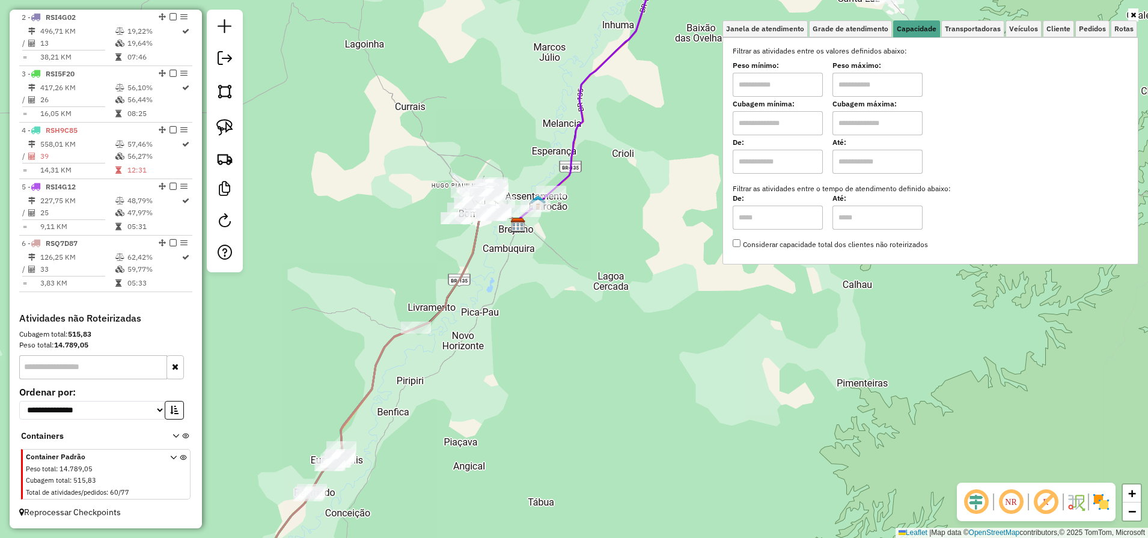
click at [773, 131] on input "text" at bounding box center [778, 123] width 90 height 24
type input "****"
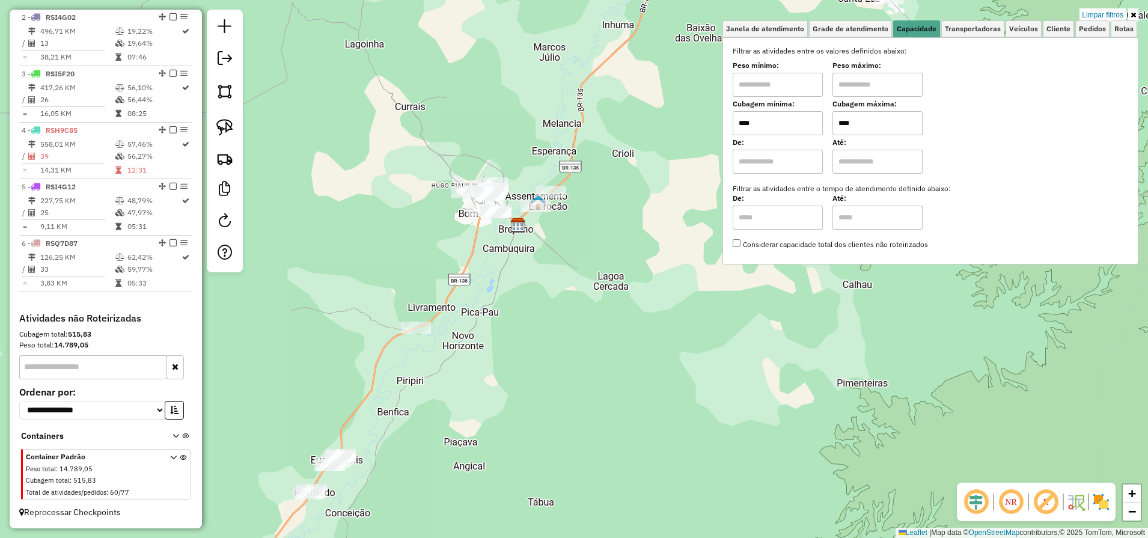
type input "****"
click at [532, 292] on div "Limpar filtros Janela de atendimento Grade de atendimento Capacidade Transporta…" at bounding box center [574, 269] width 1148 height 538
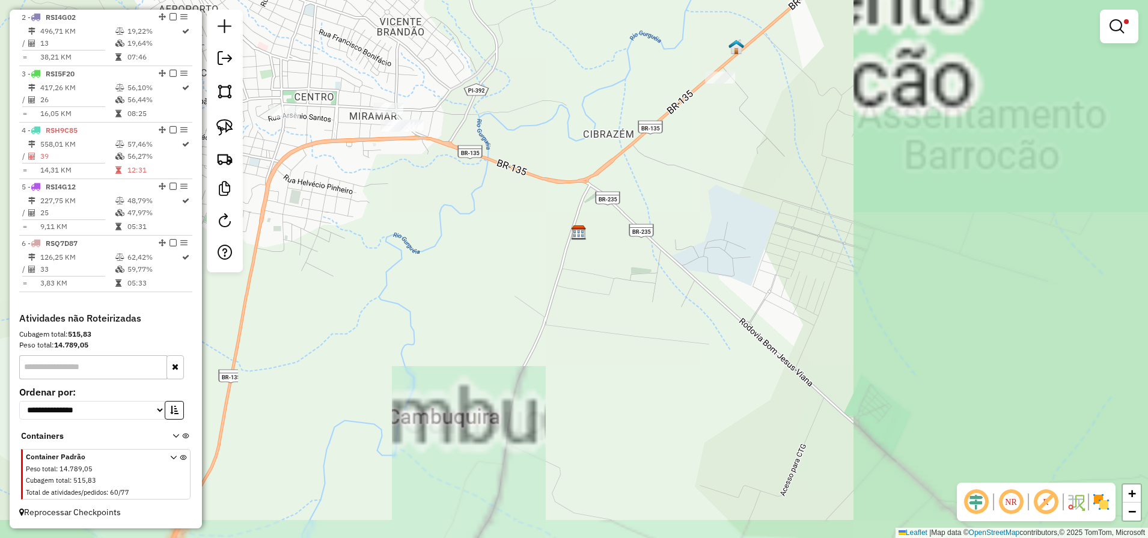
drag, startPoint x: 383, startPoint y: 97, endPoint x: 605, endPoint y: 570, distance: 522.6
click at [605, 537] on html "Aplicando filtros Pop-up bloqueado! Seu navegador bloqueou automáticamente a ab…" at bounding box center [574, 269] width 1148 height 538
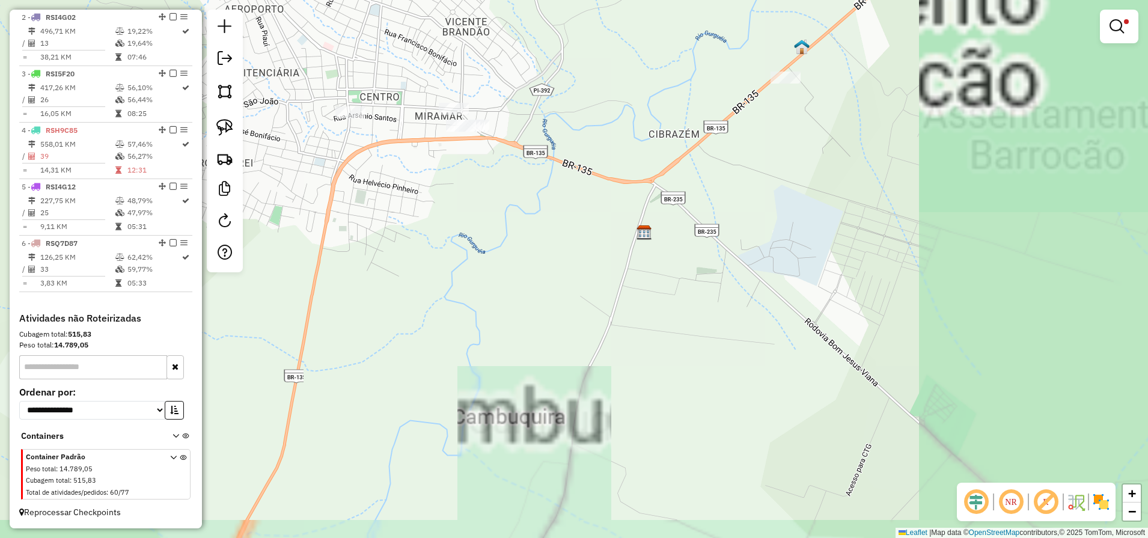
click at [404, 219] on div "Limpar filtros Janela de atendimento Grade de atendimento Capacidade Transporta…" at bounding box center [574, 269] width 1148 height 538
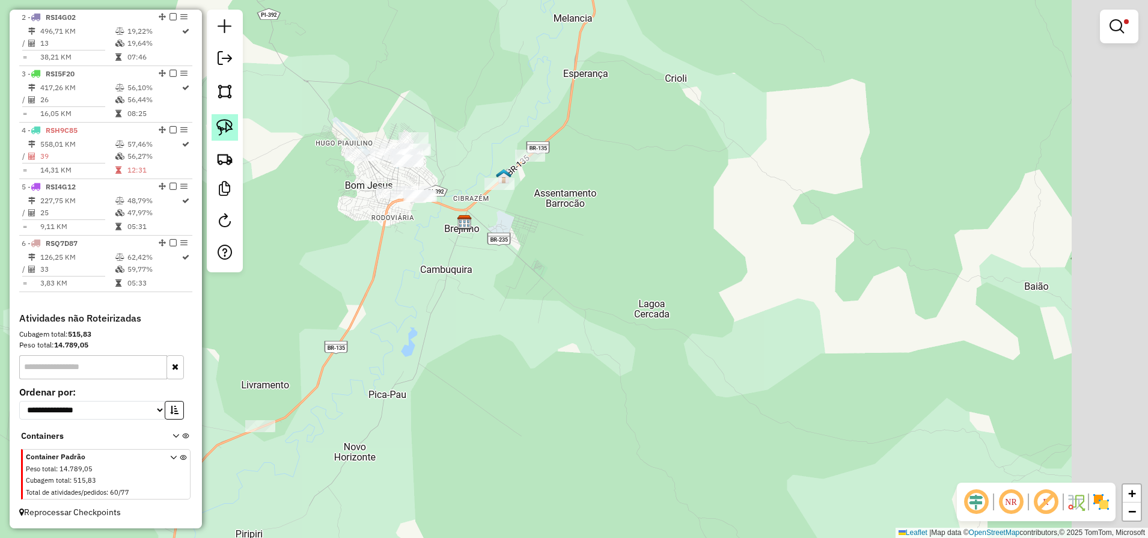
click at [222, 119] on img at bounding box center [224, 127] width 17 height 17
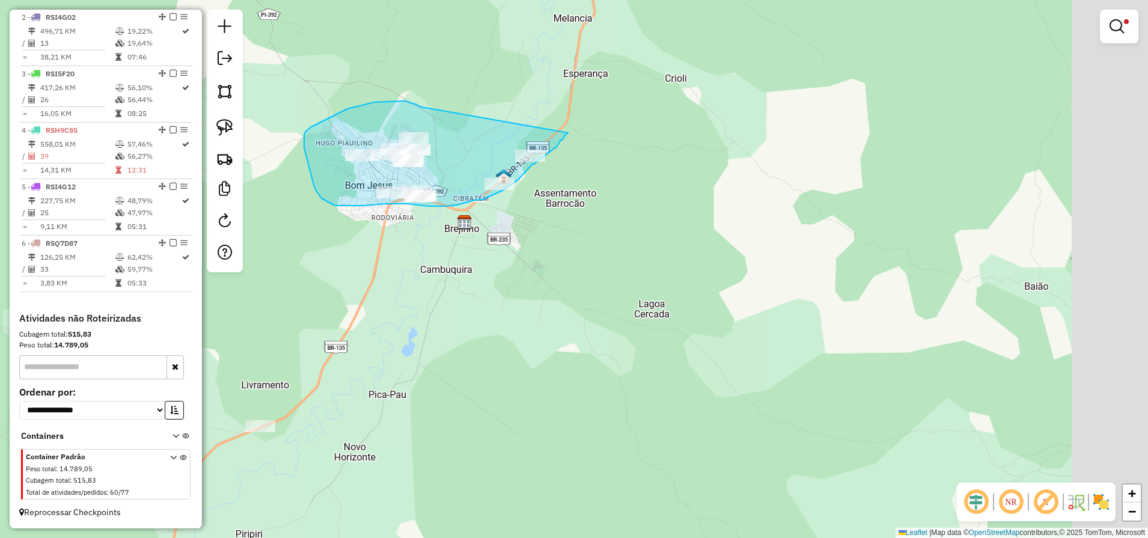
drag, startPoint x: 421, startPoint y: 107, endPoint x: 572, endPoint y: 131, distance: 152.1
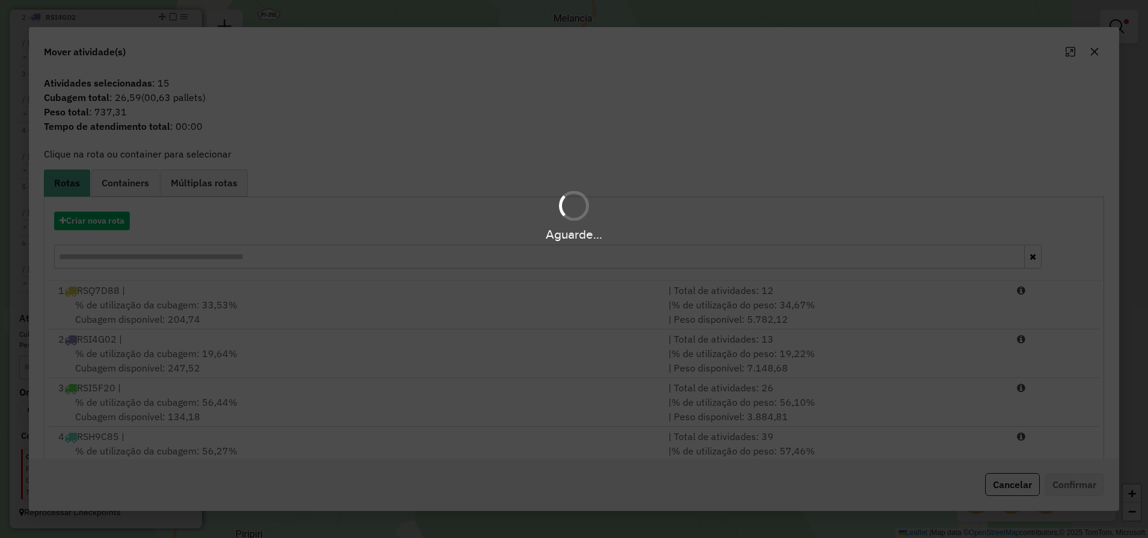
click at [69, 222] on div "Aguarde..." at bounding box center [574, 214] width 1148 height 57
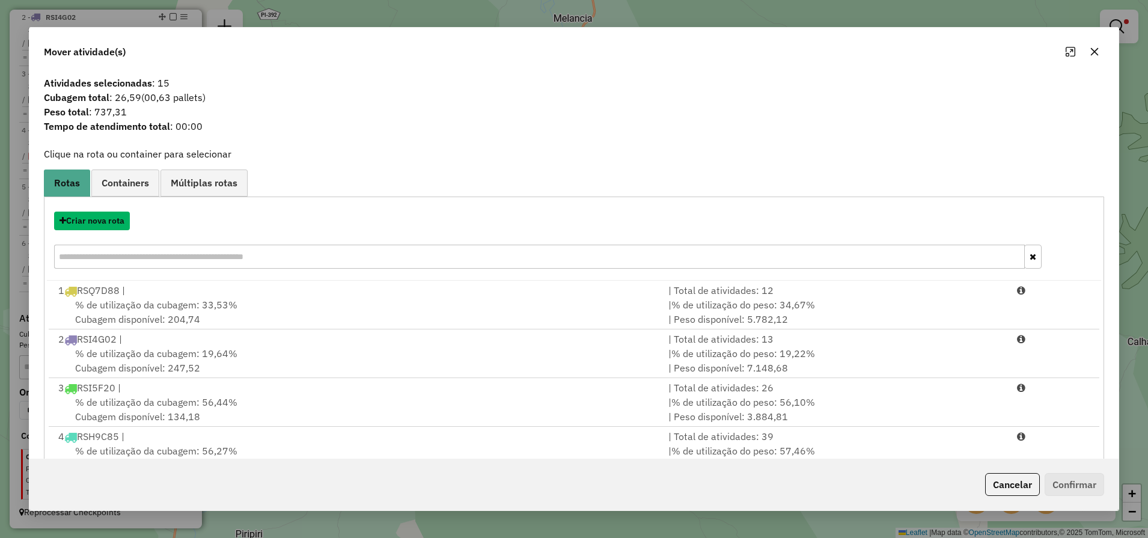
click at [69, 222] on button "Criar nova rota" at bounding box center [92, 221] width 76 height 19
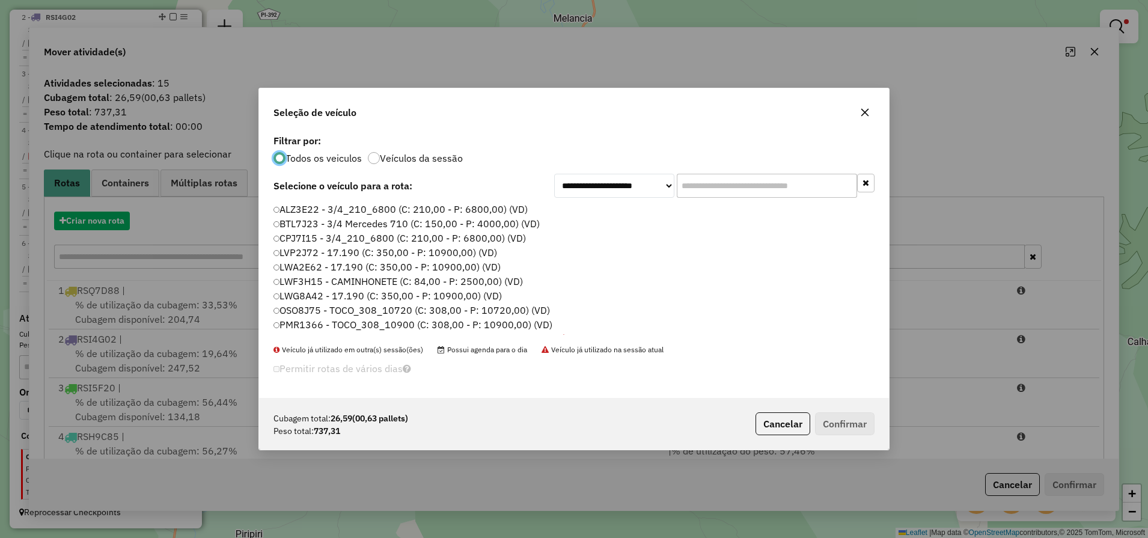
scroll to position [7, 4]
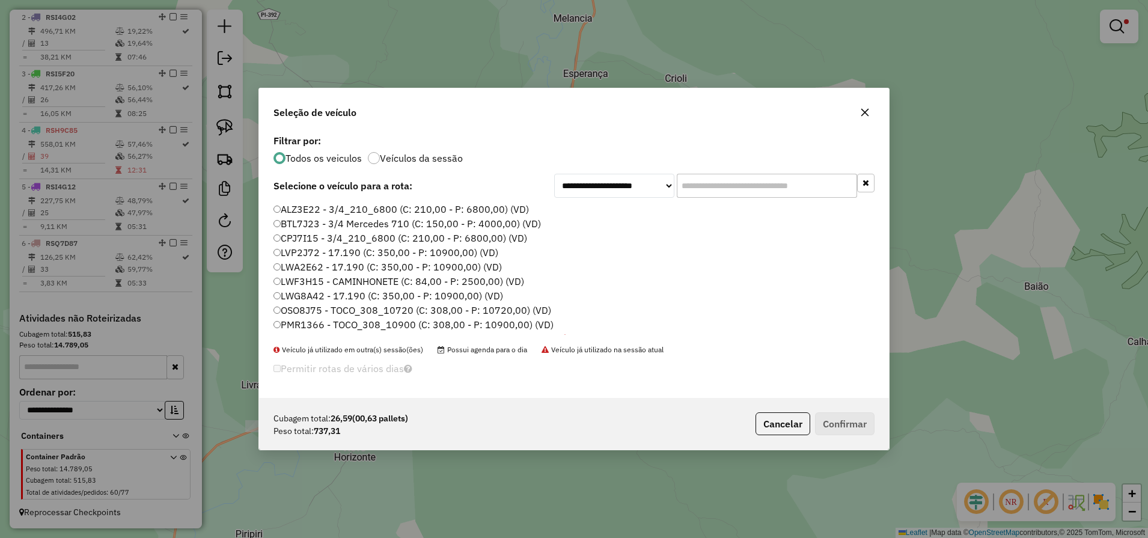
drag, startPoint x: 874, startPoint y: 241, endPoint x: 887, endPoint y: 371, distance: 131.0
click at [887, 371] on div "**********" at bounding box center [574, 265] width 630 height 266
click at [875, 418] on div "Cubagem total: 26,59 (00,63 pallets) Peso total: 737,31 Cancelar Confirmar" at bounding box center [574, 424] width 630 height 52
click at [350, 284] on label "RSO5A28 - TRICICLO HONDA (C: 35,00 - P: 290,00) (VD)" at bounding box center [400, 283] width 254 height 14
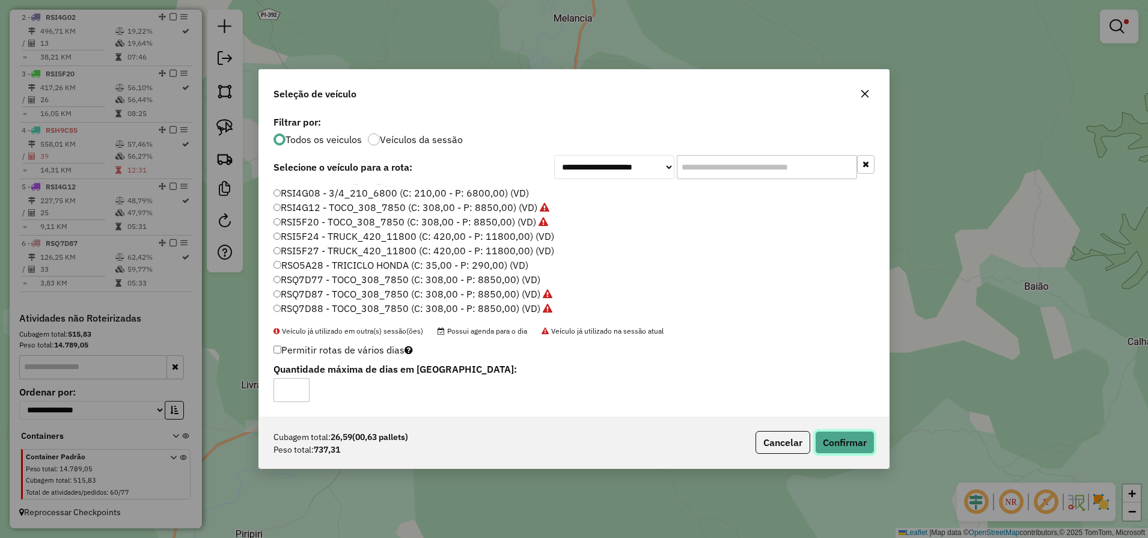
click at [834, 437] on button "Confirmar" at bounding box center [844, 442] width 59 height 23
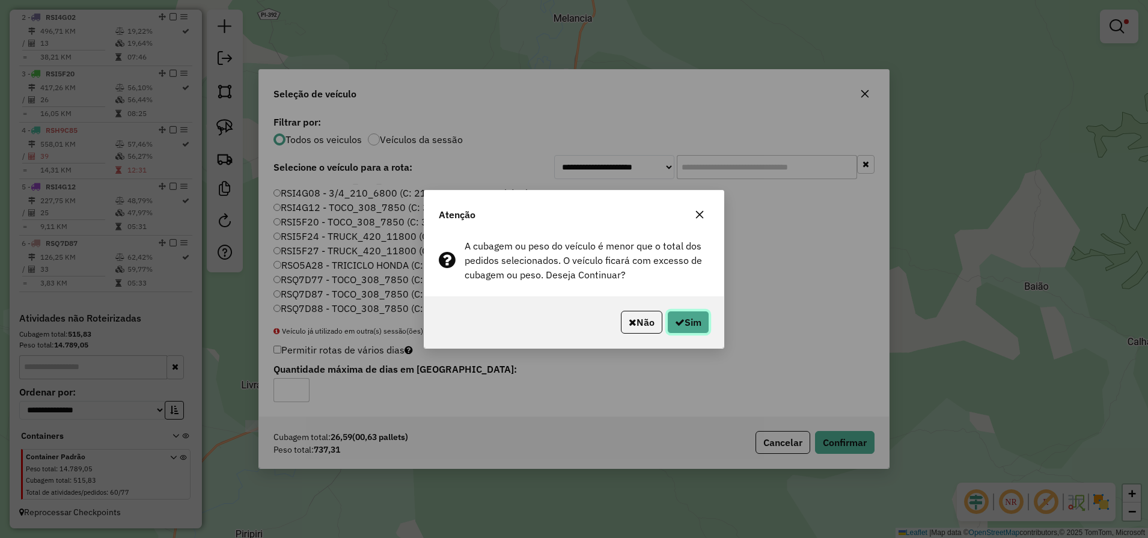
click at [694, 319] on button "Sim" at bounding box center [688, 322] width 42 height 23
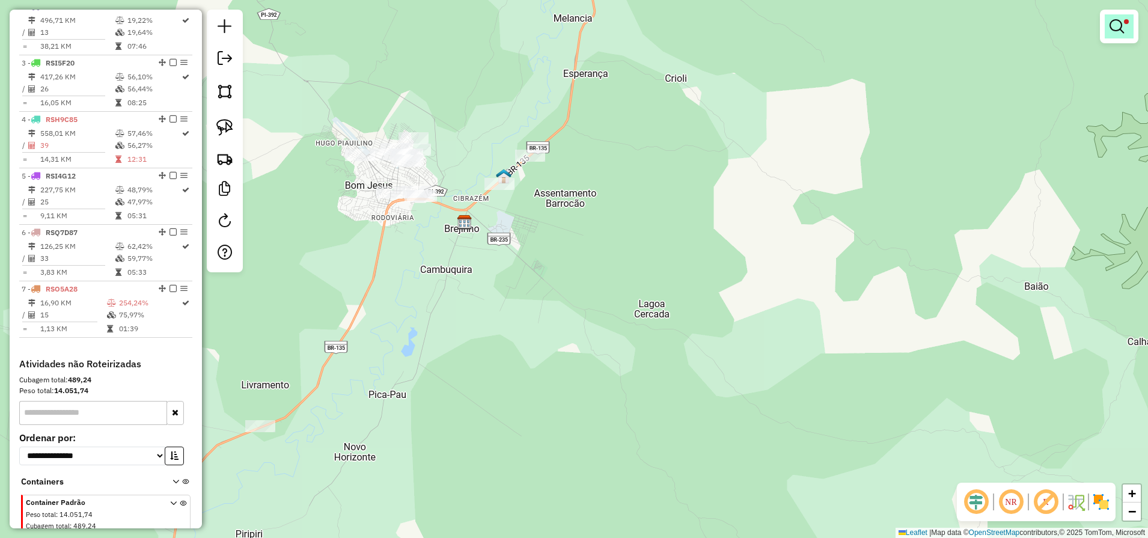
click at [1132, 22] on link at bounding box center [1119, 26] width 29 height 24
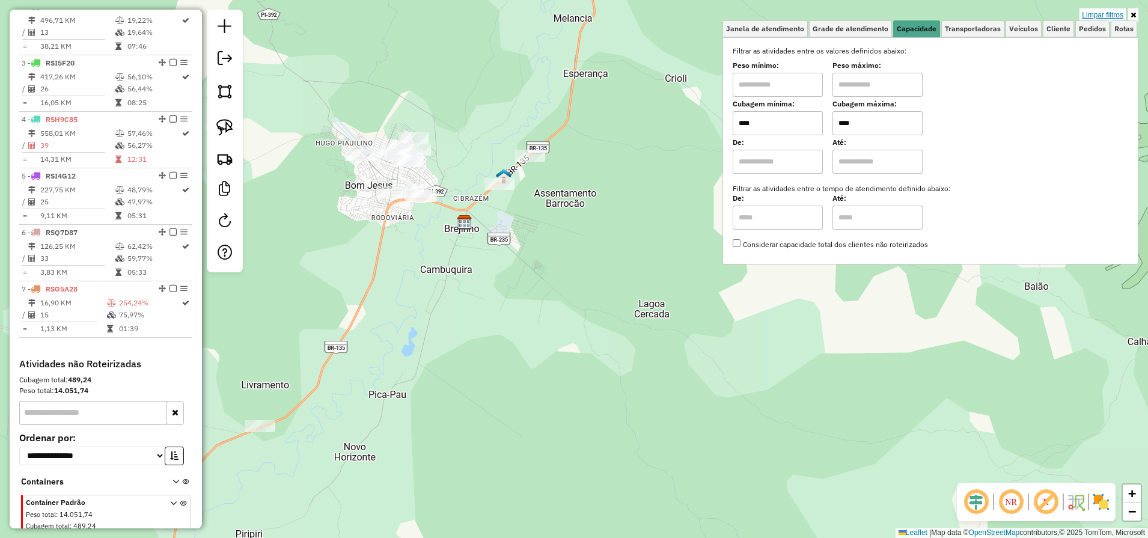
click at [1095, 16] on link "Limpar filtros" at bounding box center [1102, 14] width 46 height 13
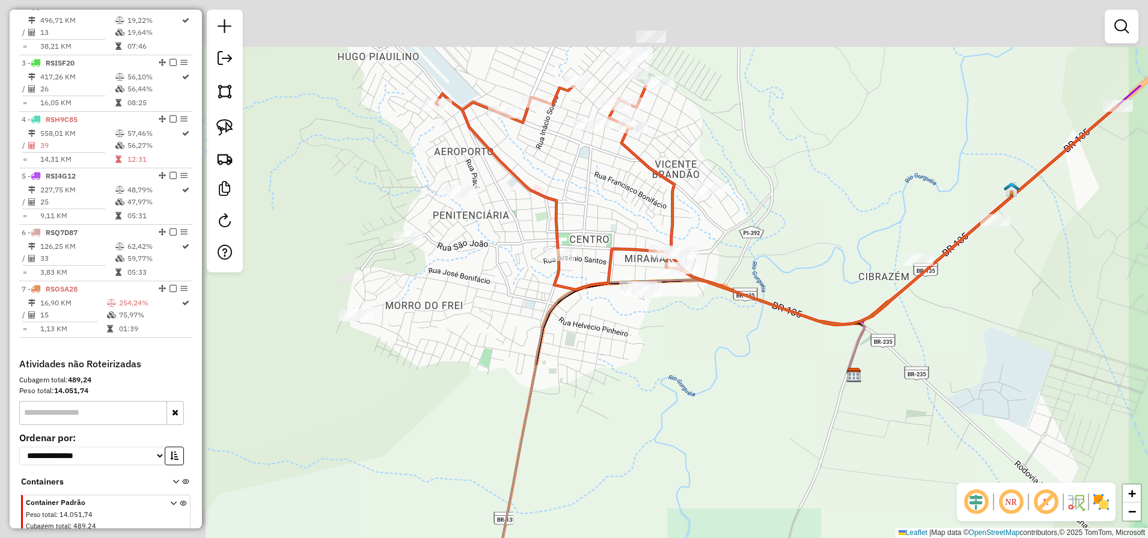
drag, startPoint x: 457, startPoint y: 237, endPoint x: 715, endPoint y: 405, distance: 307.5
click at [715, 405] on div "Janela de atendimento Grade de atendimento Capacidade Transportadoras Veículos …" at bounding box center [574, 269] width 1148 height 538
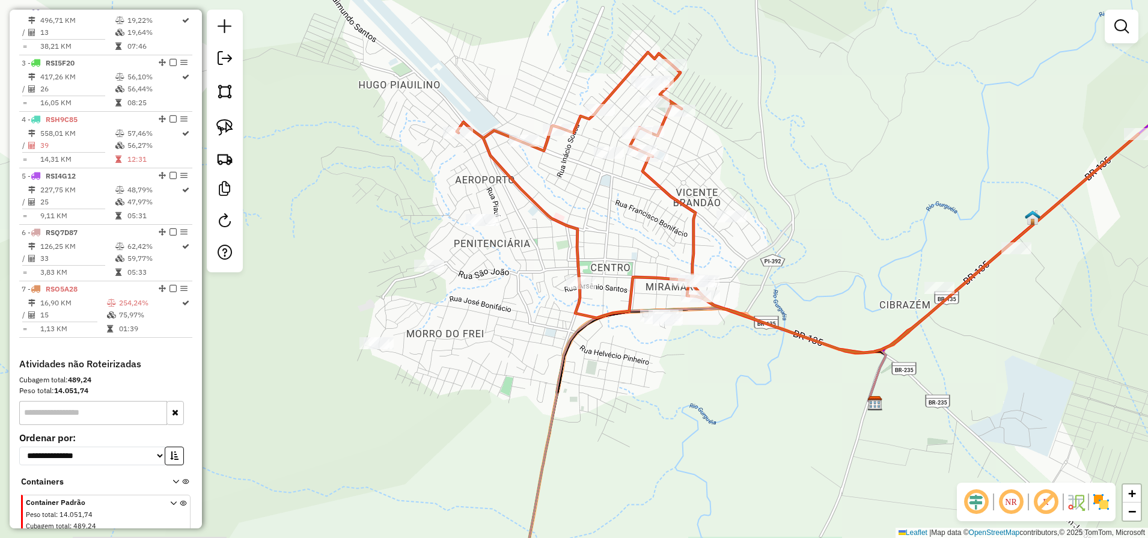
click at [302, 215] on div "Janela de atendimento Grade de atendimento Capacidade Transportadoras Veículos …" at bounding box center [574, 269] width 1148 height 538
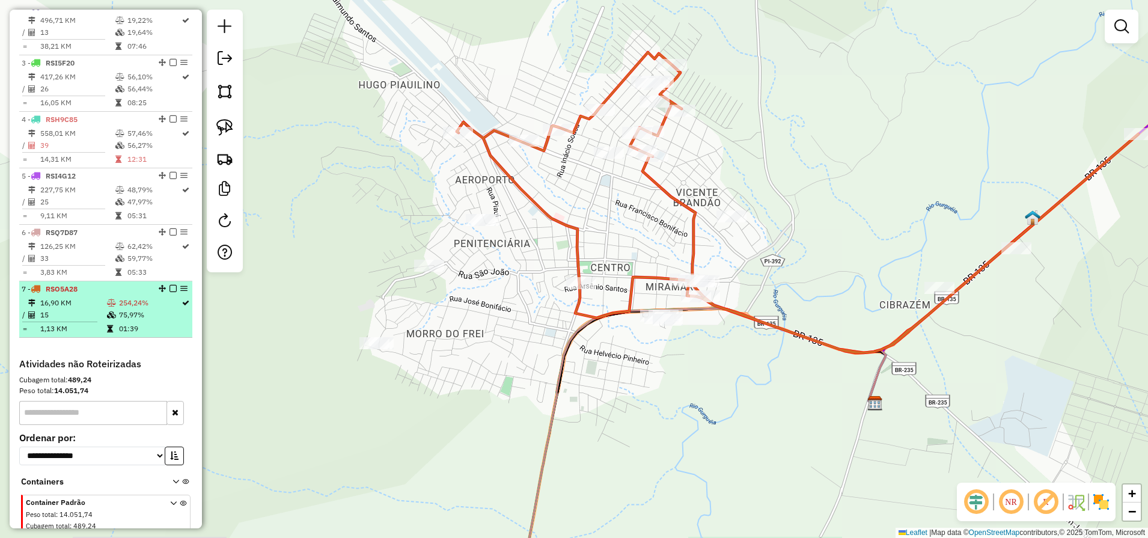
click at [171, 292] on em at bounding box center [172, 288] width 7 height 7
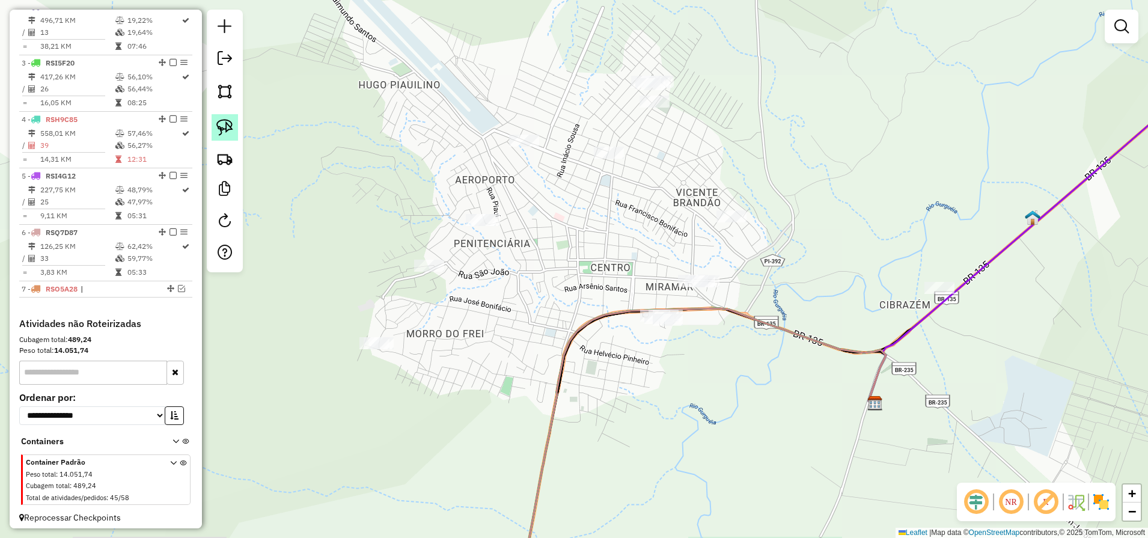
click at [230, 126] on img at bounding box center [224, 127] width 17 height 17
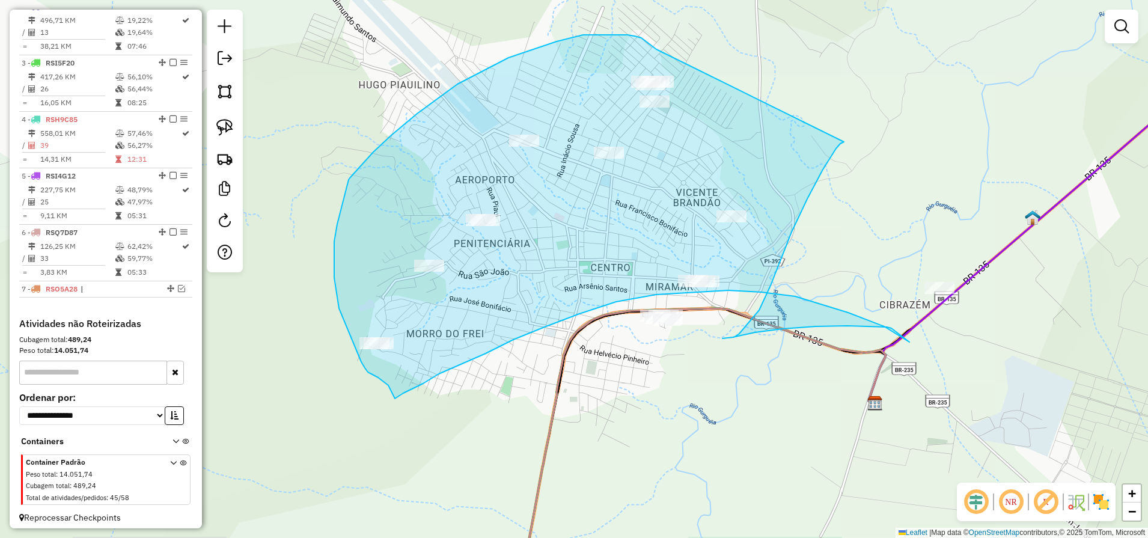
drag, startPoint x: 656, startPoint y: 49, endPoint x: 844, endPoint y: 142, distance: 209.1
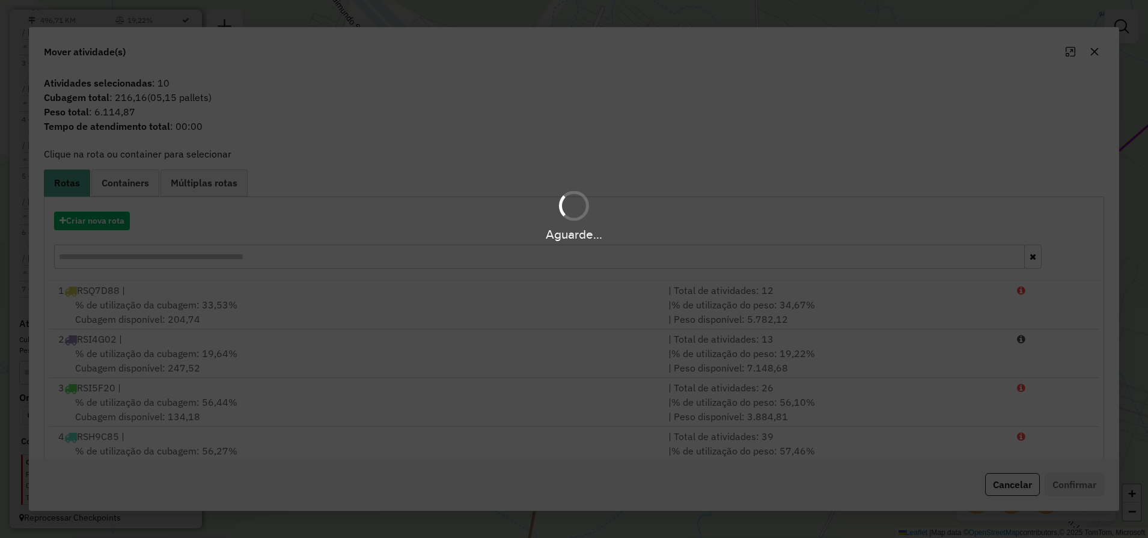
click at [1102, 47] on div "Aguarde..." at bounding box center [574, 269] width 1148 height 538
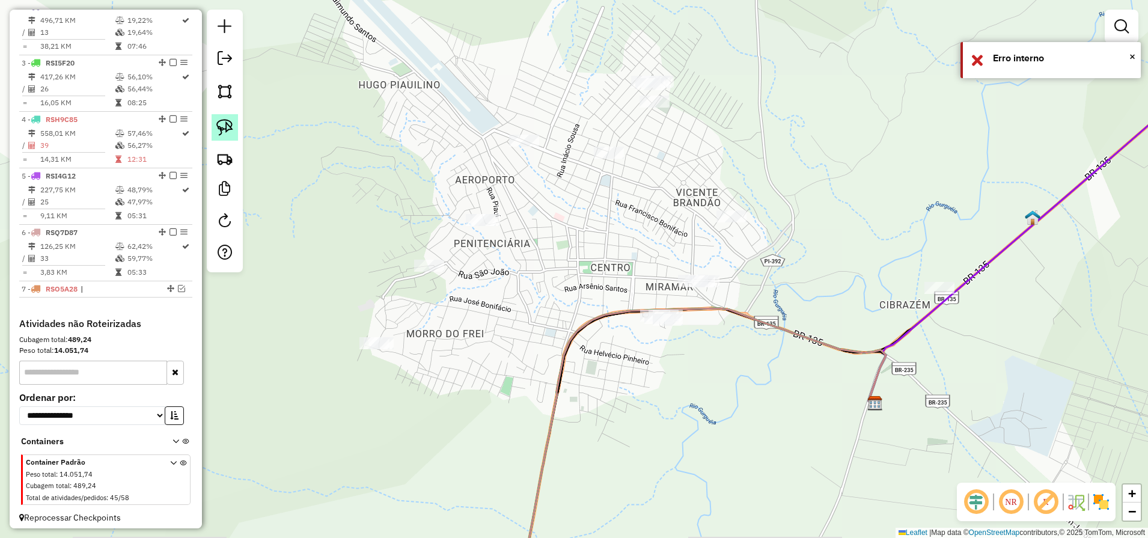
click at [232, 132] on img at bounding box center [224, 127] width 17 height 17
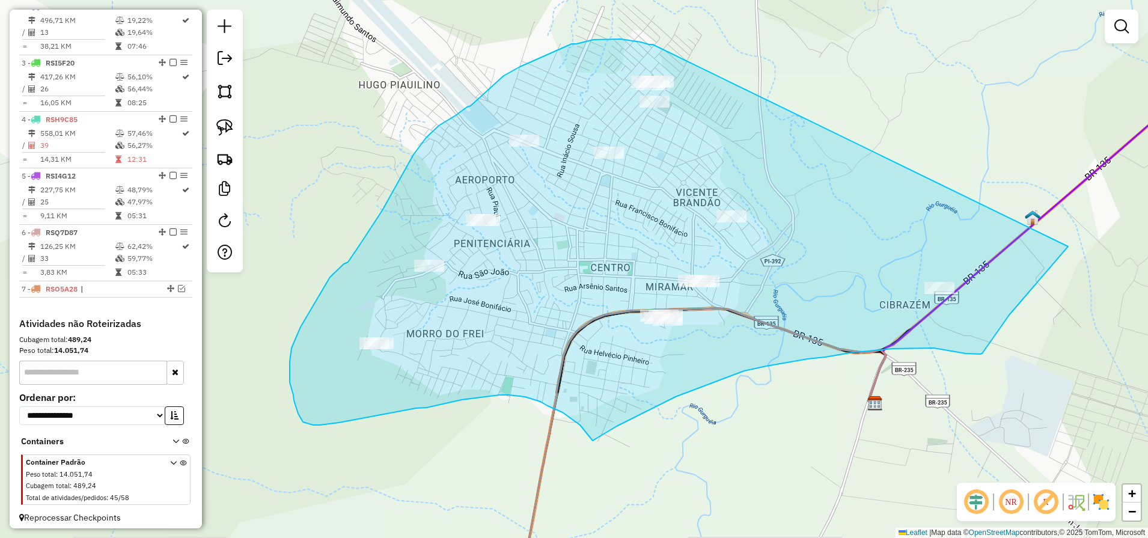
drag, startPoint x: 652, startPoint y: 44, endPoint x: 1081, endPoint y: 237, distance: 469.9
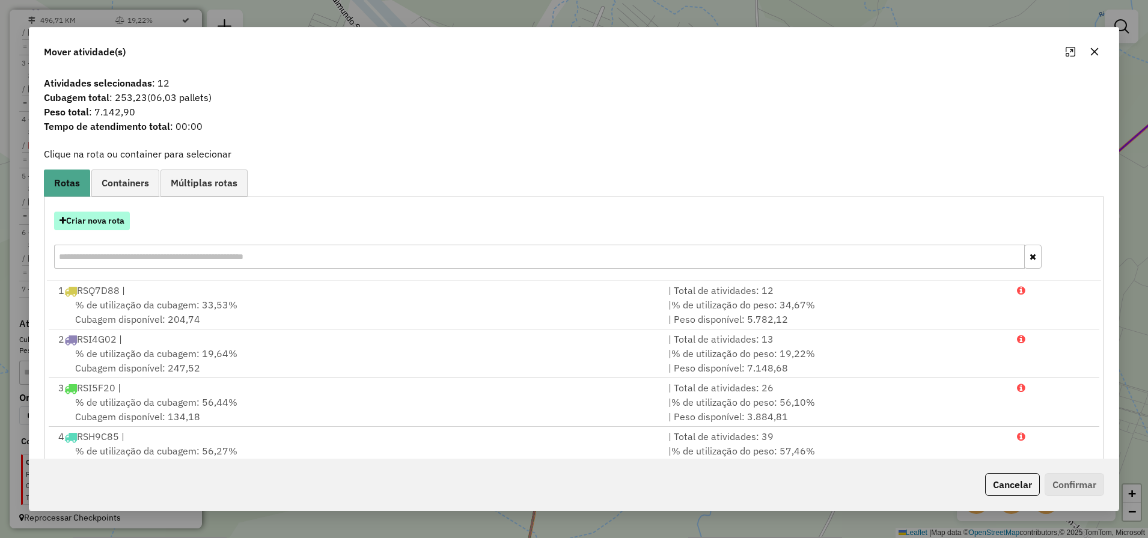
click at [99, 218] on button "Criar nova rota" at bounding box center [92, 221] width 76 height 19
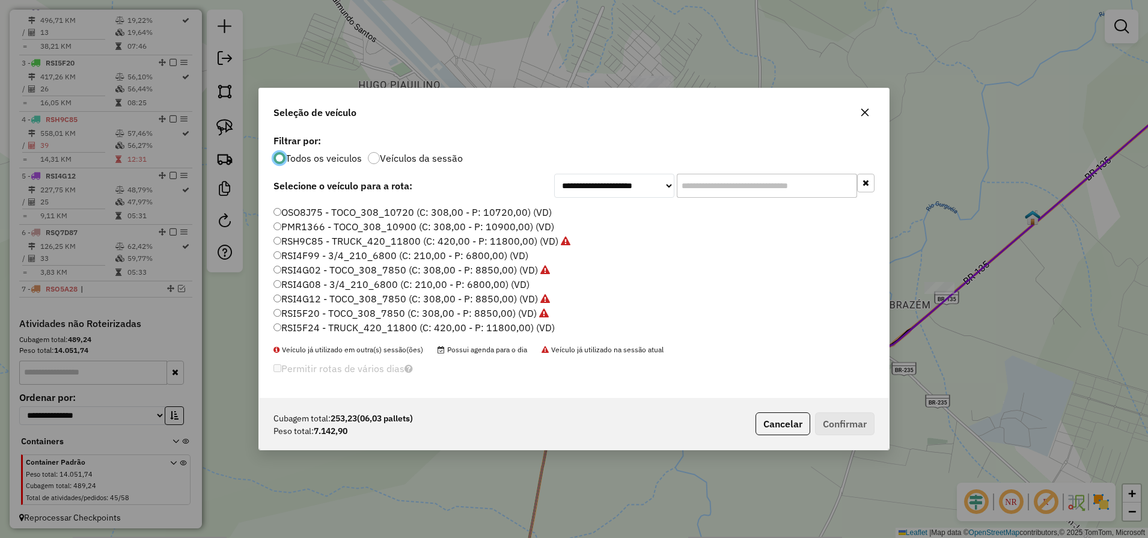
scroll to position [105, 0]
click at [769, 428] on button "Cancelar" at bounding box center [782, 423] width 55 height 23
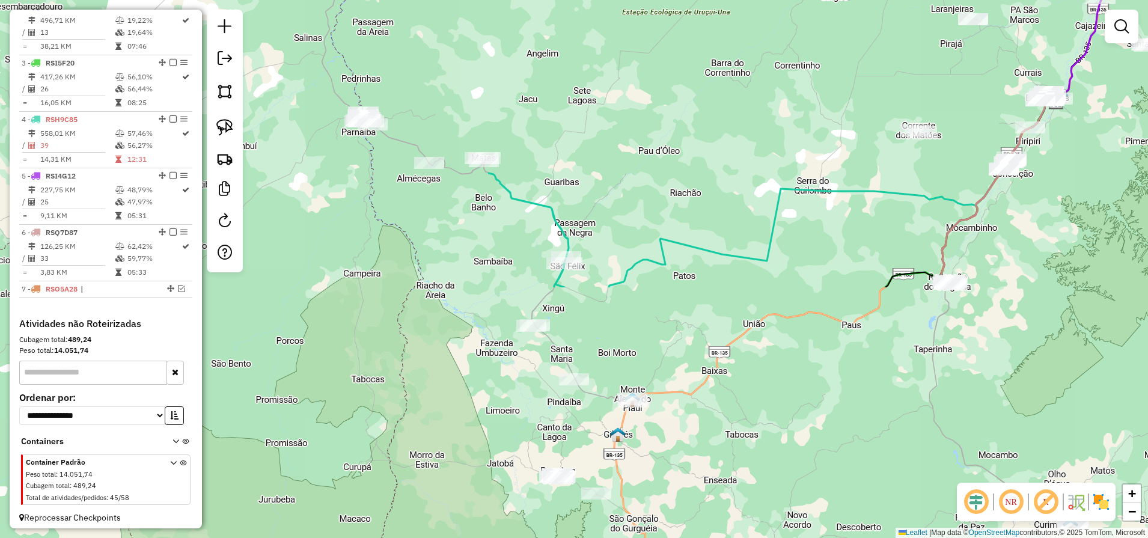
drag, startPoint x: 350, startPoint y: 440, endPoint x: 969, endPoint y: 93, distance: 709.3
click at [969, 93] on div "Janela de atendimento Grade de atendimento Capacidade Transportadoras Veículos …" at bounding box center [574, 269] width 1148 height 538
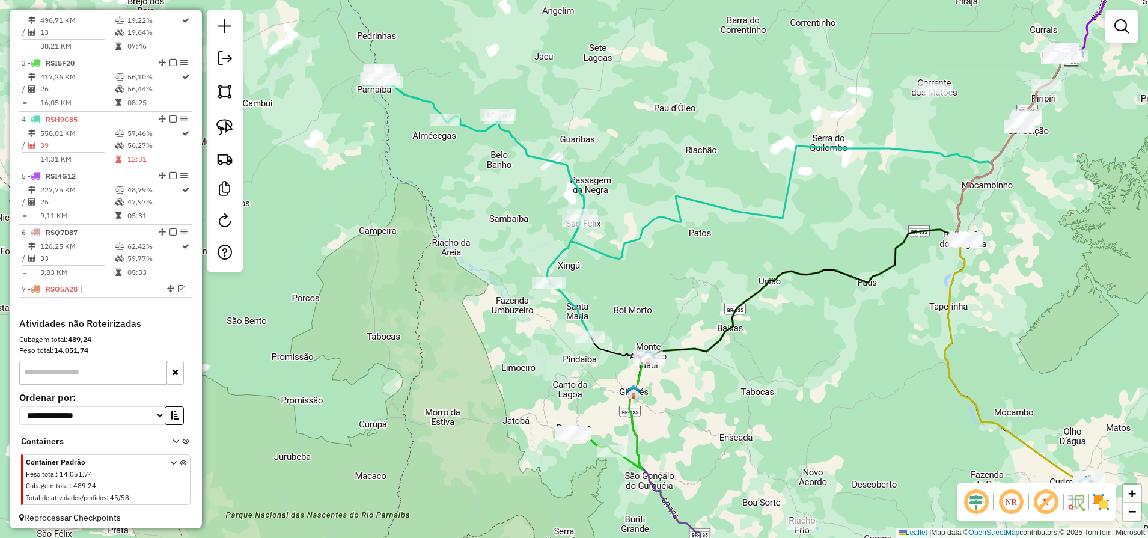
click at [888, 233] on div "Janela de atendimento Grade de atendimento Capacidade Transportadoras Veículos …" at bounding box center [574, 269] width 1148 height 538
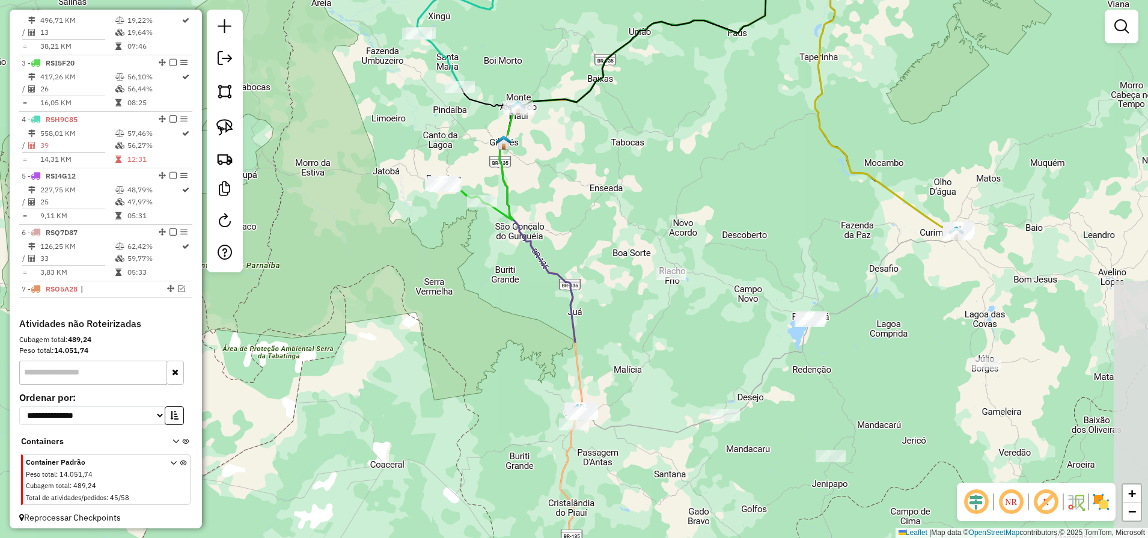
drag, startPoint x: 747, startPoint y: 435, endPoint x: 617, endPoint y: 186, distance: 281.2
click at [617, 186] on div "Janela de atendimento Grade de atendimento Capacidade Transportadoras Veículos …" at bounding box center [574, 269] width 1148 height 538
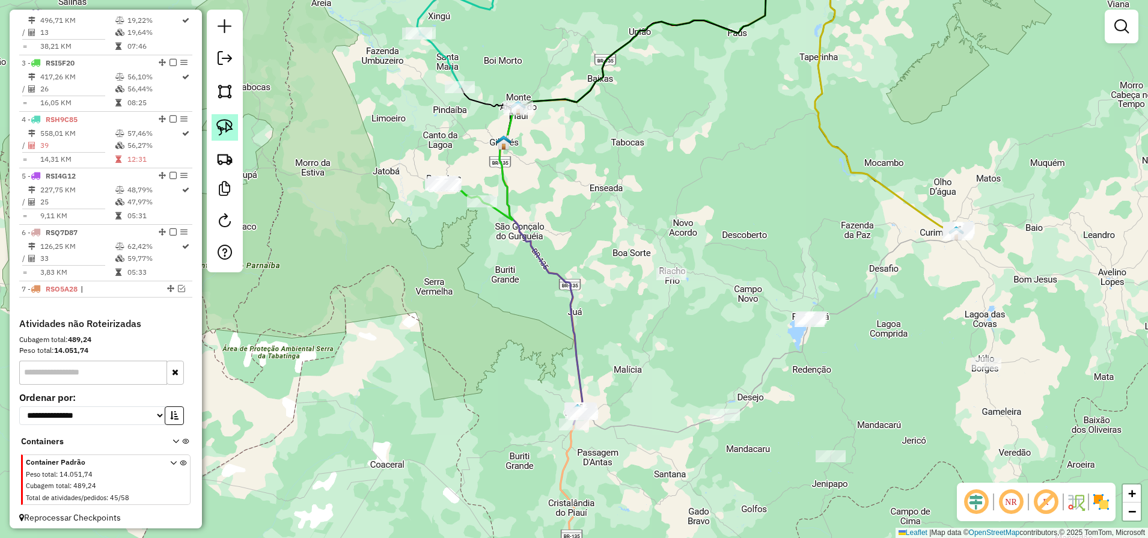
click at [226, 133] on img at bounding box center [224, 127] width 17 height 17
drag, startPoint x: 463, startPoint y: 148, endPoint x: 513, endPoint y: 210, distance: 79.9
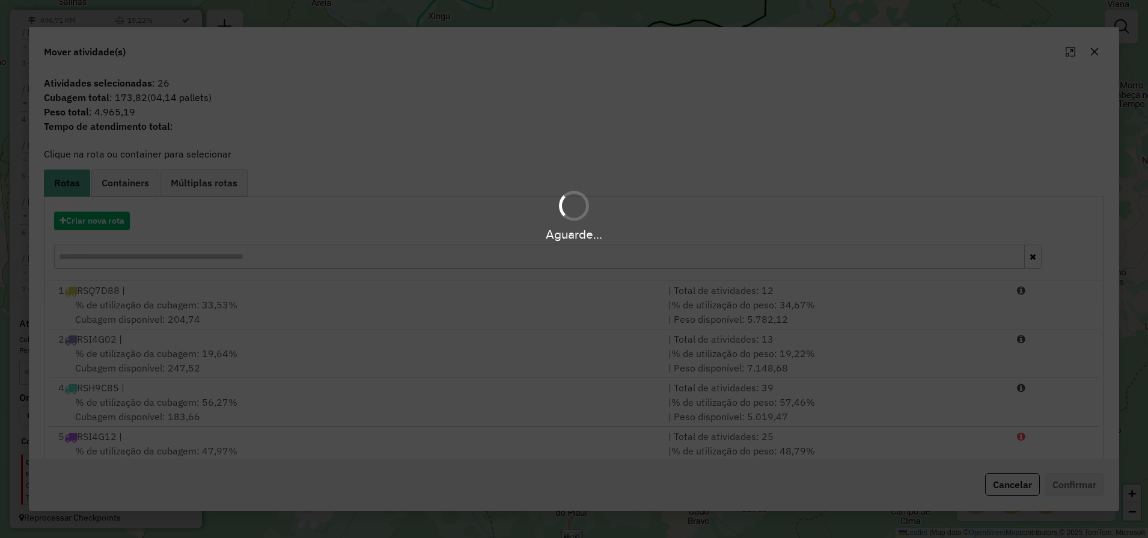
click at [513, 210] on div "Aguarde..." at bounding box center [574, 214] width 1148 height 57
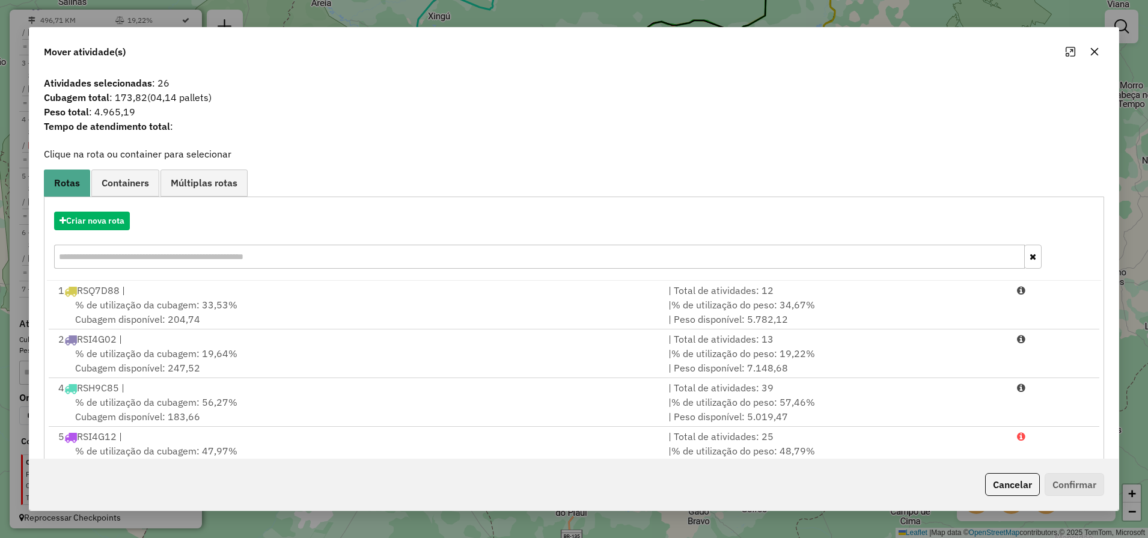
click at [312, 353] on div "% de utilização da cubagem: 19,64% Cubagem disponível: 247,52" at bounding box center [356, 360] width 610 height 29
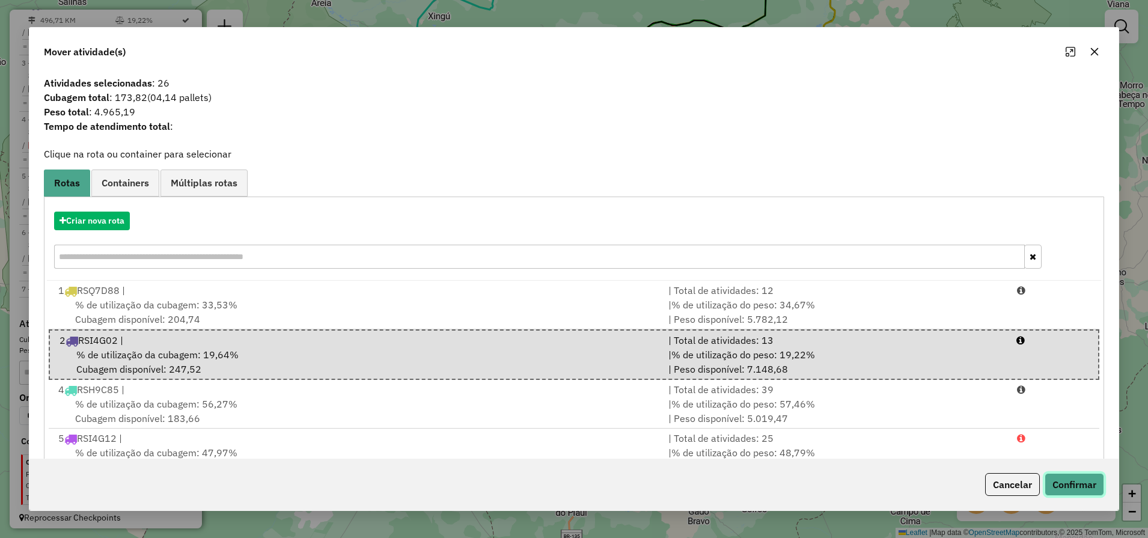
click at [1059, 477] on button "Confirmar" at bounding box center [1073, 484] width 59 height 23
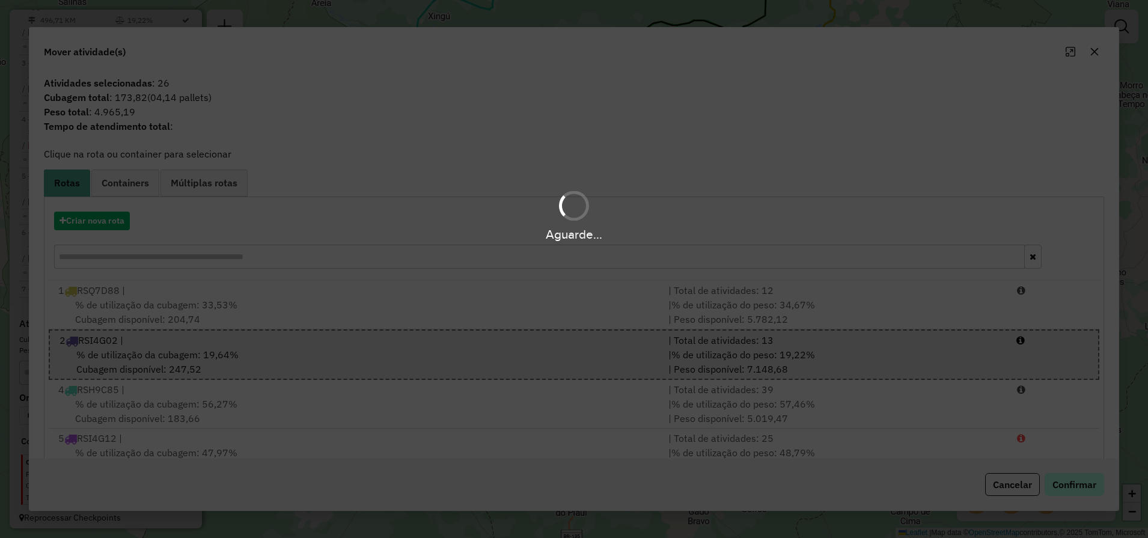
scroll to position [394, 0]
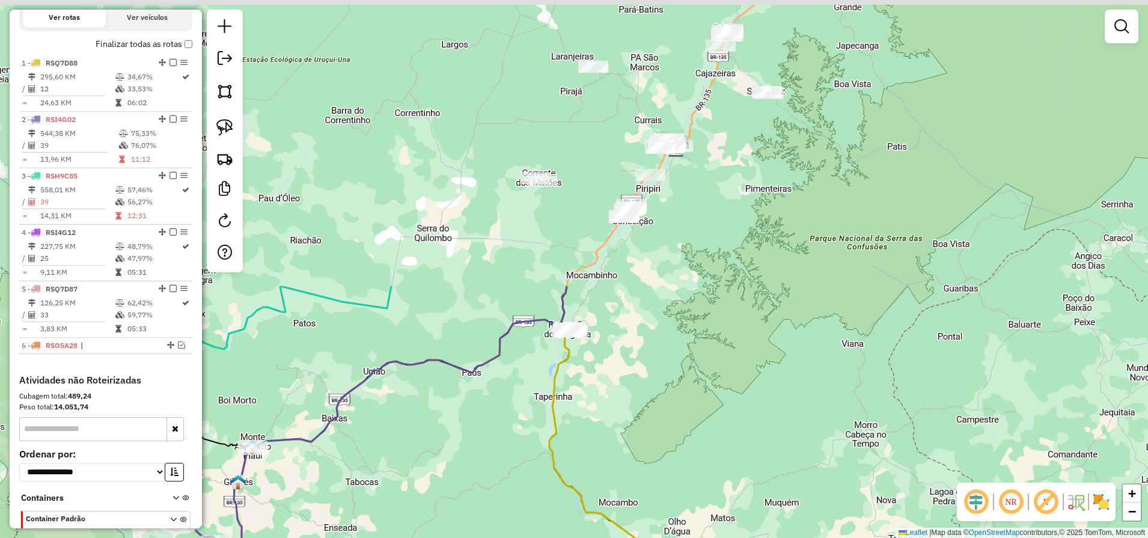
drag, startPoint x: 798, startPoint y: 180, endPoint x: 532, endPoint y: 520, distance: 431.1
click at [532, 520] on div "Janela de atendimento Grade de atendimento Capacidade Transportadoras Veículos …" at bounding box center [574, 269] width 1148 height 538
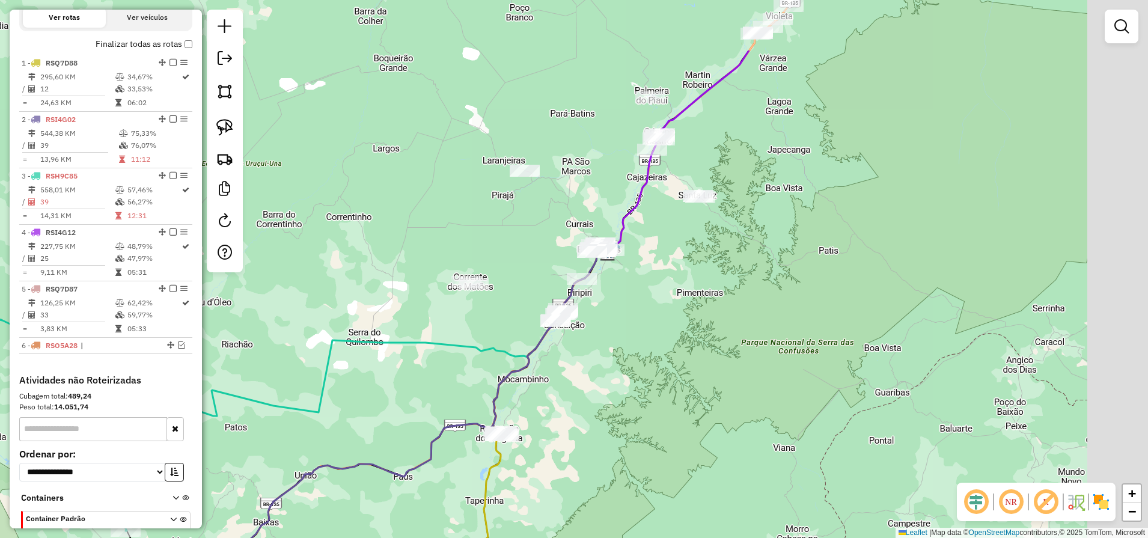
drag, startPoint x: 721, startPoint y: 200, endPoint x: 648, endPoint y: 312, distance: 133.9
click at [648, 312] on div "Janela de atendimento Grade de atendimento Capacidade Transportadoras Veículos …" at bounding box center [574, 269] width 1148 height 538
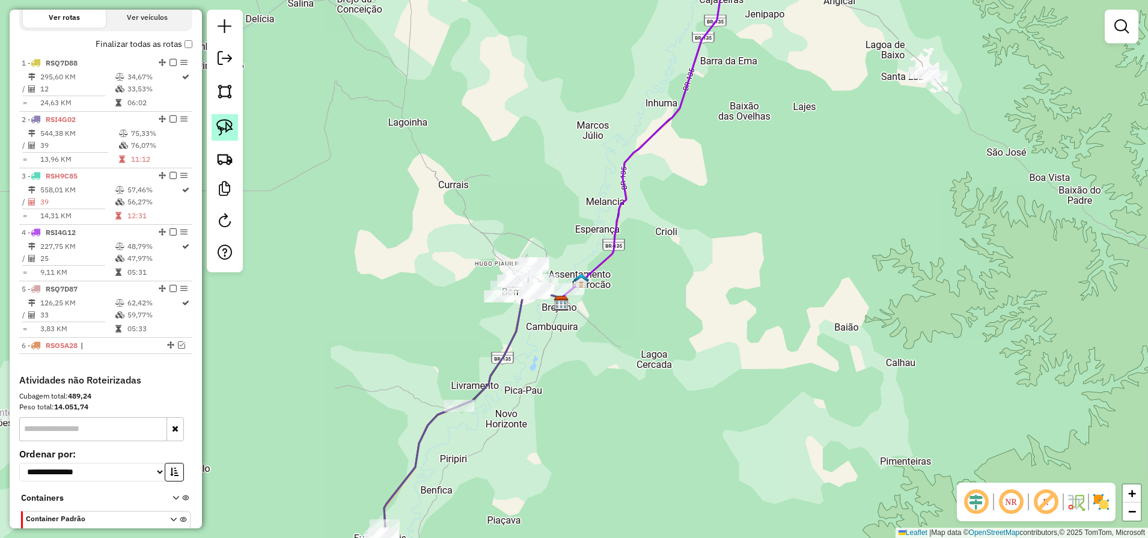
click at [220, 140] on link at bounding box center [225, 127] width 26 height 26
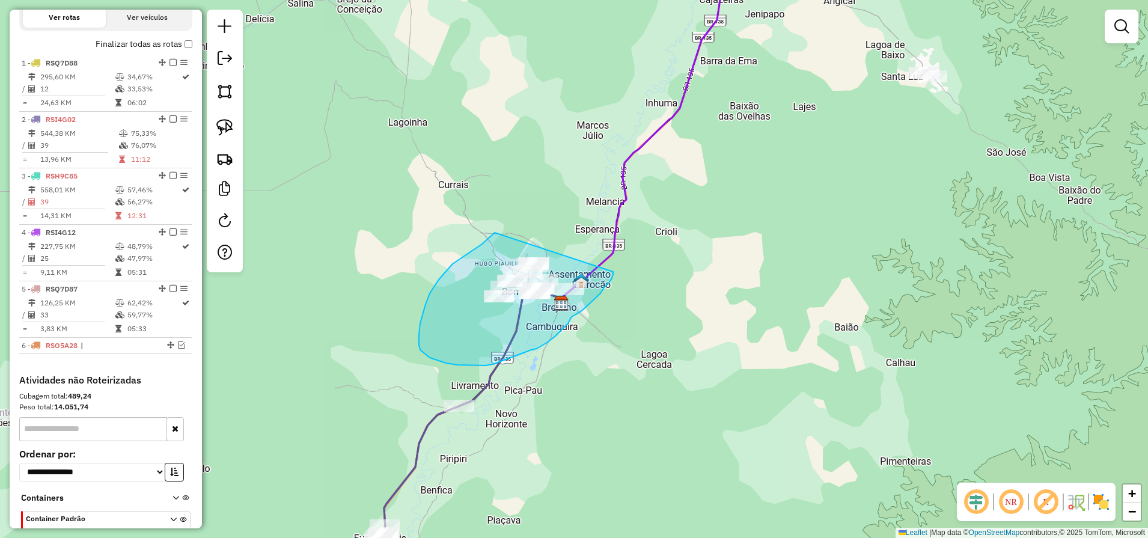
drag, startPoint x: 495, startPoint y: 233, endPoint x: 613, endPoint y: 272, distance: 124.7
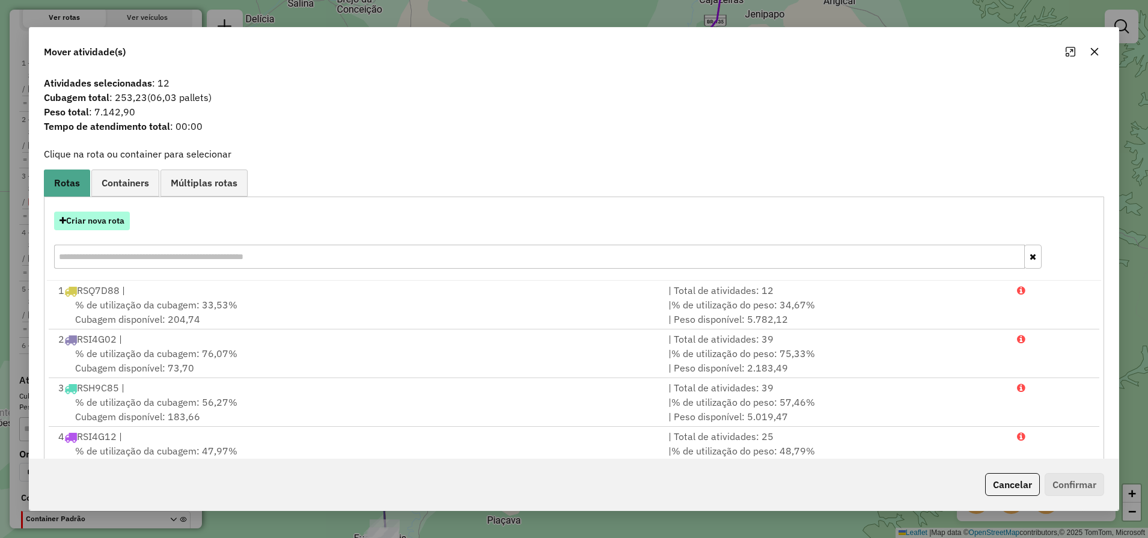
click at [116, 226] on button "Criar nova rota" at bounding box center [92, 221] width 76 height 19
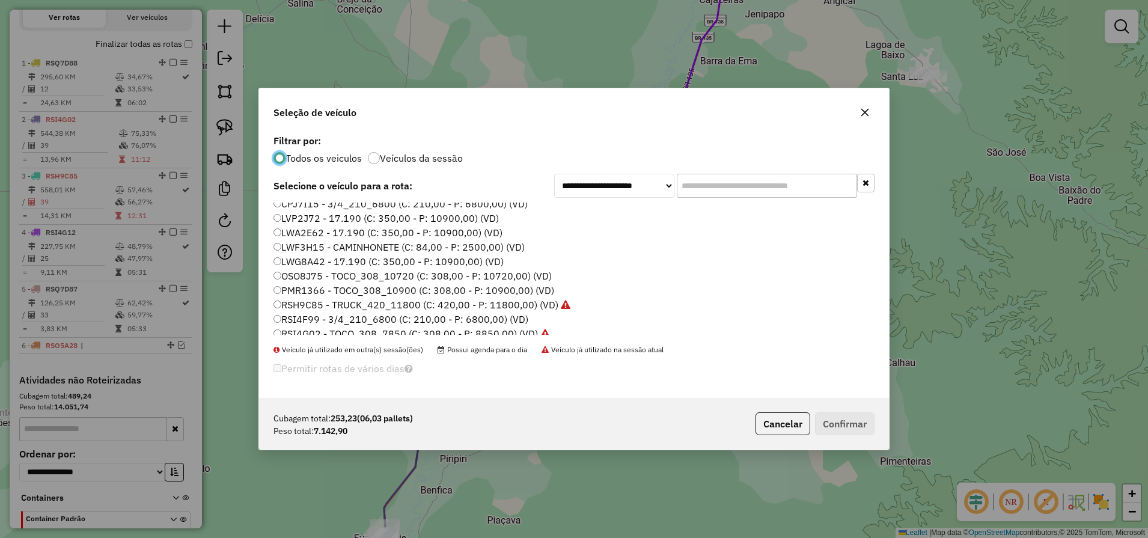
scroll to position [37, 0]
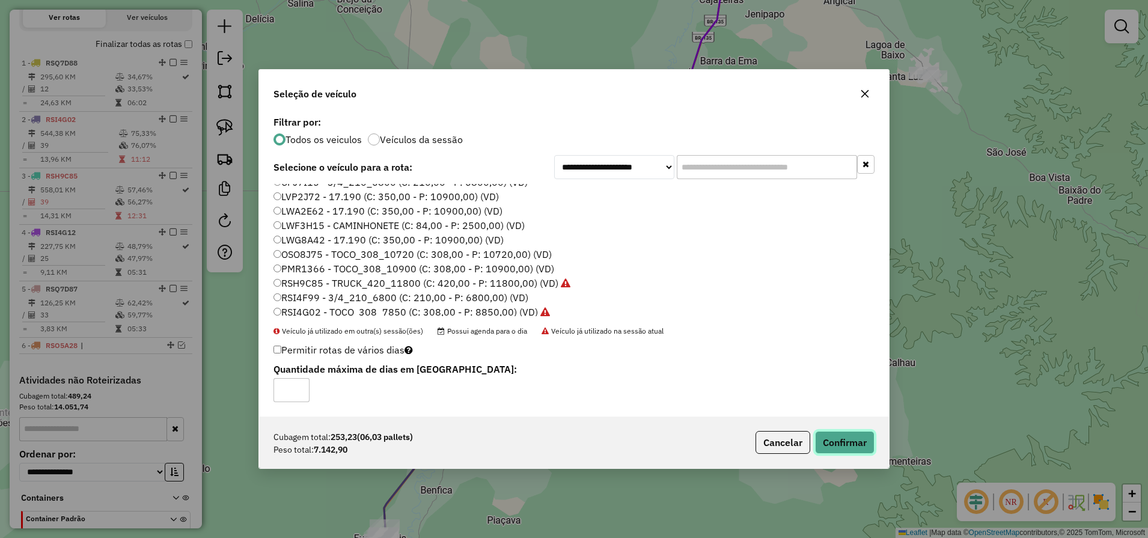
click at [853, 437] on button "Confirmar" at bounding box center [844, 442] width 59 height 23
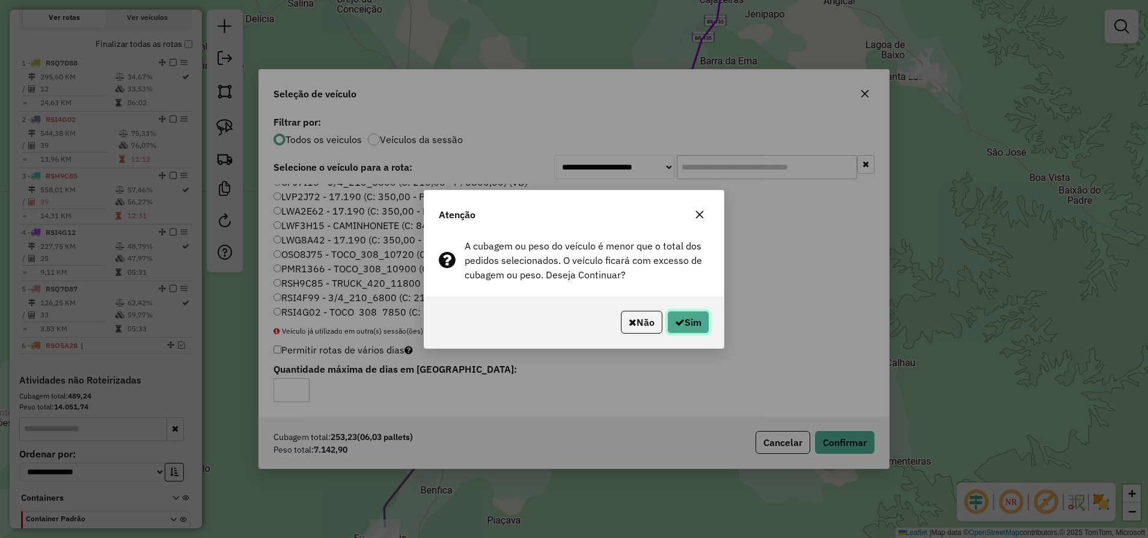
click at [676, 325] on icon "button" at bounding box center [680, 322] width 10 height 10
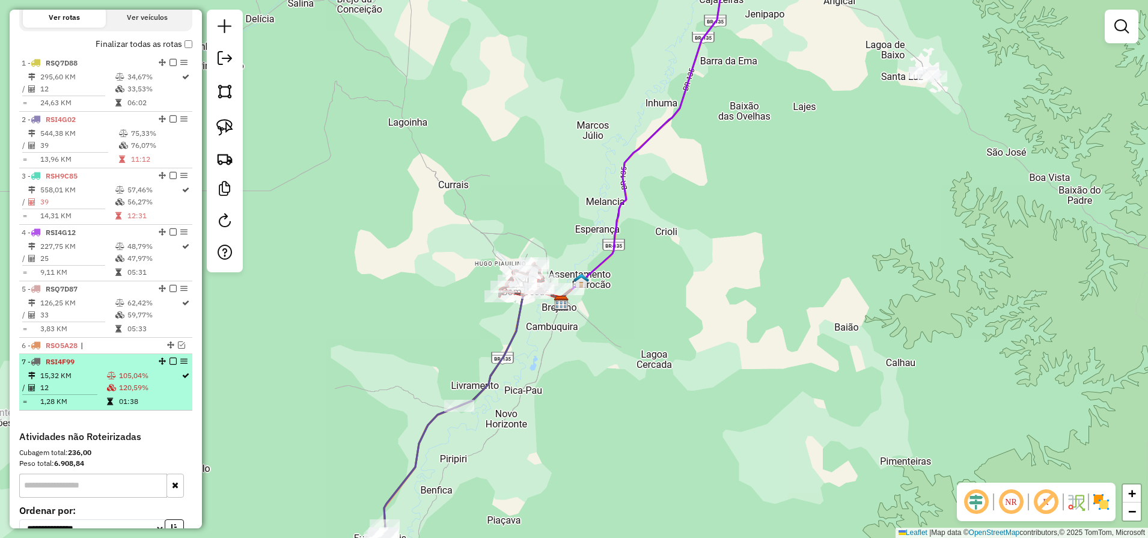
click at [151, 382] on td "105,04%" at bounding box center [149, 376] width 62 height 12
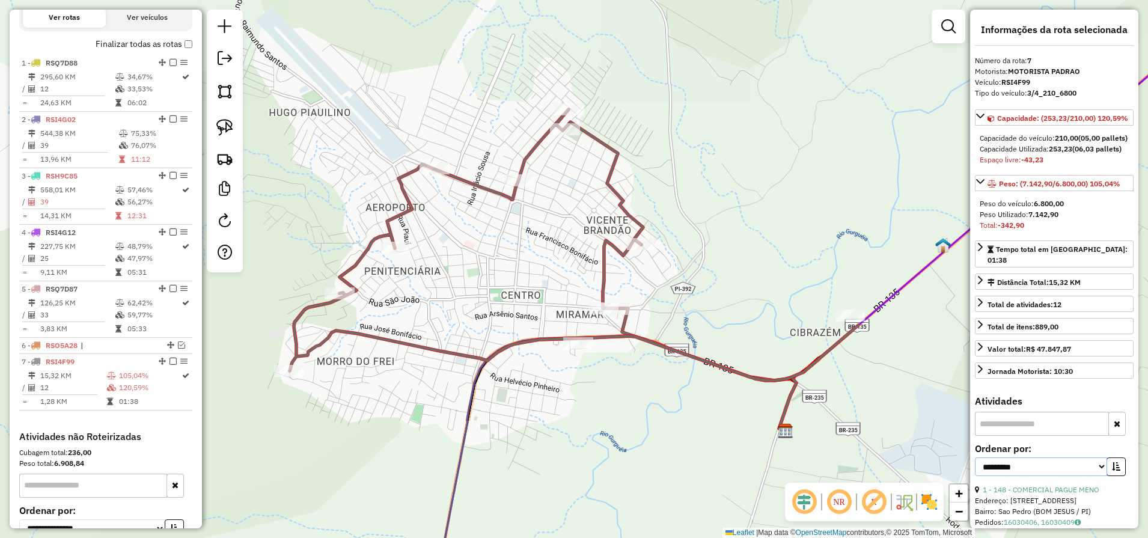
click at [1065, 476] on select "**********" at bounding box center [1041, 466] width 132 height 19
select select "**********"
click at [975, 476] on select "**********" at bounding box center [1041, 466] width 132 height 19
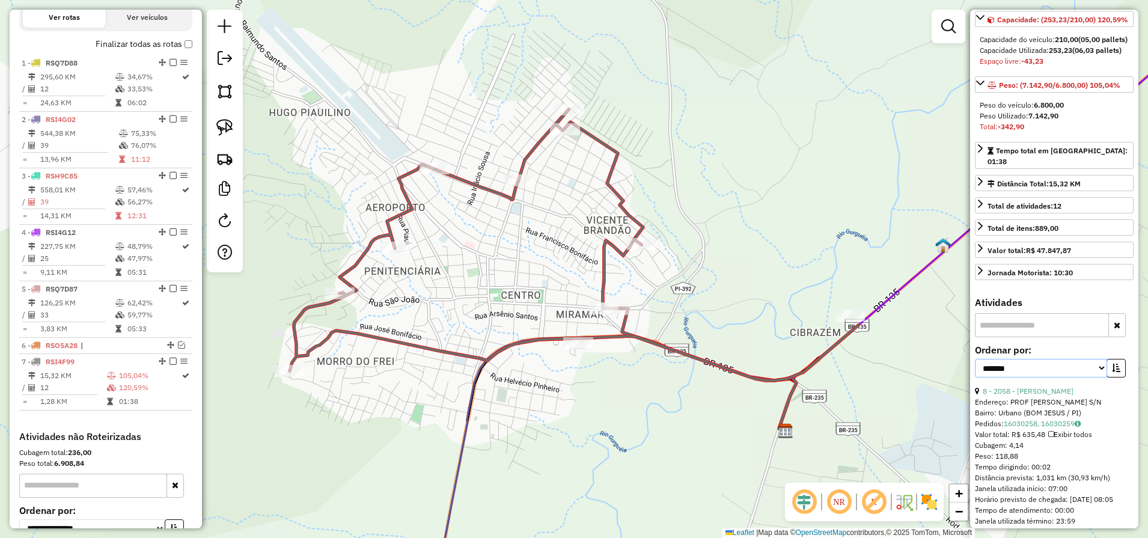
scroll to position [118, 0]
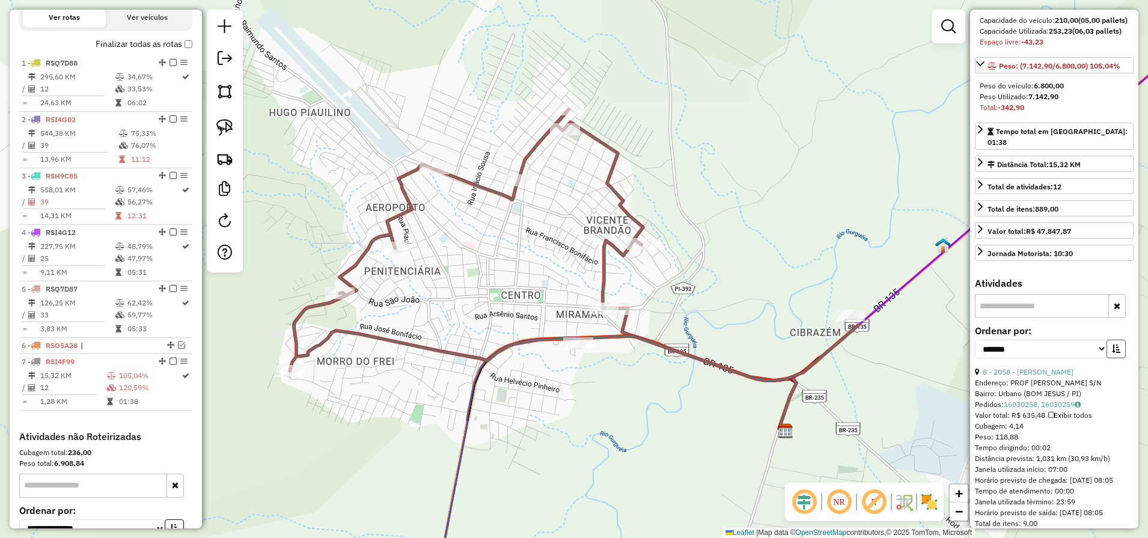
click at [1112, 353] on icon "button" at bounding box center [1116, 348] width 8 height 8
click at [1032, 388] on div "Endereço: [PERSON_NAME] 1084" at bounding box center [1054, 382] width 159 height 11
click at [1035, 376] on link "5 - 266 - DISK FAMILIAR 2" at bounding box center [1027, 371] width 88 height 9
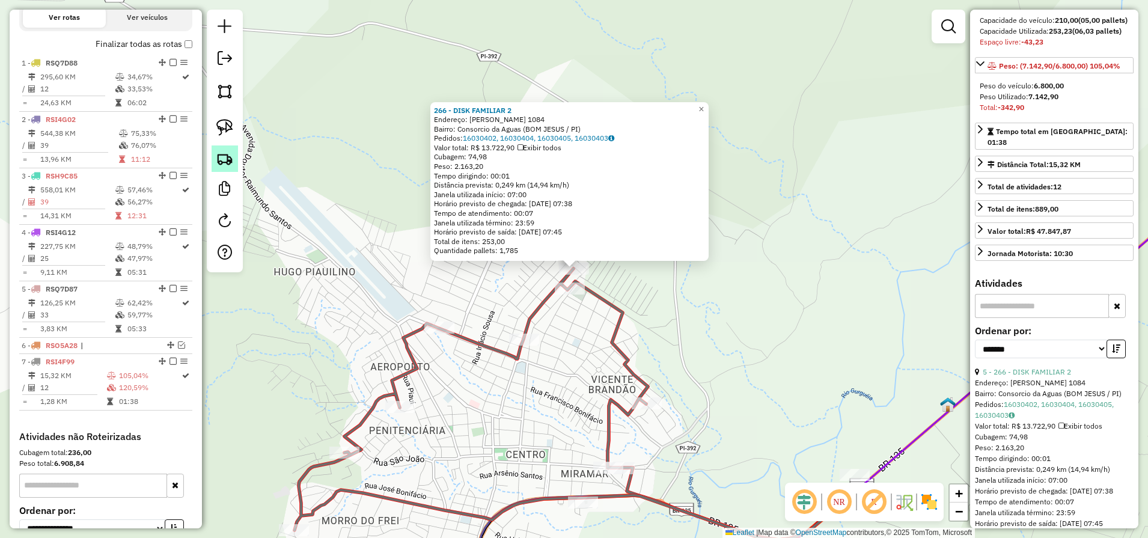
drag, startPoint x: 150, startPoint y: 160, endPoint x: 230, endPoint y: 150, distance: 80.6
click at [230, 150] on hb-router-mapa "Informações da Sessão 980617 - [DATE] Criação: [DATE] 13:39 Depósito: ASANORTE …" at bounding box center [574, 269] width 1148 height 538
drag, startPoint x: 230, startPoint y: 150, endPoint x: 225, endPoint y: 129, distance: 22.2
click at [225, 129] on img at bounding box center [224, 127] width 17 height 17
click at [576, 248] on div "Quantidade pallets: 1,785" at bounding box center [569, 251] width 271 height 10
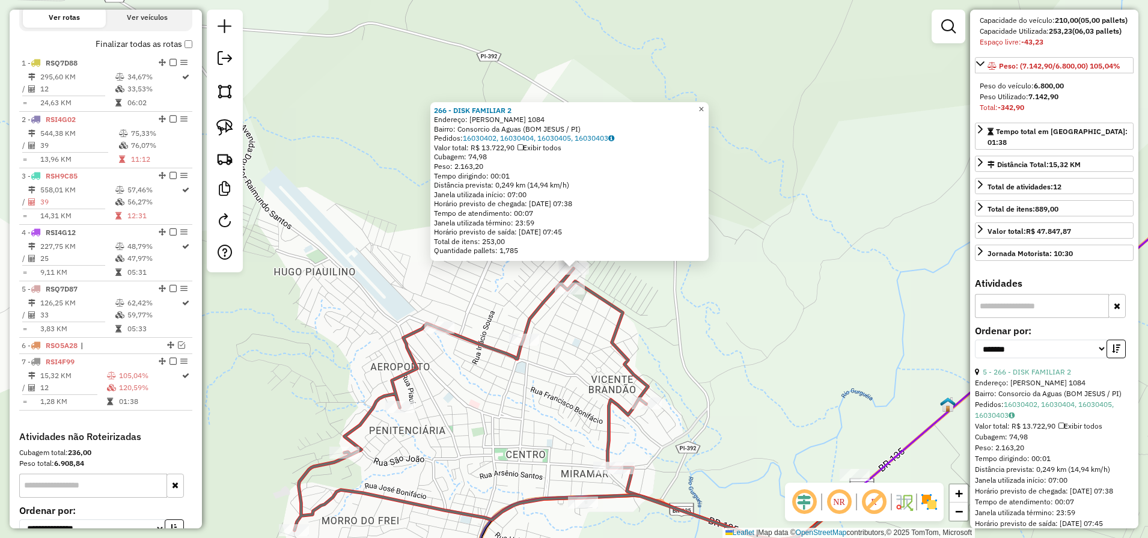
click at [704, 106] on span "×" at bounding box center [700, 109] width 5 height 10
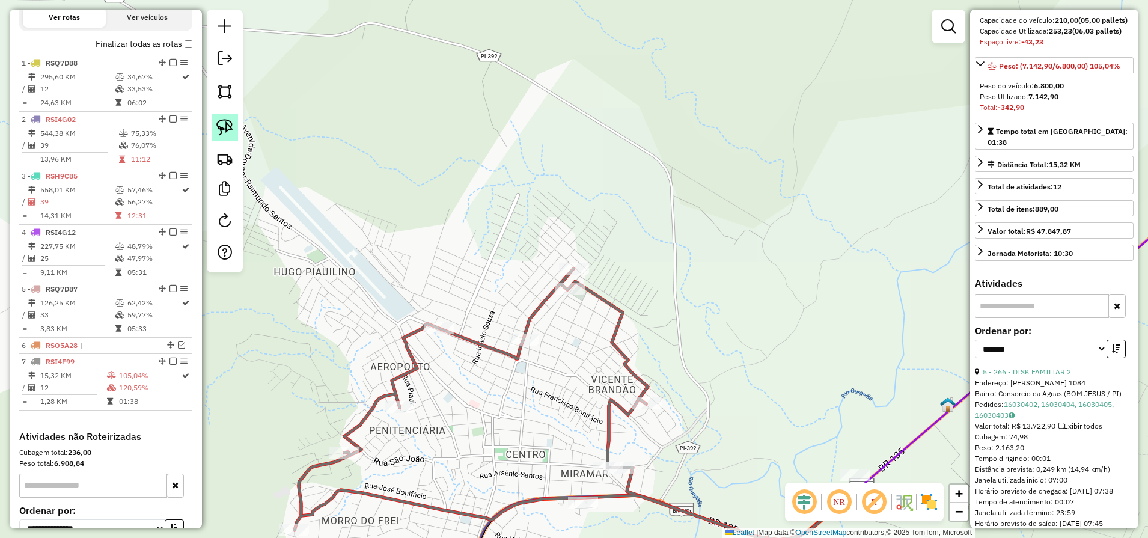
click at [227, 125] on img at bounding box center [224, 127] width 17 height 17
click at [612, 251] on icon at bounding box center [575, 285] width 74 height 69
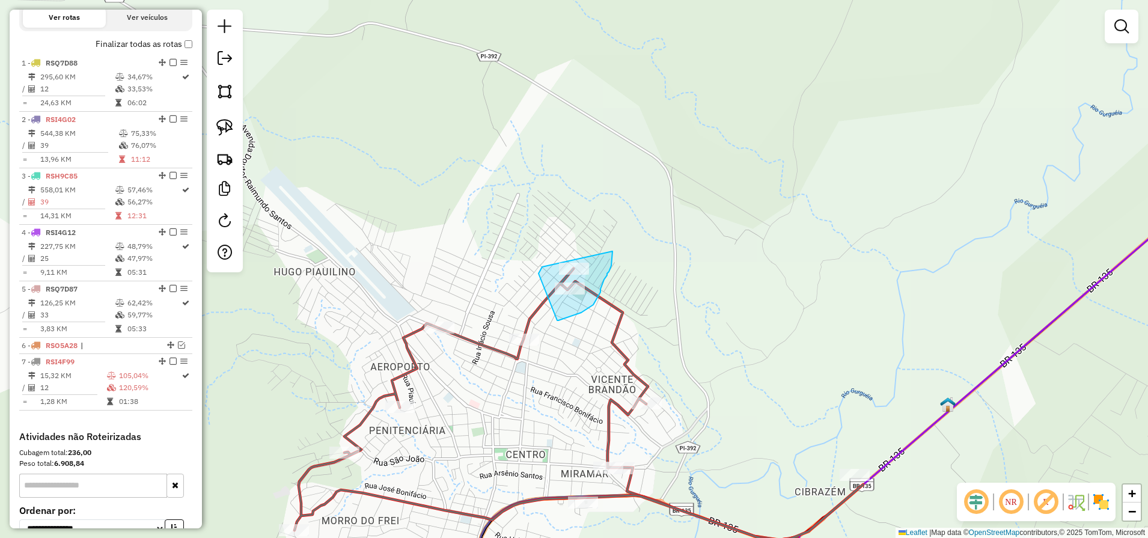
click at [589, 225] on div "Janela de atendimento Grade de atendimento Capacidade Transportadoras Veículos …" at bounding box center [574, 269] width 1148 height 538
click at [236, 114] on link at bounding box center [225, 127] width 26 height 26
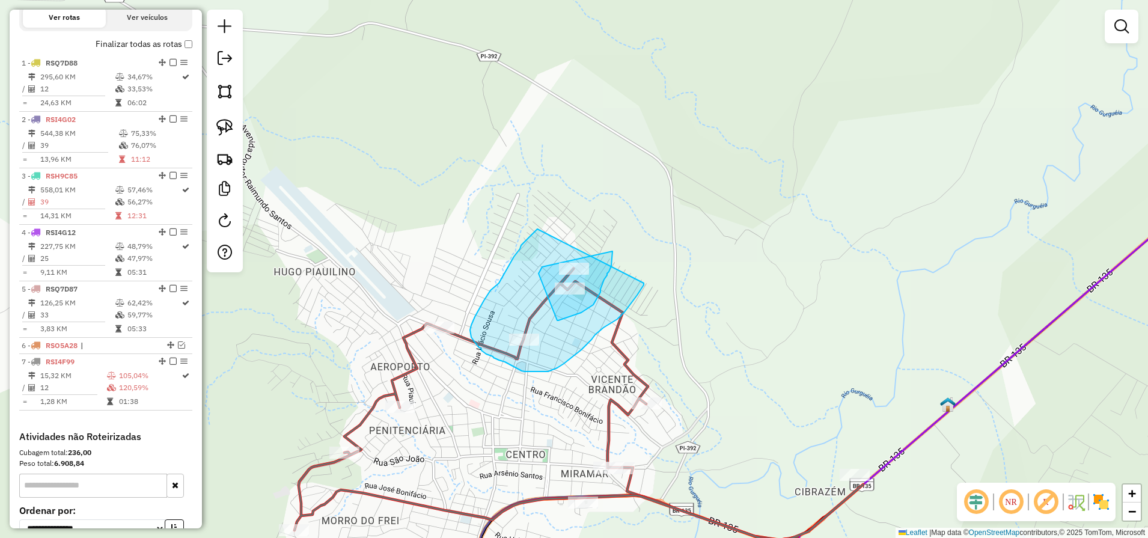
drag, startPoint x: 537, startPoint y: 229, endPoint x: 644, endPoint y: 283, distance: 119.3
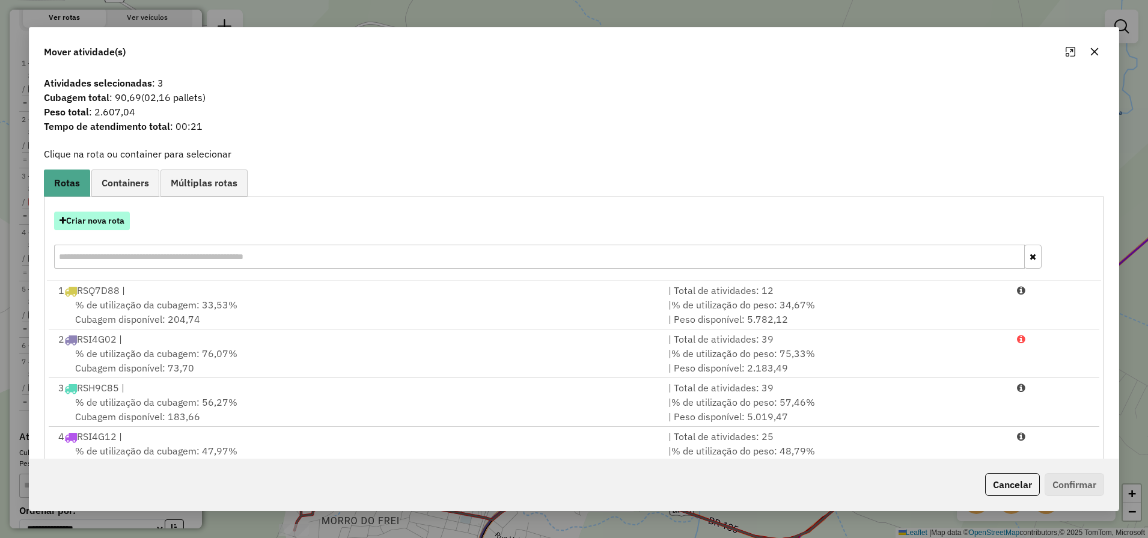
click at [109, 221] on button "Criar nova rota" at bounding box center [92, 221] width 76 height 19
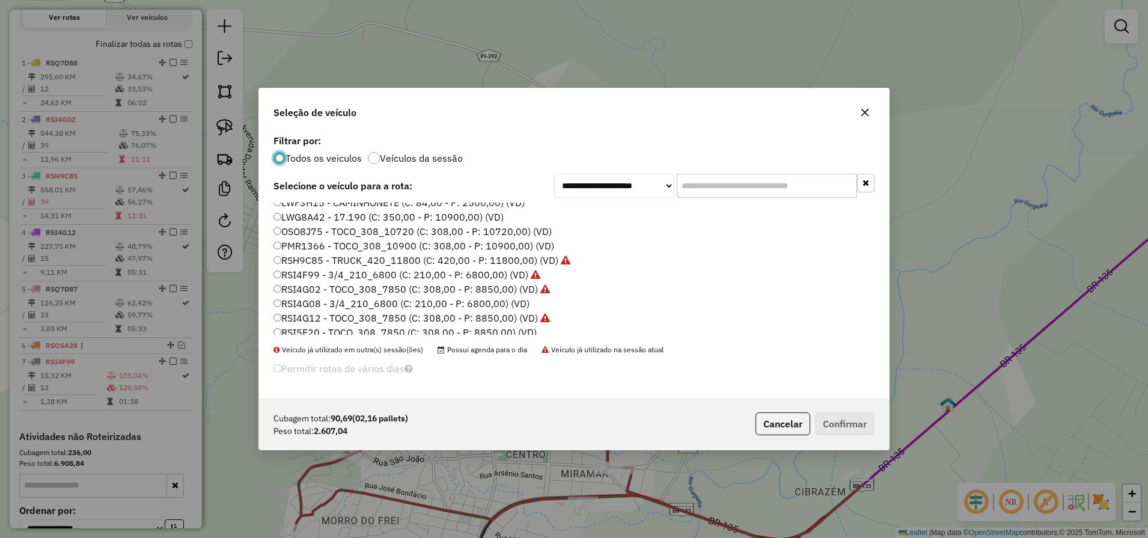
scroll to position [80, 0]
click at [315, 337] on div "ALZ3E22 - 3/4_210_6800 (C: 210,00 - P: 6800,00) (VD) BTL7J23 - 3/4 Mercedes 710…" at bounding box center [573, 274] width 615 height 142
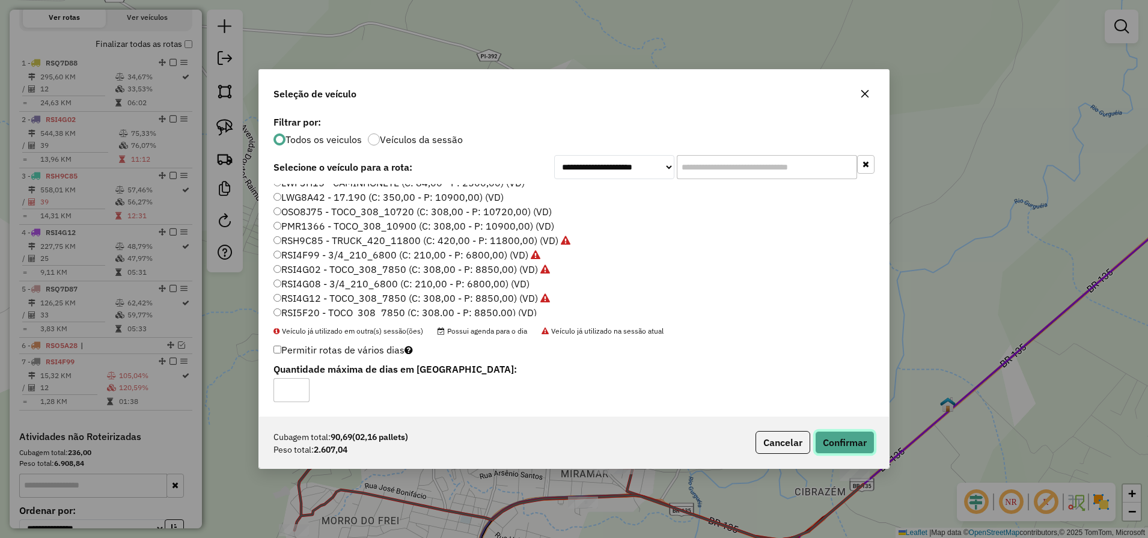
click at [852, 453] on button "Confirmar" at bounding box center [844, 442] width 59 height 23
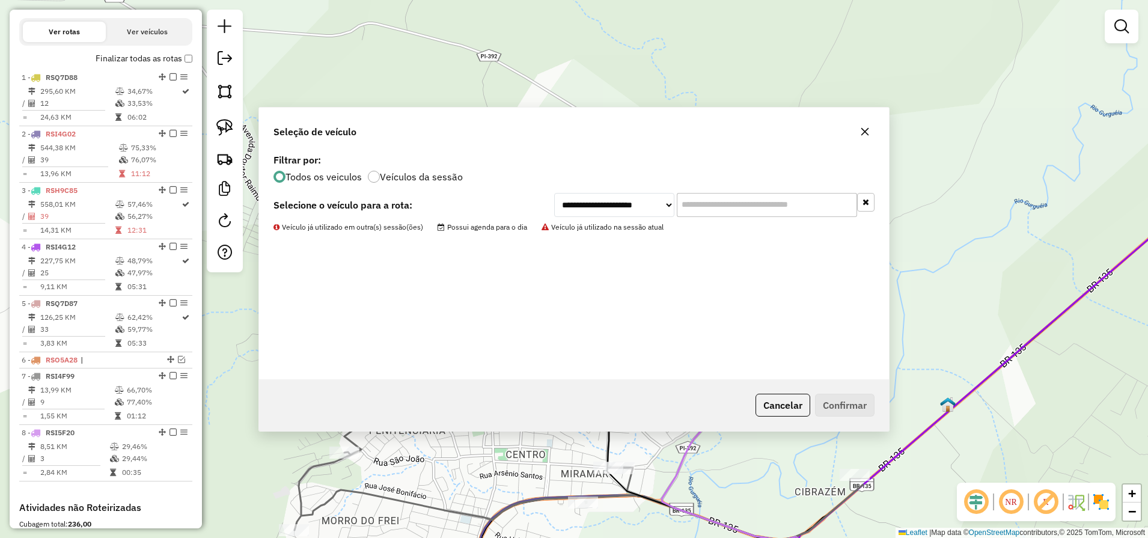
scroll to position [409, 0]
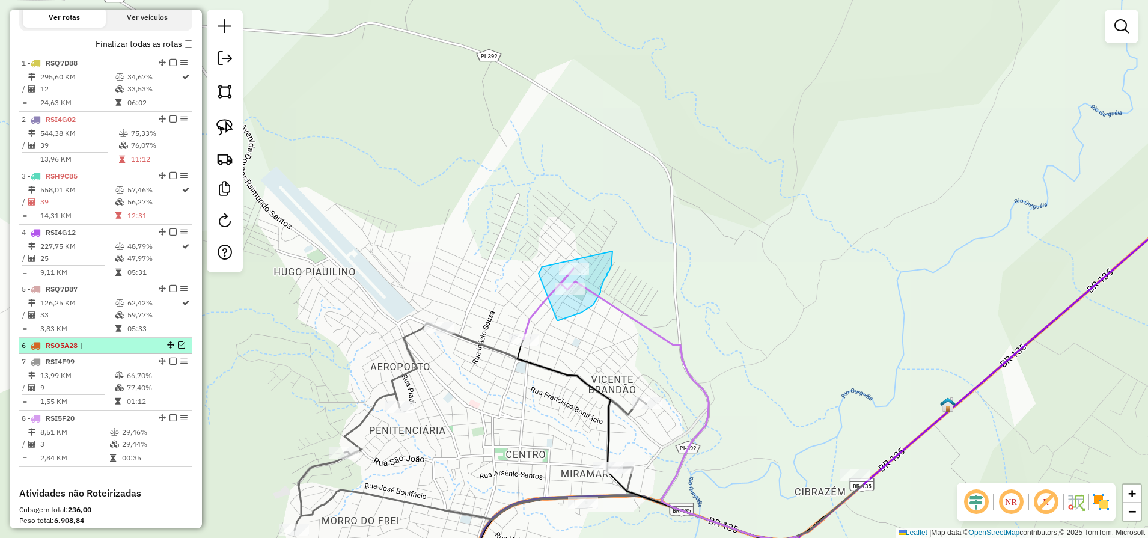
click at [185, 351] on div "6 - RSO5A28 |" at bounding box center [106, 345] width 168 height 11
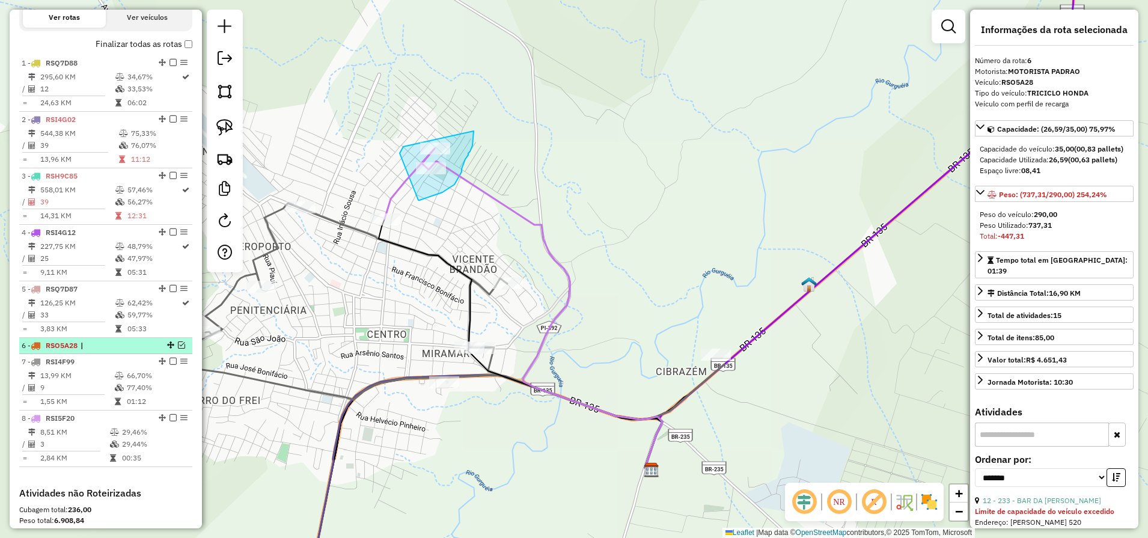
click at [180, 349] on em at bounding box center [181, 344] width 7 height 7
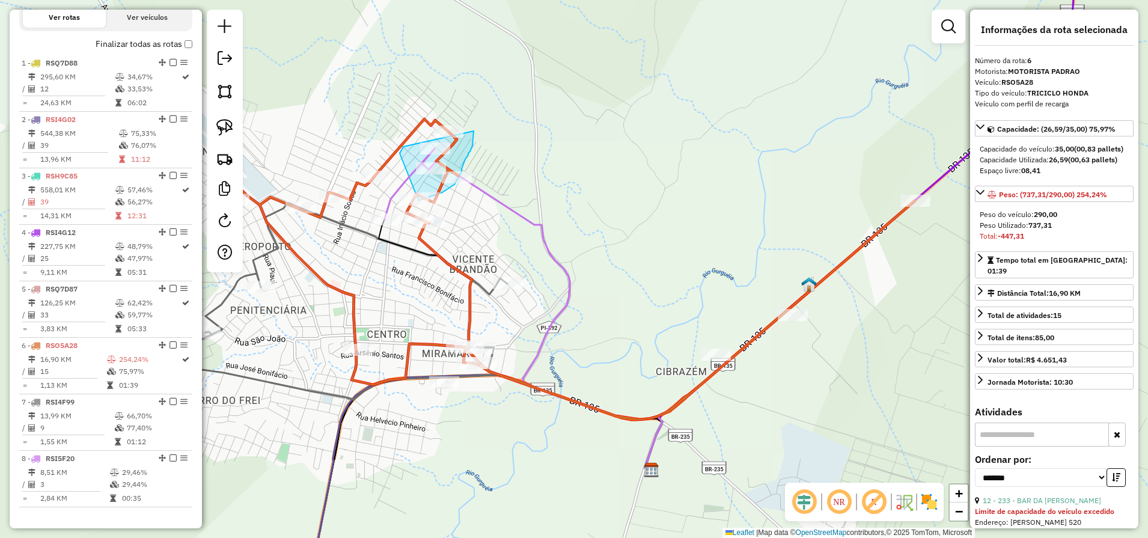
click at [743, 218] on div "Janela de atendimento Grade de atendimento Capacidade Transportadoras Veículos …" at bounding box center [574, 269] width 1148 height 538
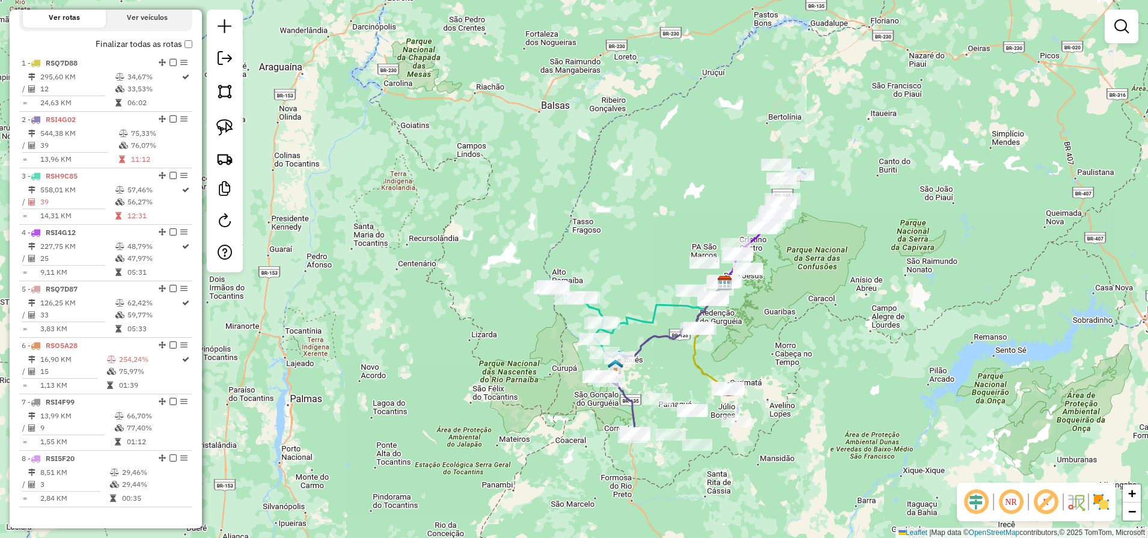
drag, startPoint x: 735, startPoint y: 471, endPoint x: 776, endPoint y: 346, distance: 132.3
click at [776, 346] on div "Janela de atendimento Grade de atendimento Capacidade Transportadoras Veículos …" at bounding box center [574, 269] width 1148 height 538
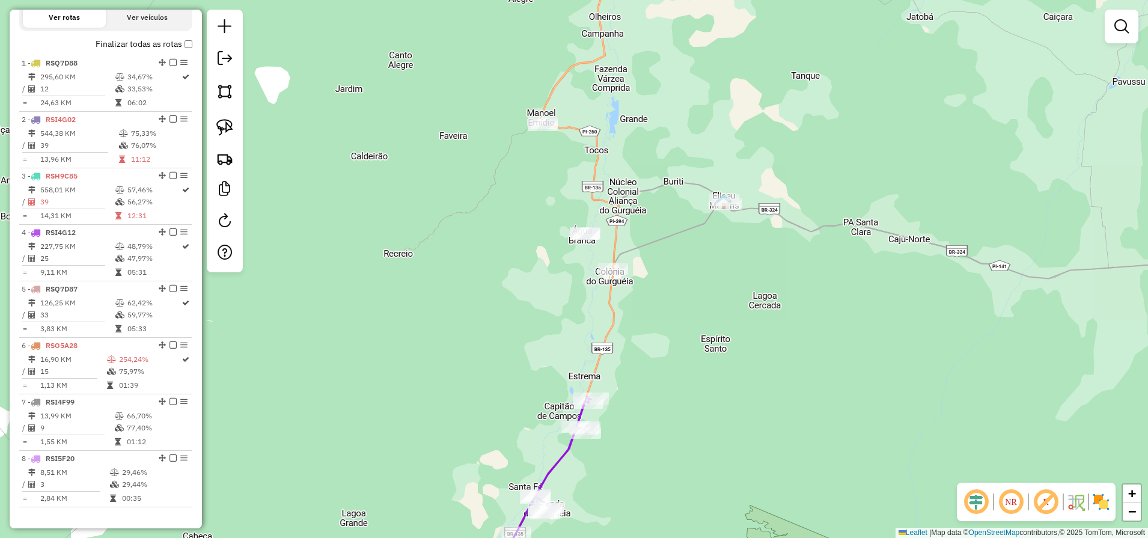
click at [316, 112] on div "Janela de atendimento Grade de atendimento Capacidade Transportadoras Veículos …" at bounding box center [574, 269] width 1148 height 538
click at [224, 60] on em at bounding box center [225, 58] width 14 height 14
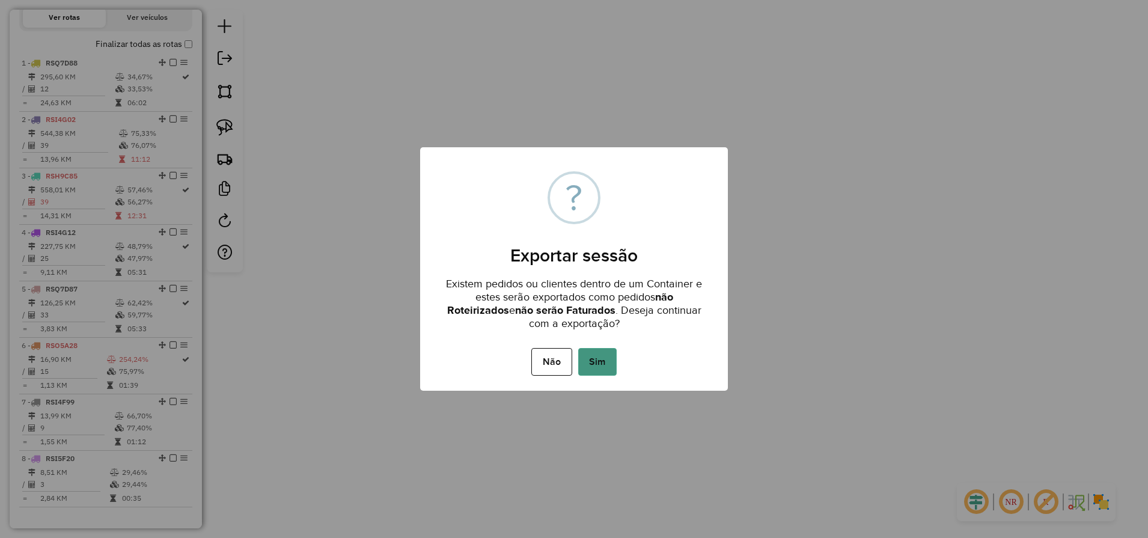
click at [606, 368] on button "Sim" at bounding box center [597, 362] width 38 height 28
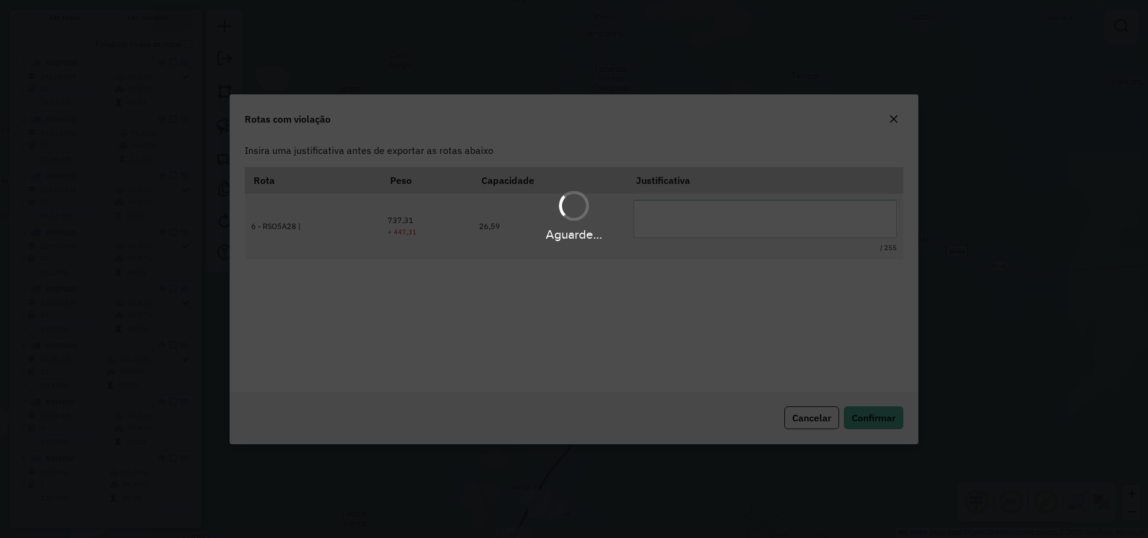
scroll to position [0, 0]
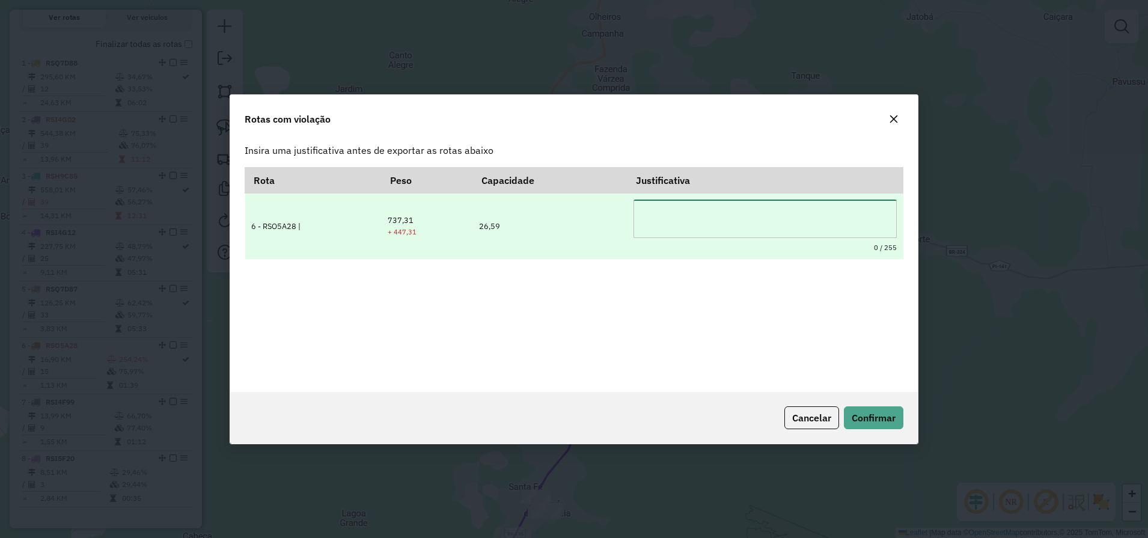
click at [739, 224] on textarea at bounding box center [764, 219] width 263 height 38
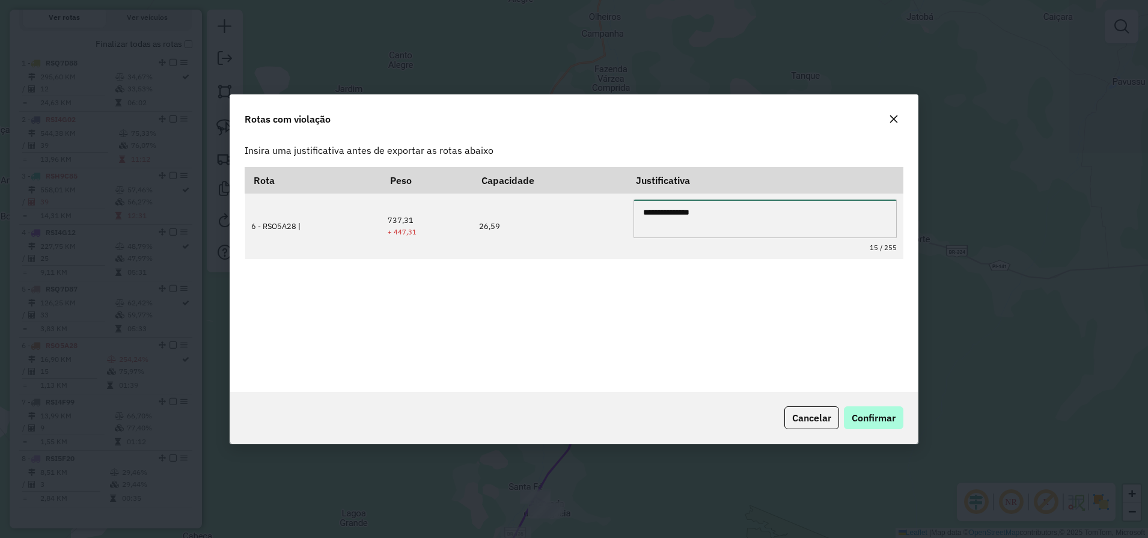
type textarea "**********"
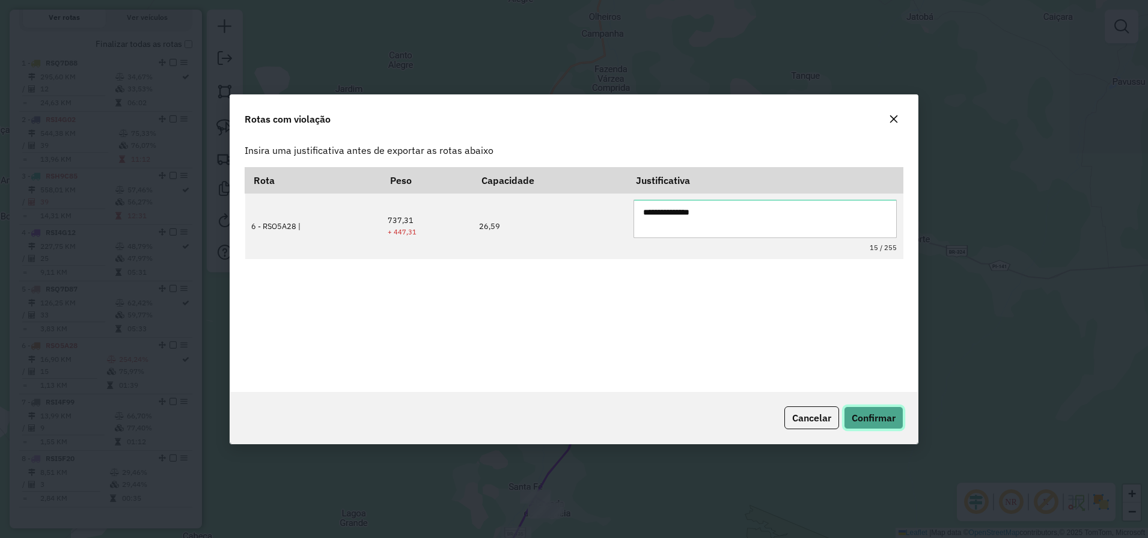
click at [863, 406] on button "Confirmar" at bounding box center [873, 417] width 59 height 23
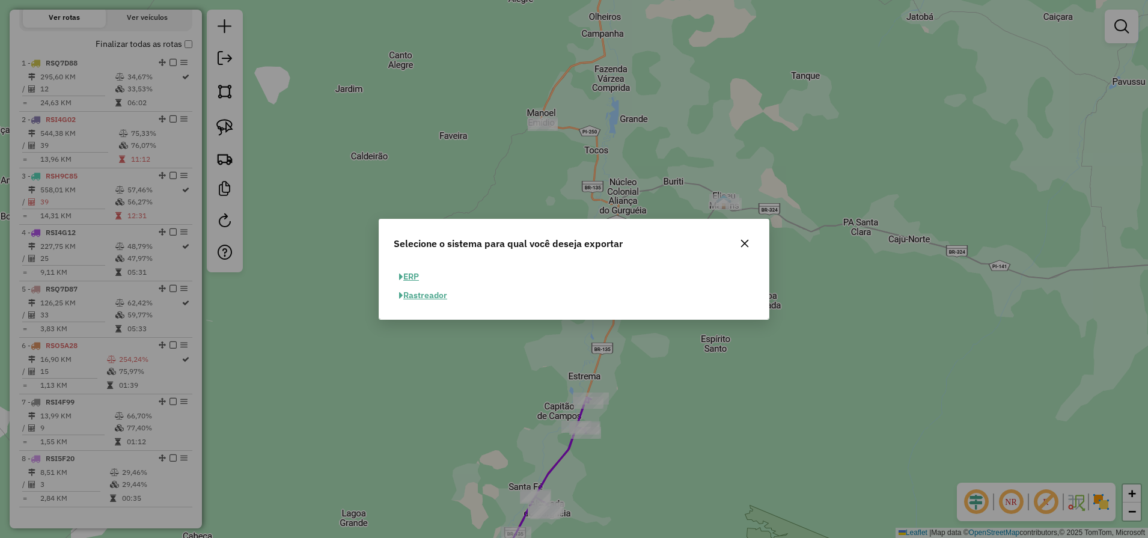
click at [409, 276] on button "ERP" at bounding box center [409, 276] width 31 height 19
select select "**"
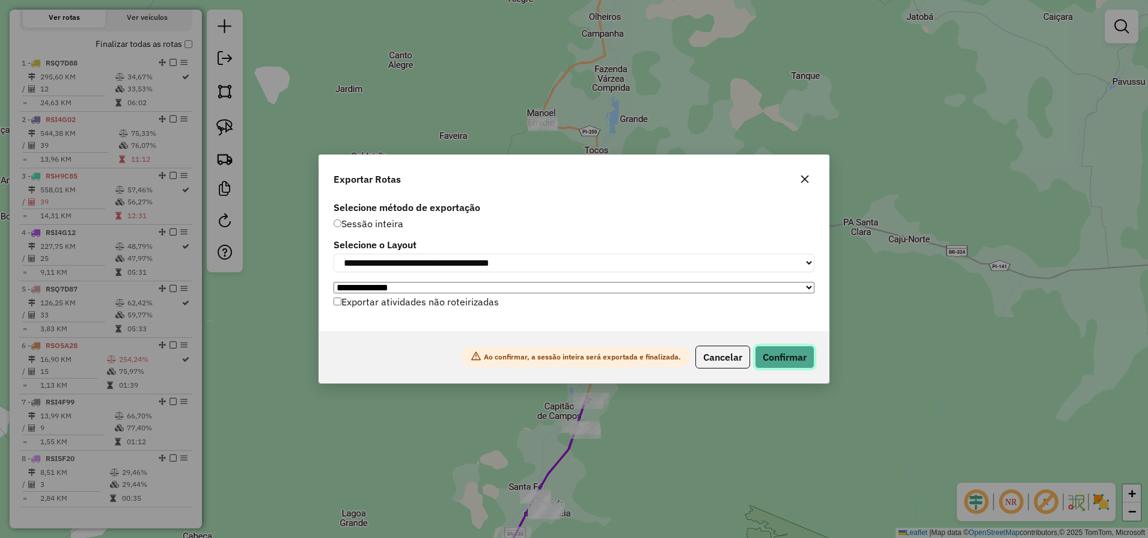
click at [795, 358] on button "Confirmar" at bounding box center [784, 357] width 59 height 23
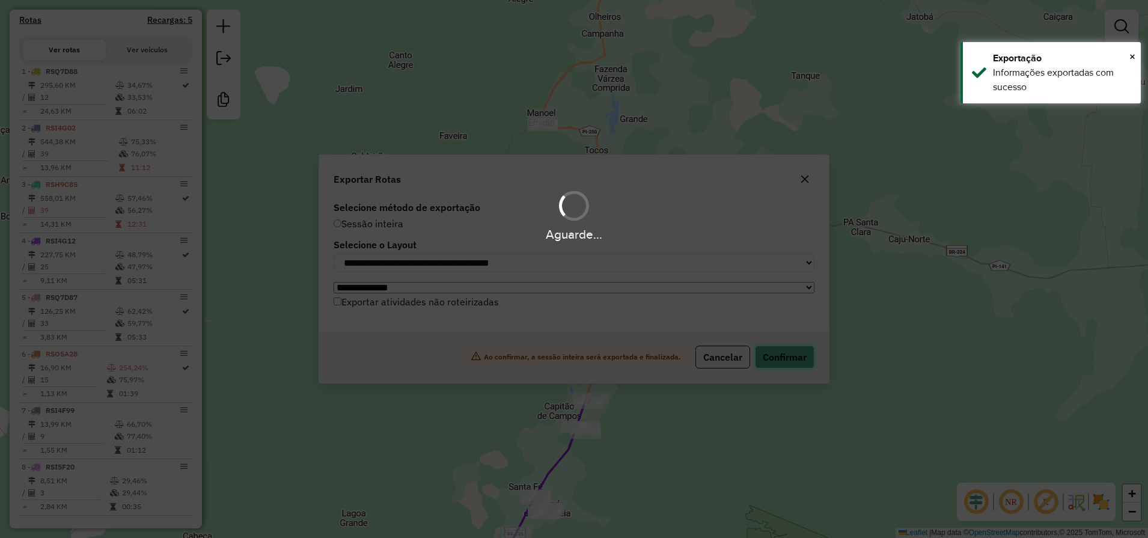
scroll to position [417, 0]
